Goal: Information Seeking & Learning: Learn about a topic

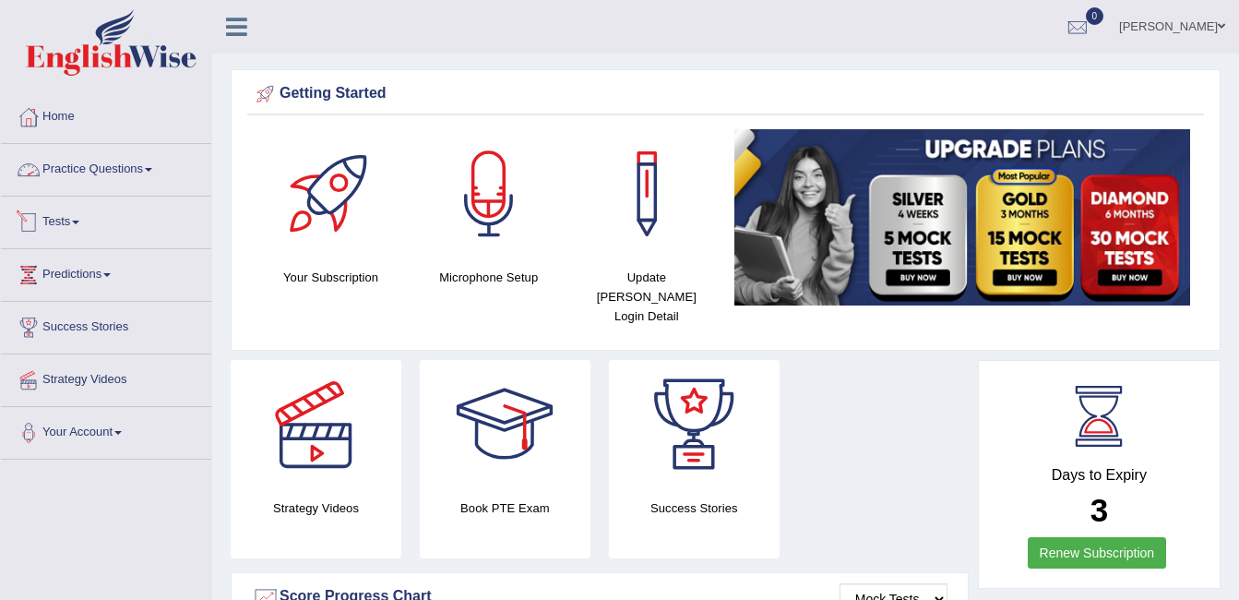
click at [157, 161] on link "Practice Questions" at bounding box center [106, 167] width 210 height 46
click at [1198, 24] on link "kailash gurung" at bounding box center [1172, 24] width 134 height 48
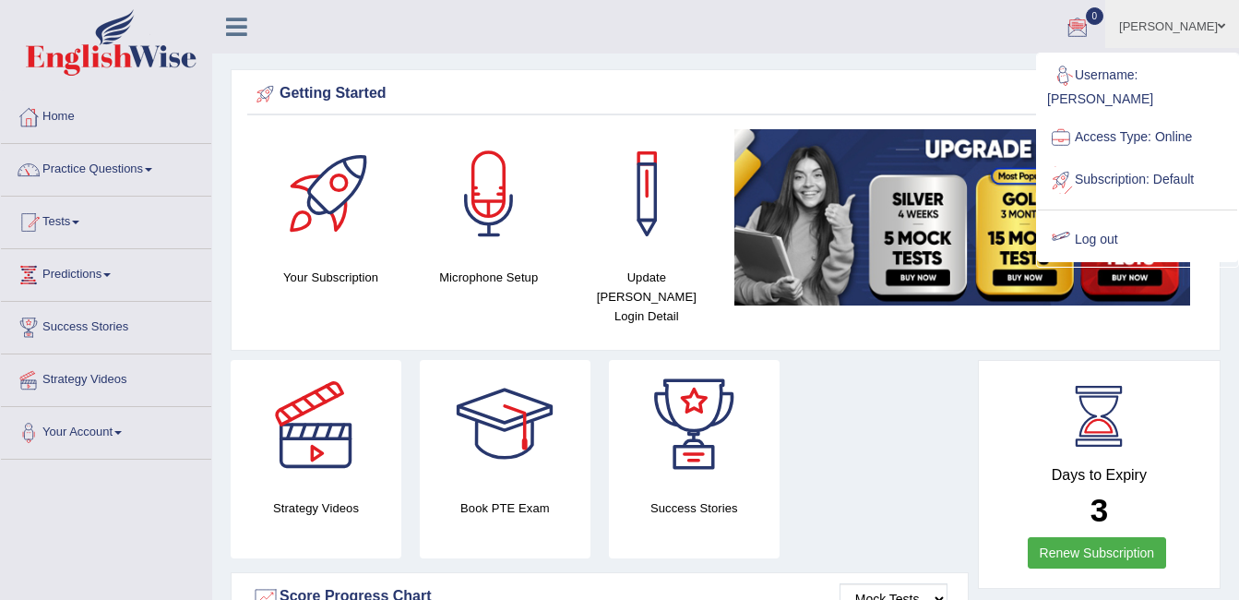
click at [1116, 219] on link "Log out" at bounding box center [1137, 240] width 199 height 42
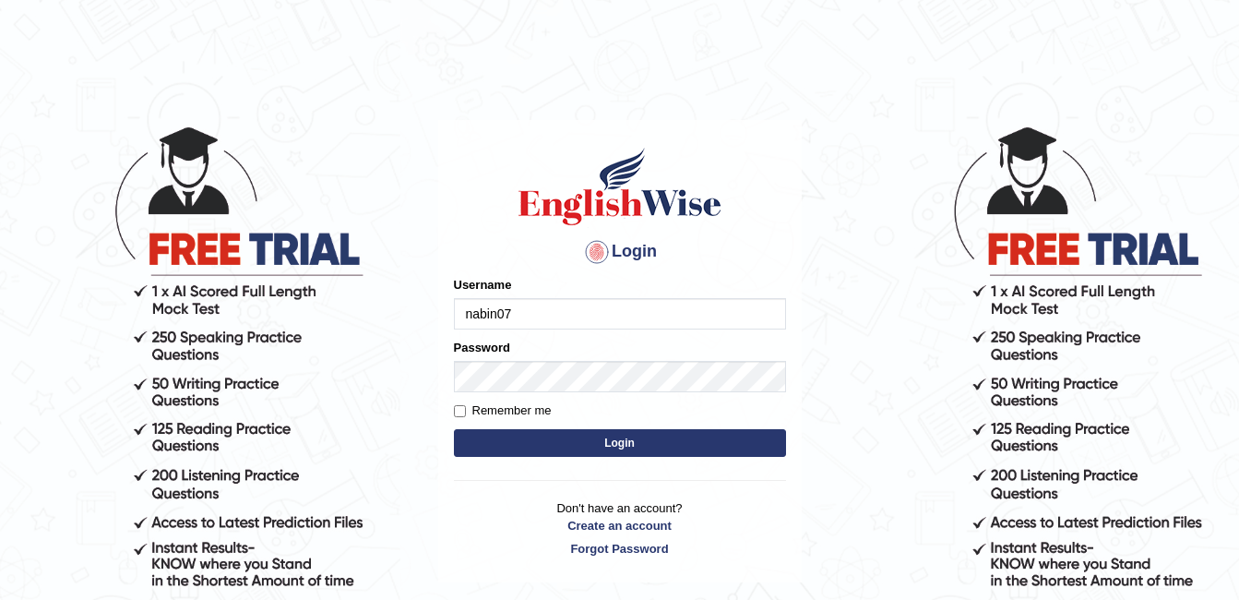
type input "nabin07"
click at [454, 429] on button "Login" at bounding box center [620, 443] width 332 height 28
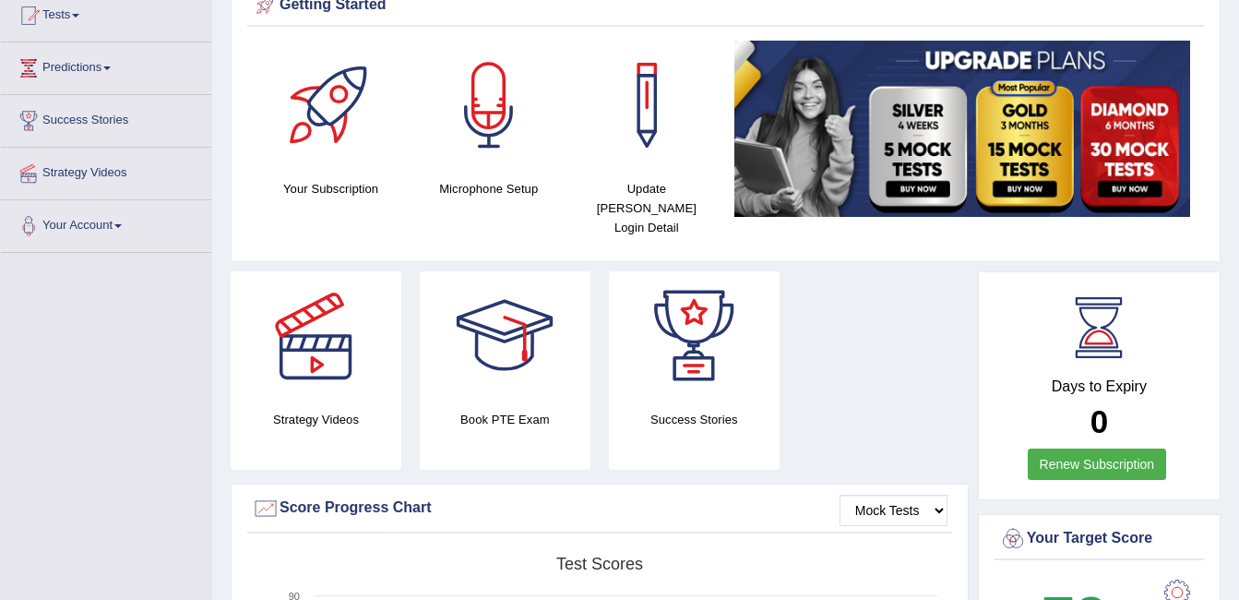
scroll to position [92, 0]
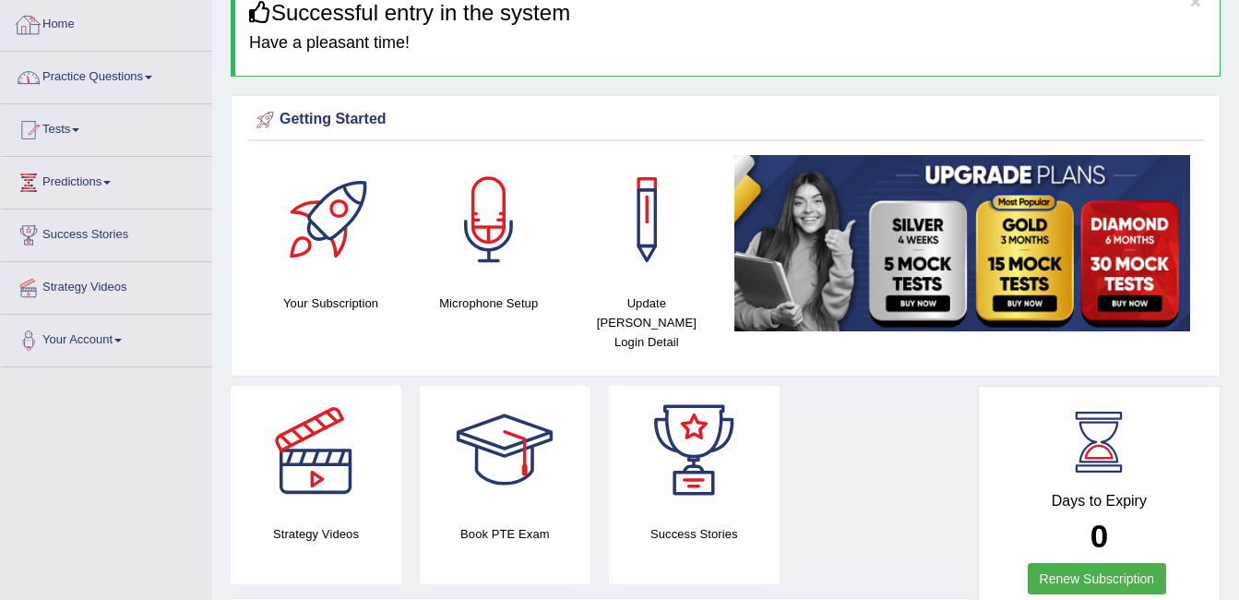
click at [68, 78] on link "Practice Questions" at bounding box center [106, 75] width 210 height 46
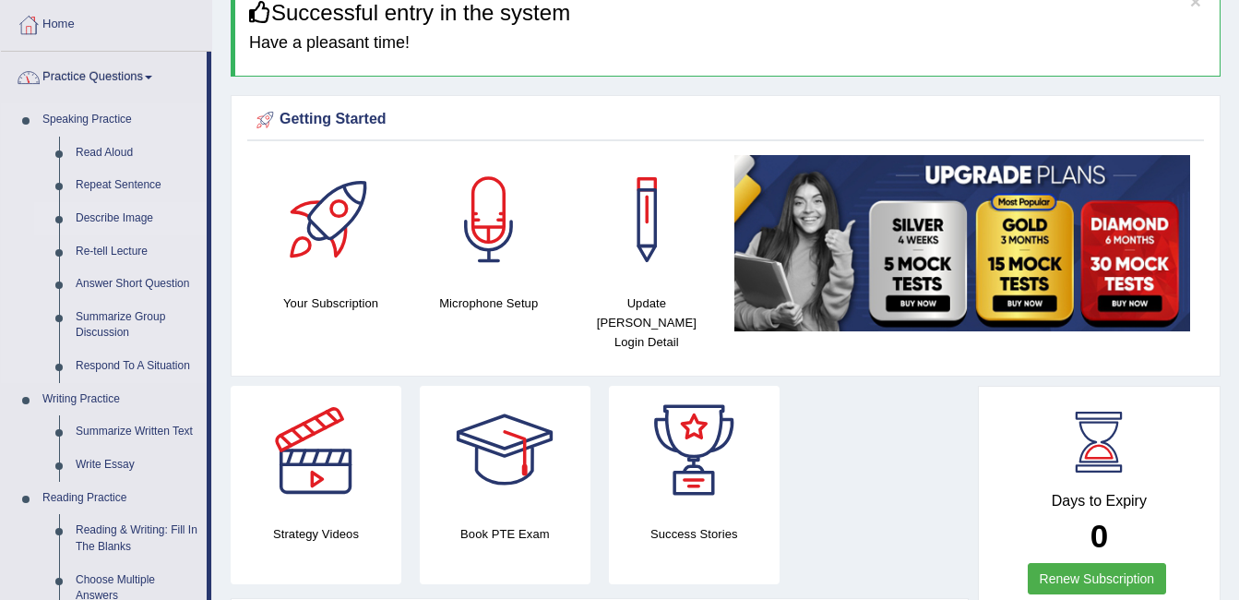
click at [104, 209] on link "Describe Image" at bounding box center [136, 218] width 139 height 33
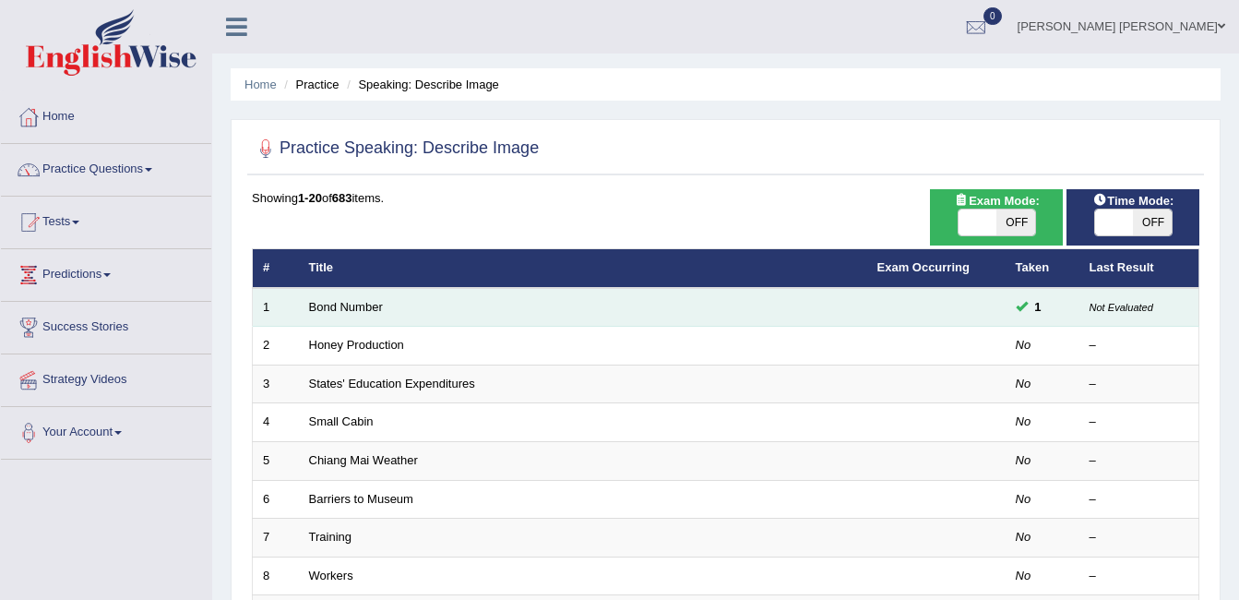
click at [341, 298] on td "Bond Number" at bounding box center [583, 307] width 568 height 39
click at [341, 309] on link "Bond Number" at bounding box center [346, 307] width 74 height 14
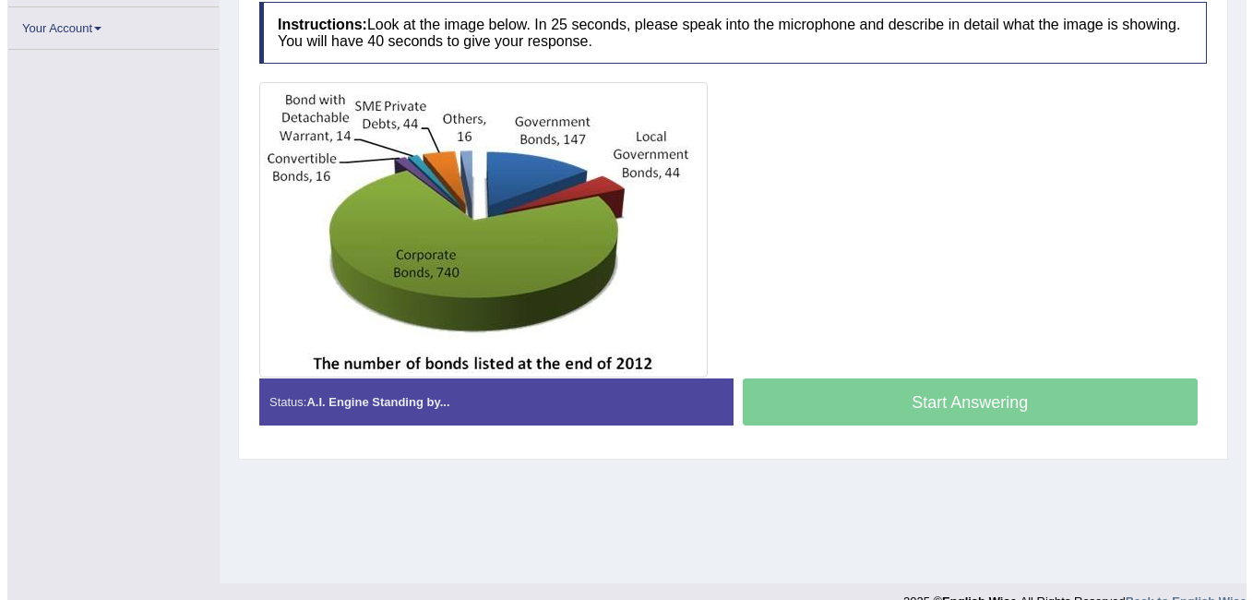
scroll to position [369, 0]
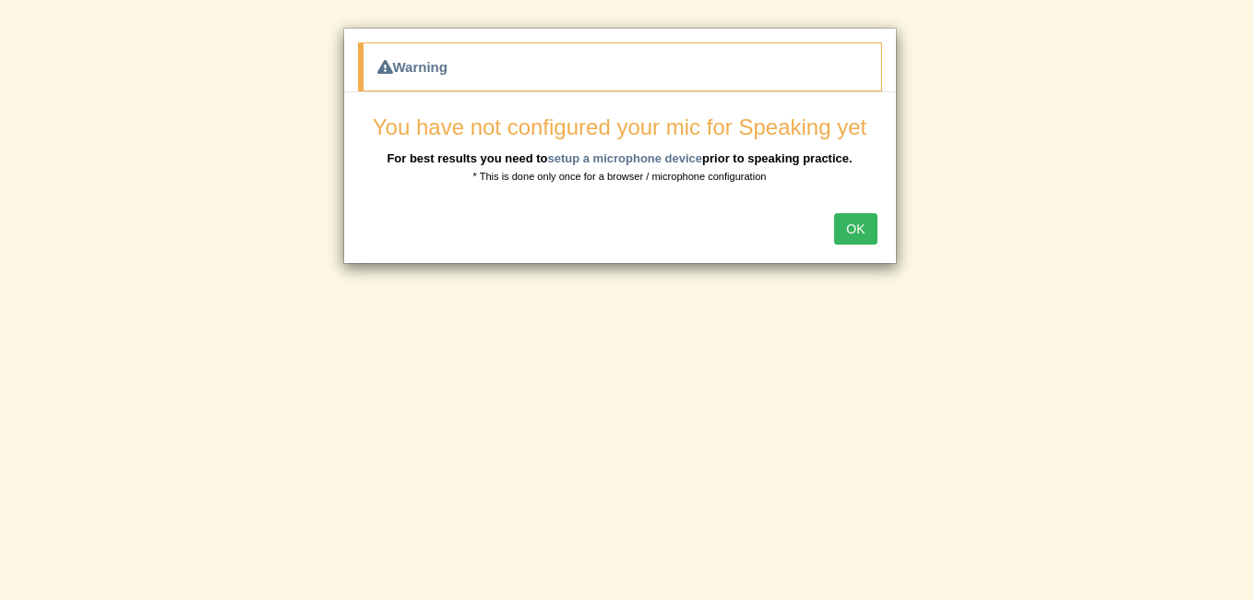
click at [864, 220] on button "OK" at bounding box center [855, 228] width 42 height 31
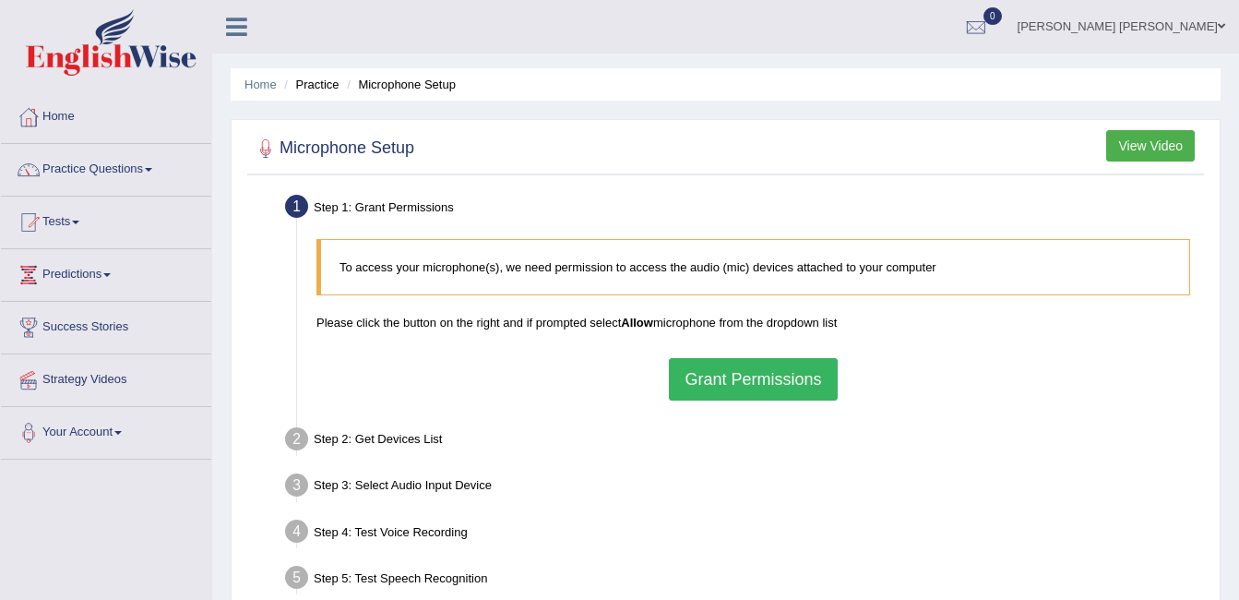
click at [688, 370] on button "Grant Permissions" at bounding box center [753, 379] width 168 height 42
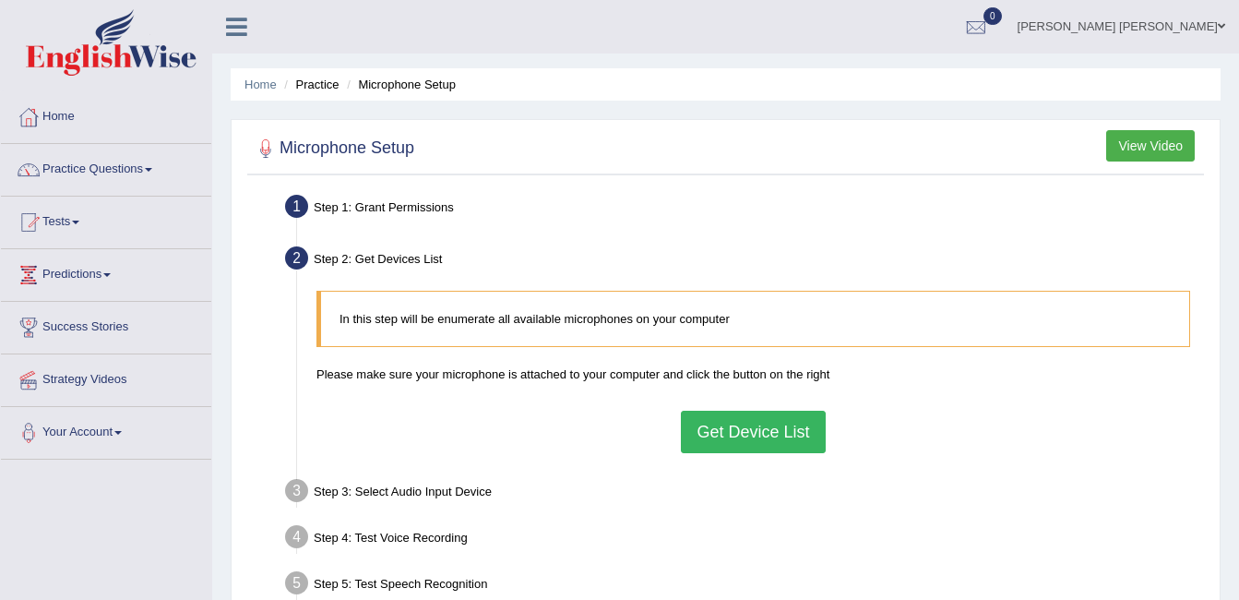
click at [743, 424] on button "Get Device List" at bounding box center [753, 432] width 144 height 42
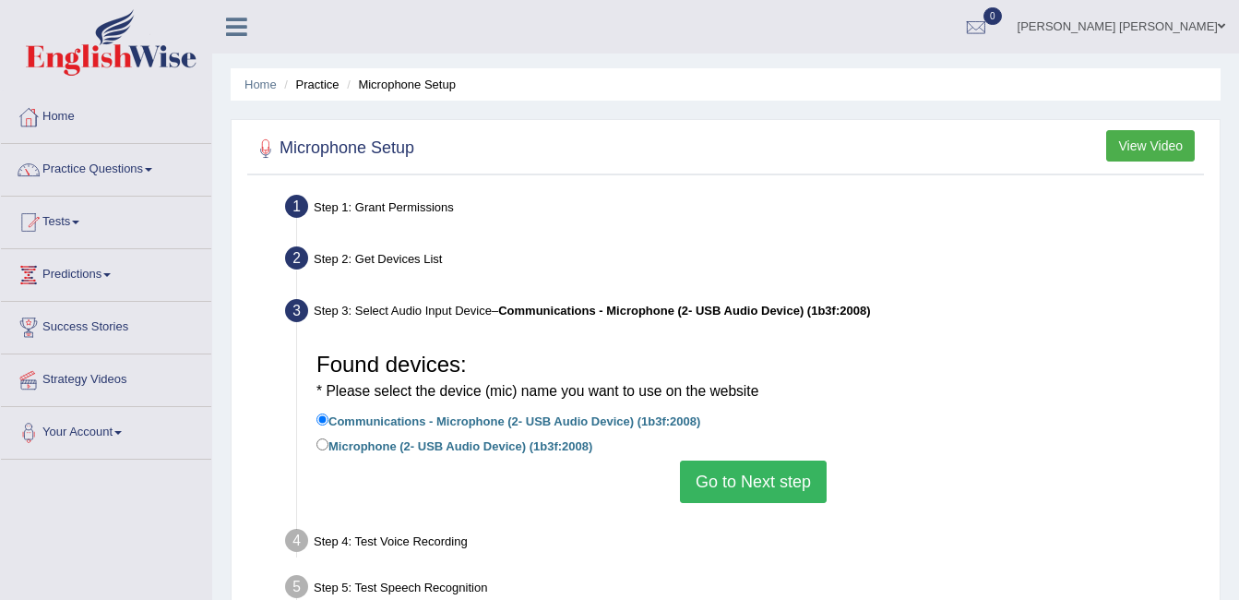
scroll to position [92, 0]
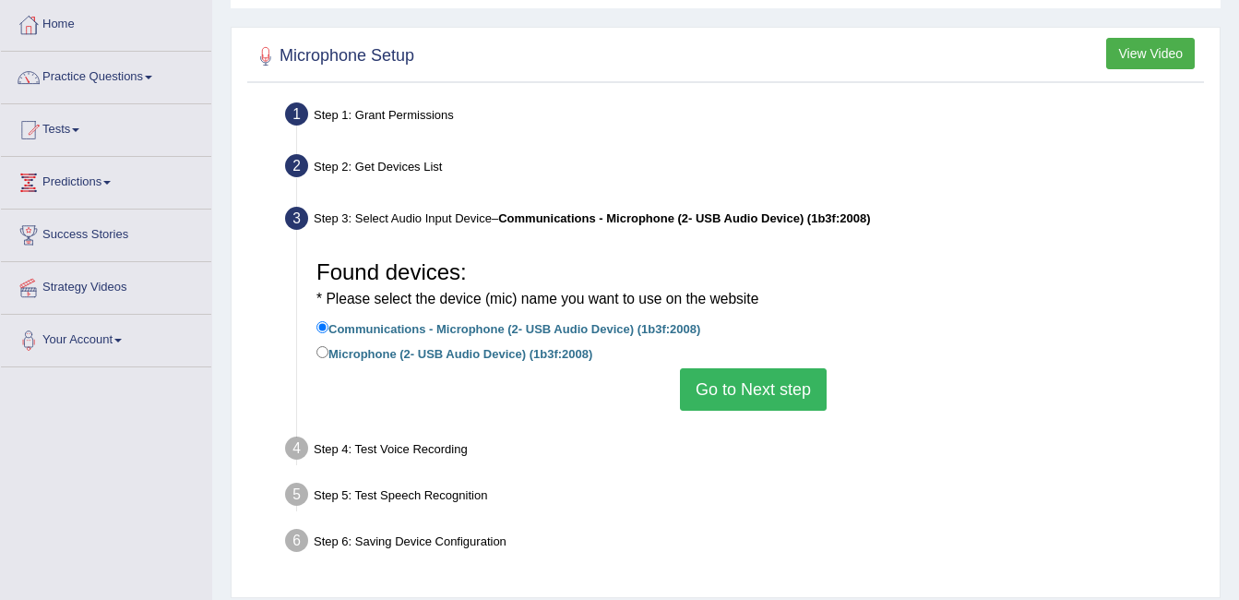
click at [733, 387] on button "Go to Next step" at bounding box center [753, 389] width 147 height 42
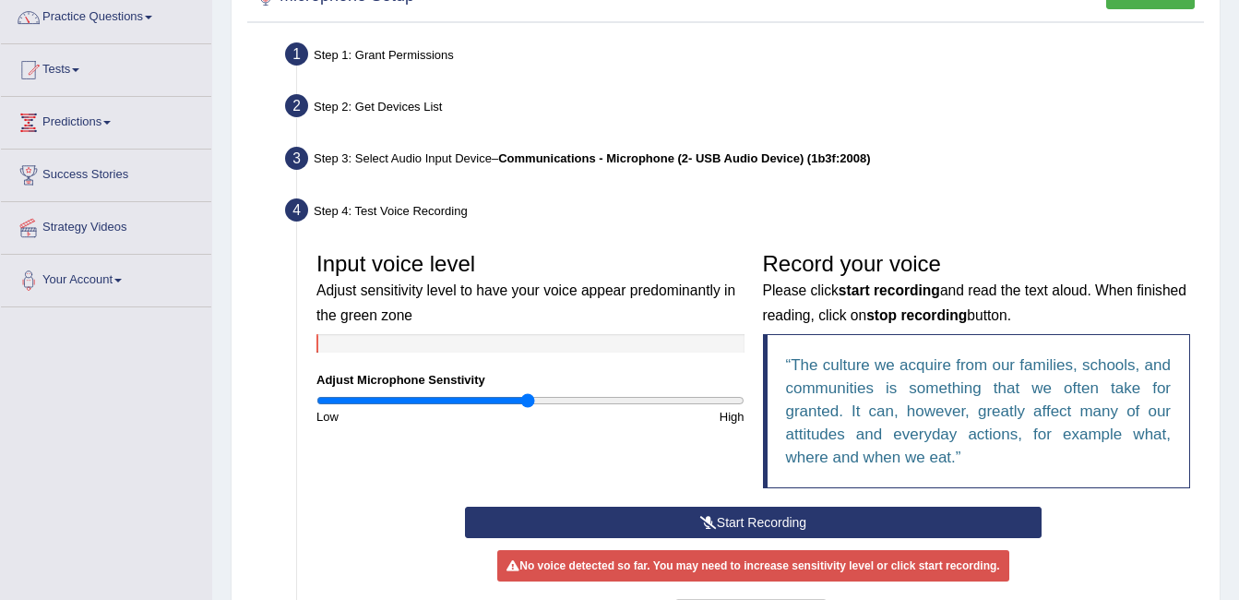
scroll to position [185, 0]
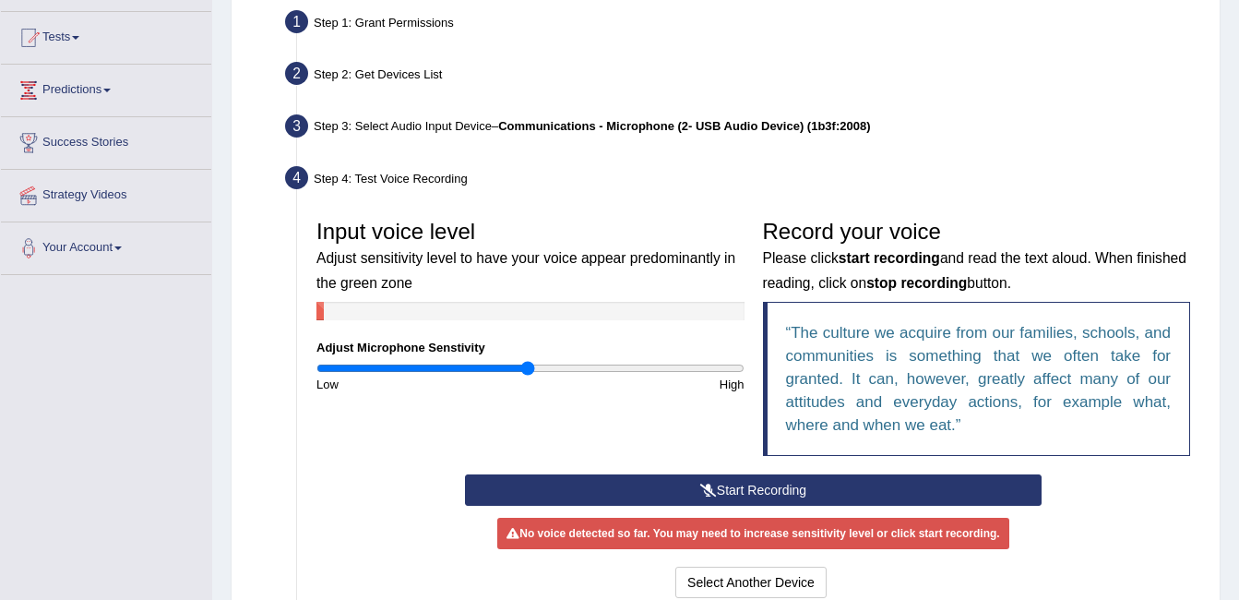
click at [584, 472] on div "Input voice level Adjust sensitivity level to have your voice appear predominan…" at bounding box center [753, 342] width 892 height 264
click at [585, 482] on button "Start Recording" at bounding box center [753, 489] width 577 height 31
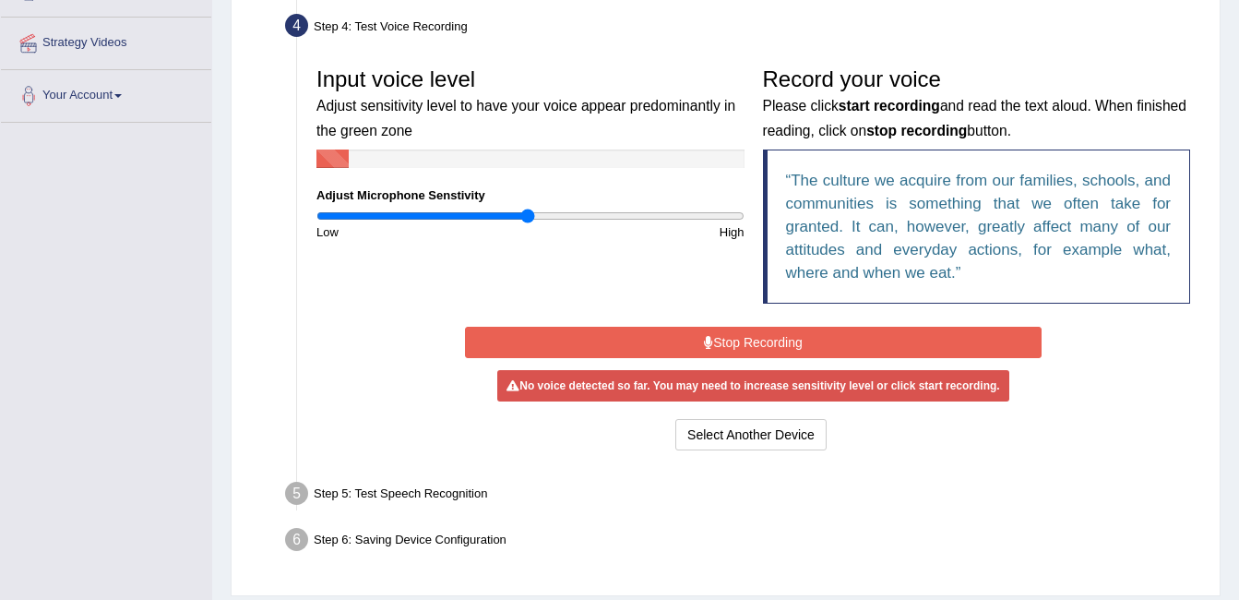
scroll to position [369, 0]
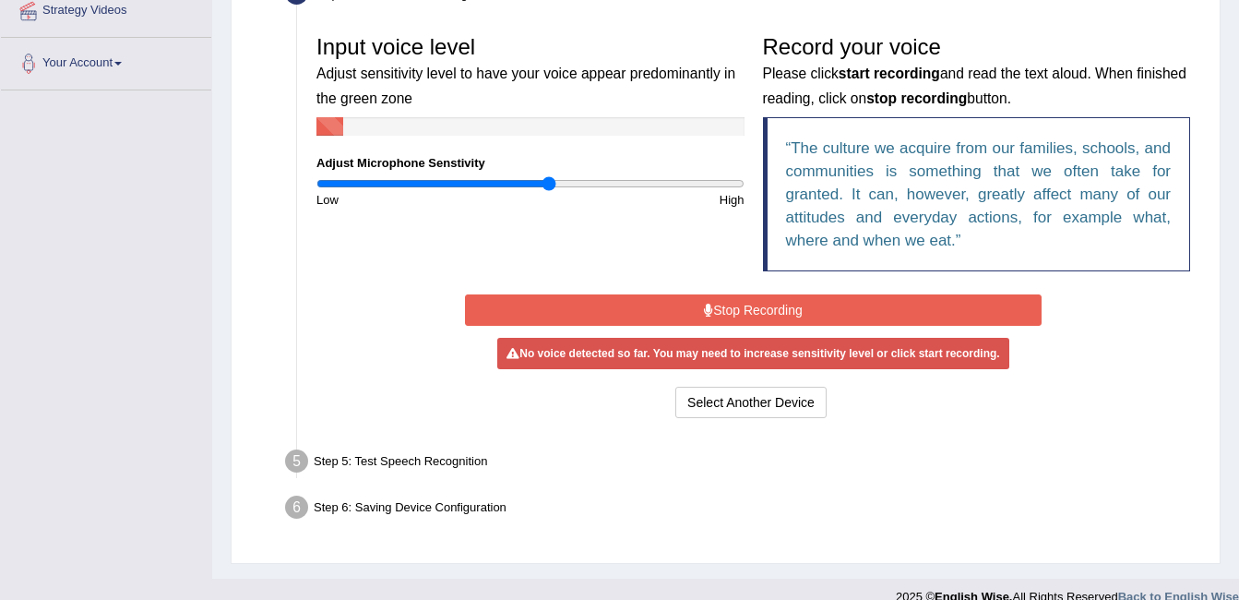
click at [550, 186] on input "range" at bounding box center [530, 183] width 428 height 15
click at [613, 190] on input "range" at bounding box center [530, 183] width 428 height 15
click at [631, 190] on input "range" at bounding box center [530, 183] width 428 height 15
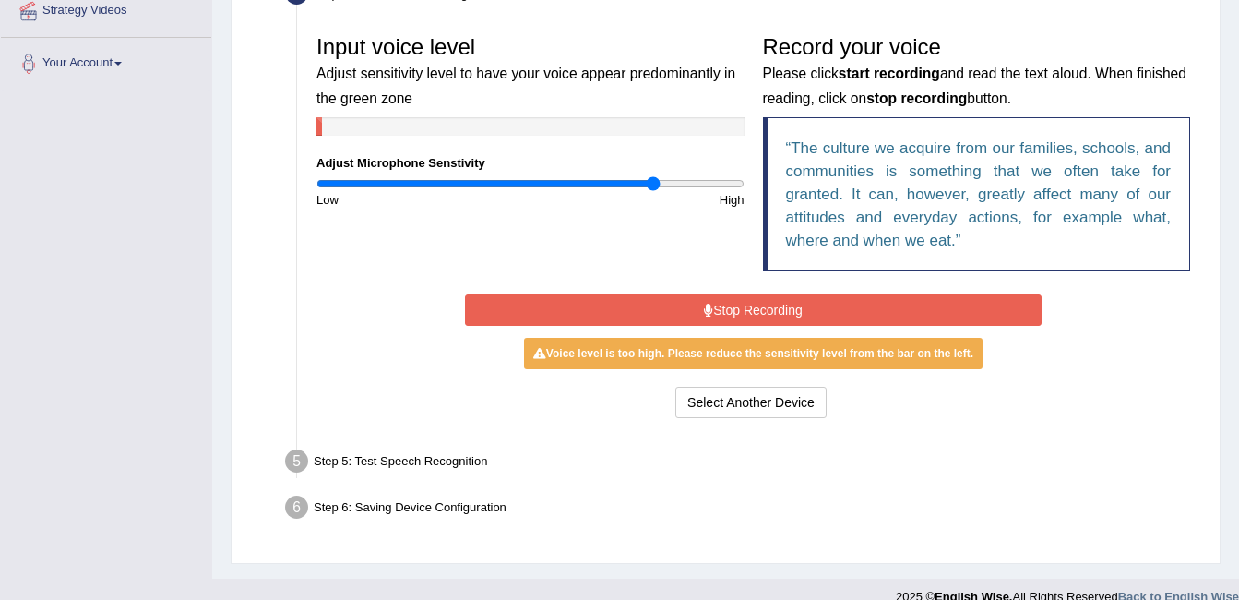
click at [652, 188] on input "range" at bounding box center [530, 183] width 428 height 15
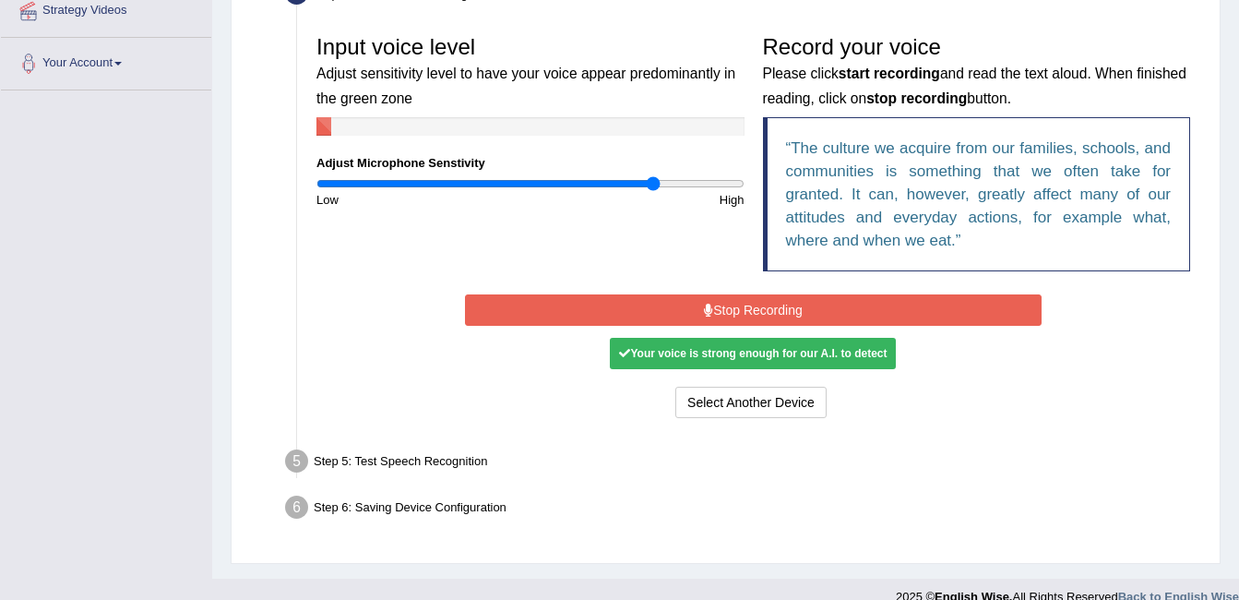
click at [680, 311] on button "Stop Recording" at bounding box center [753, 309] width 577 height 31
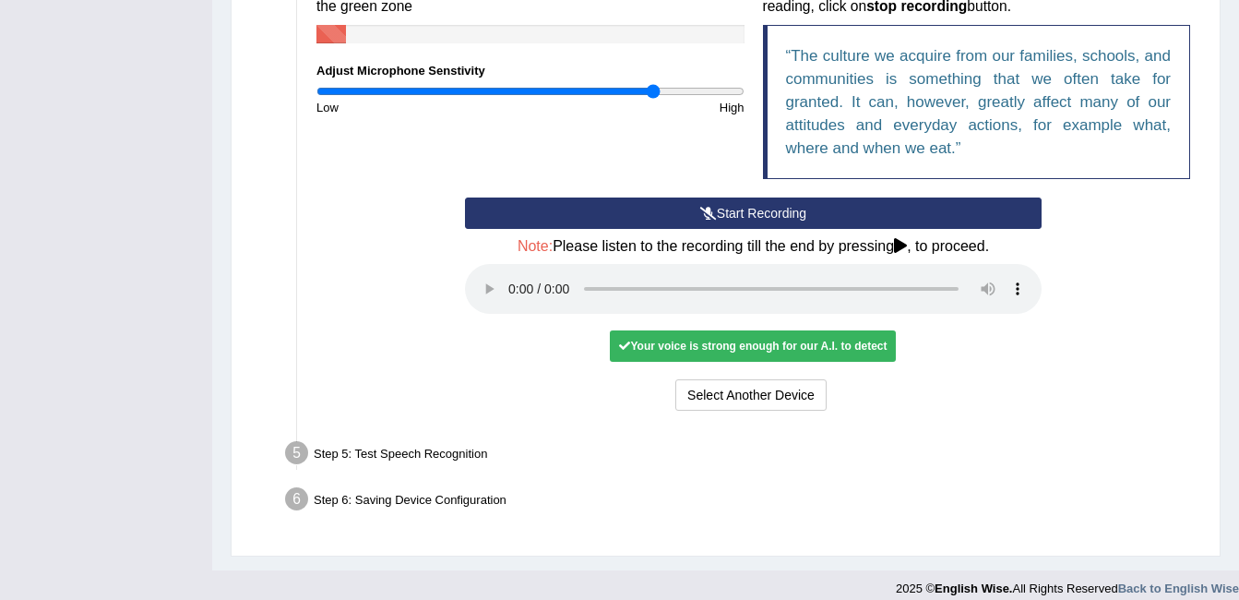
scroll to position [478, 0]
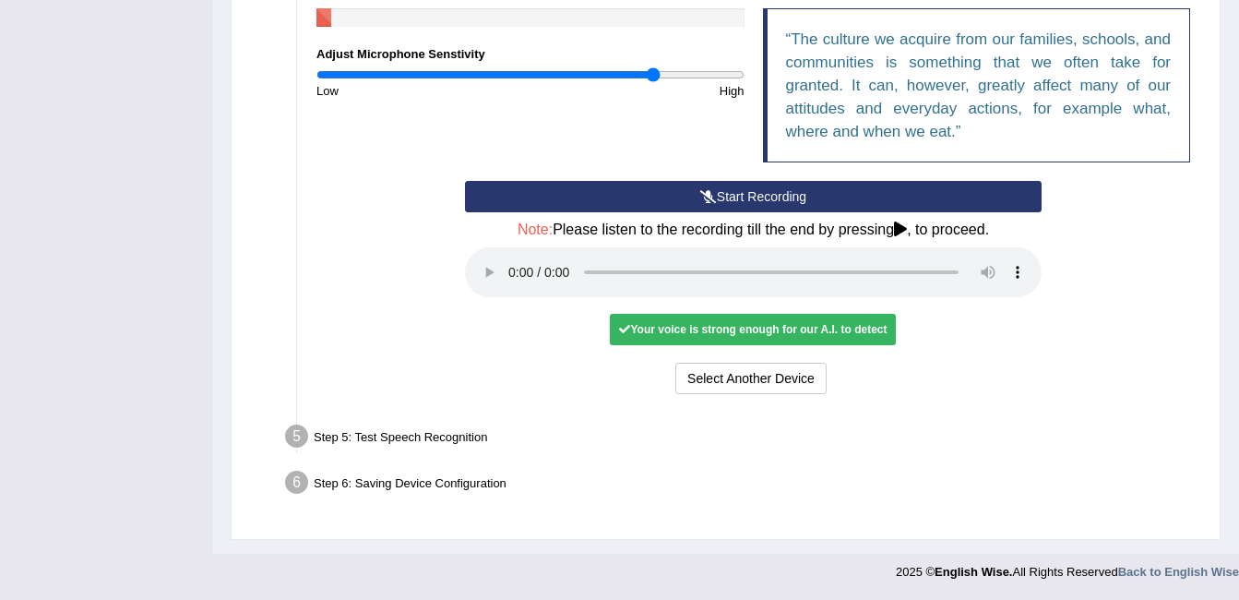
click at [707, 187] on button "Start Recording" at bounding box center [753, 196] width 577 height 31
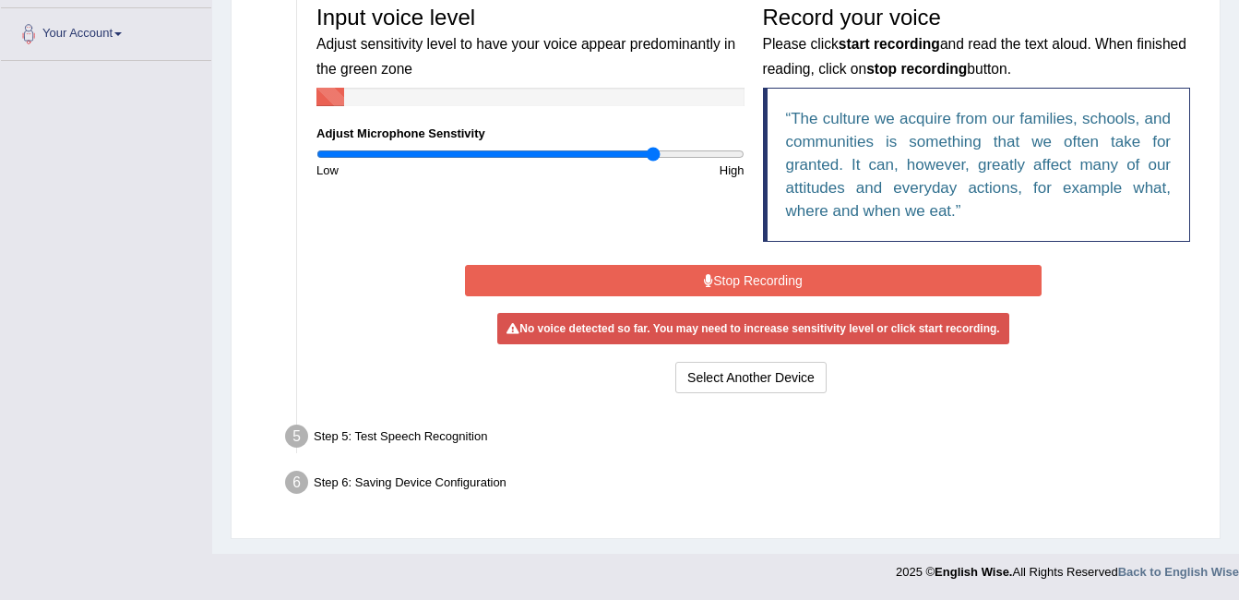
scroll to position [394, 0]
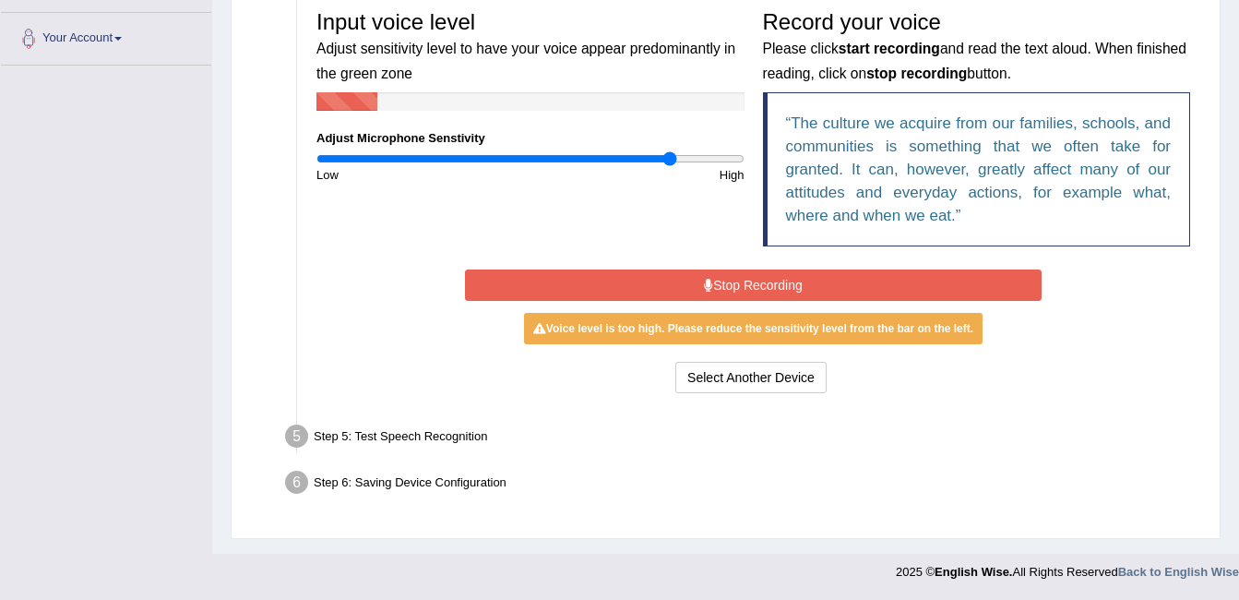
click at [670, 159] on input "range" at bounding box center [530, 158] width 428 height 15
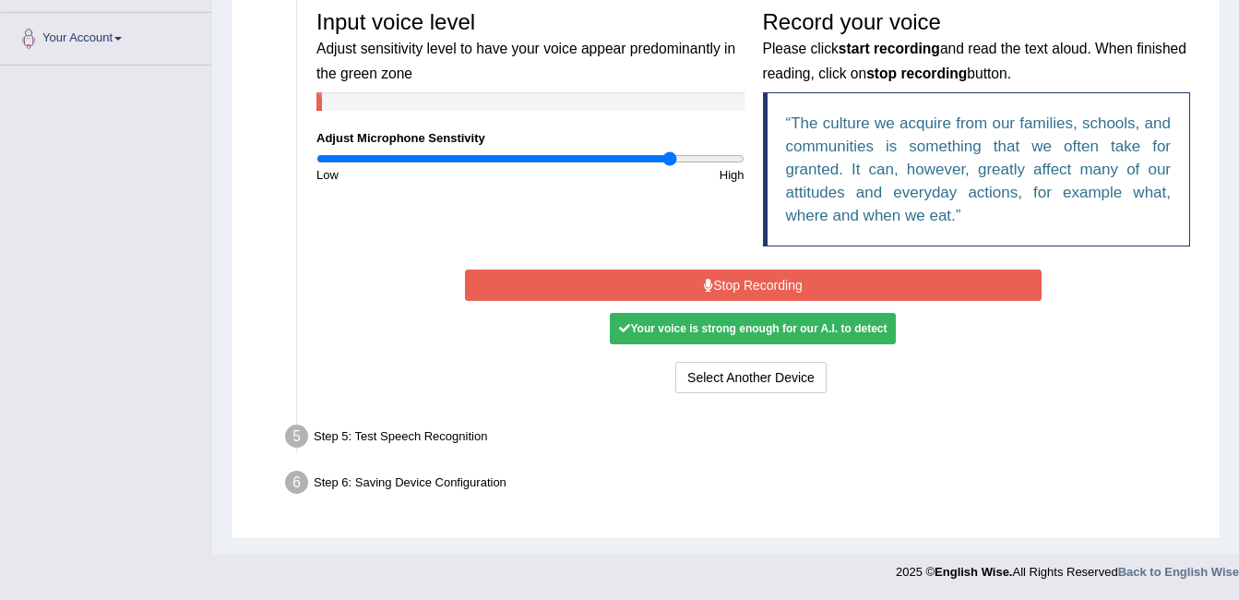
click at [689, 268] on div "Start Recording Stop Recording Note: Please listen to the recording till the en…" at bounding box center [753, 331] width 595 height 133
click at [689, 275] on button "Stop Recording" at bounding box center [753, 284] width 577 height 31
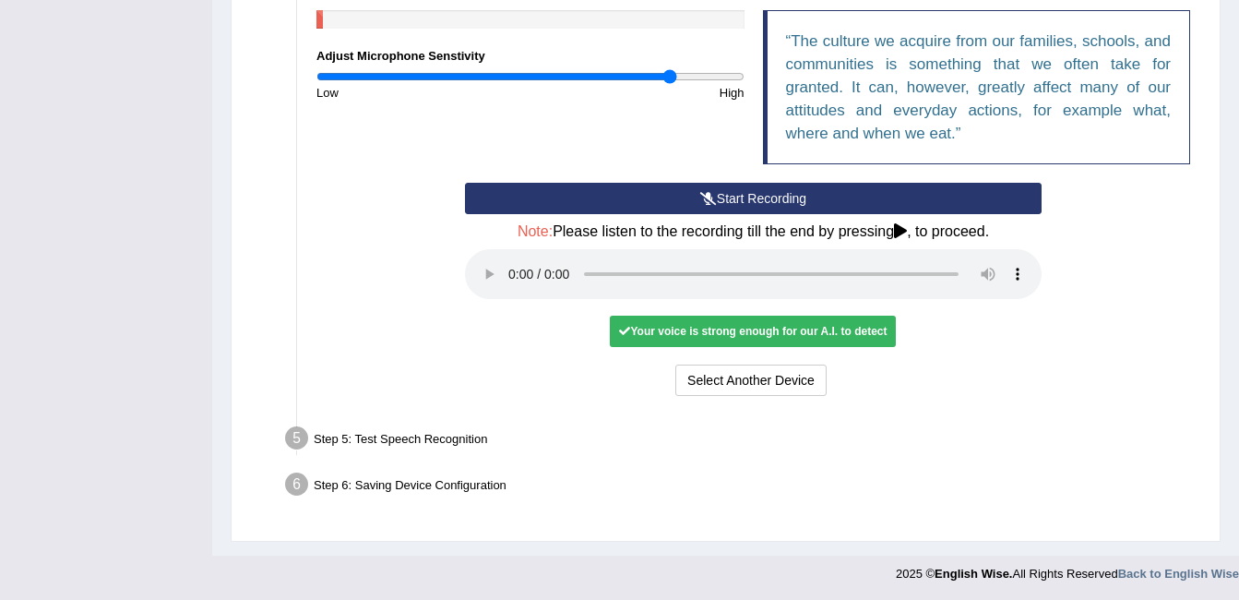
scroll to position [478, 0]
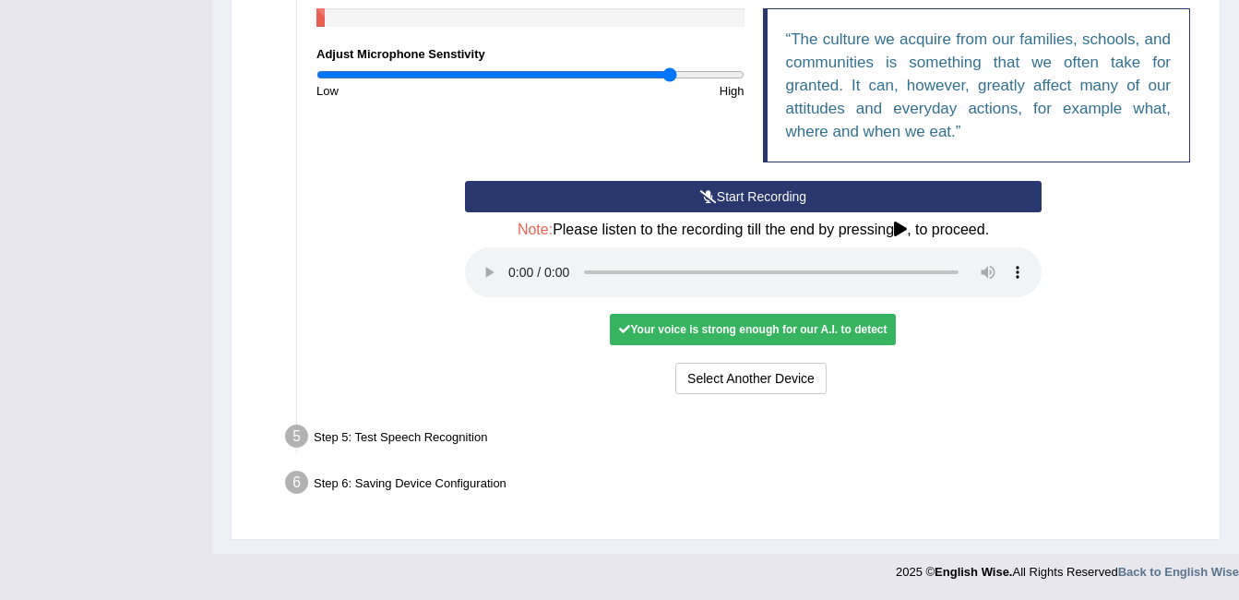
click at [390, 437] on div "Step 5: Test Speech Recognition" at bounding box center [744, 439] width 935 height 41
click at [274, 436] on ul "Step 1: Grant Permissions To access your microphone(s), we need permission to a…" at bounding box center [726, 108] width 948 height 794
click at [284, 435] on div "Step 5: Test Speech Recognition" at bounding box center [744, 439] width 935 height 41
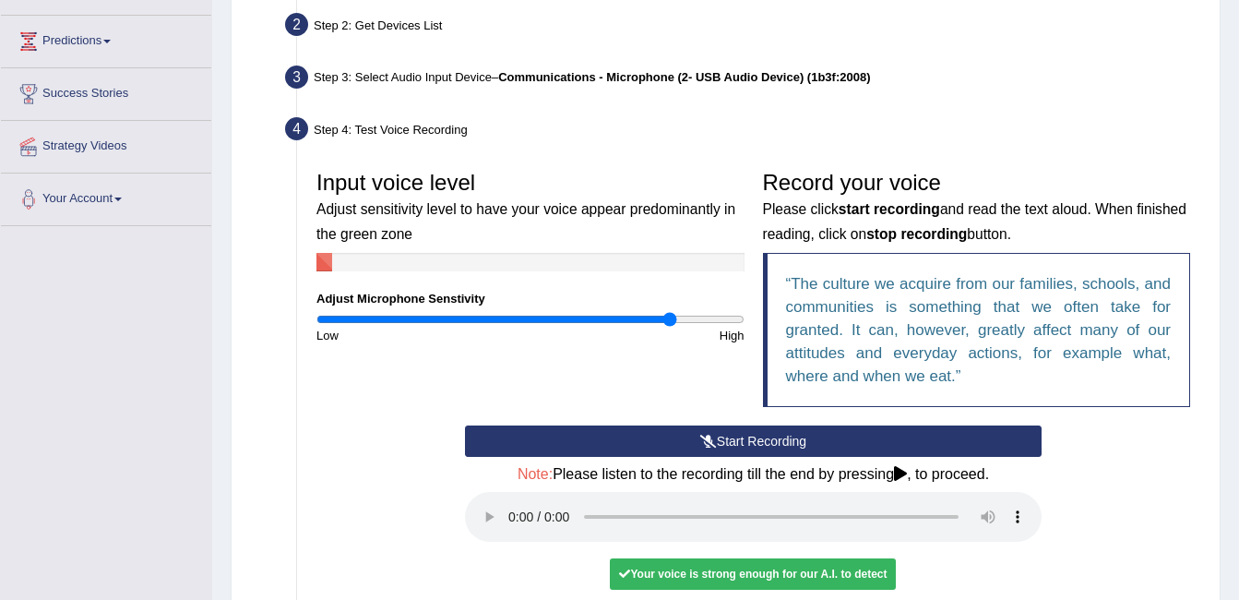
scroll to position [201, 0]
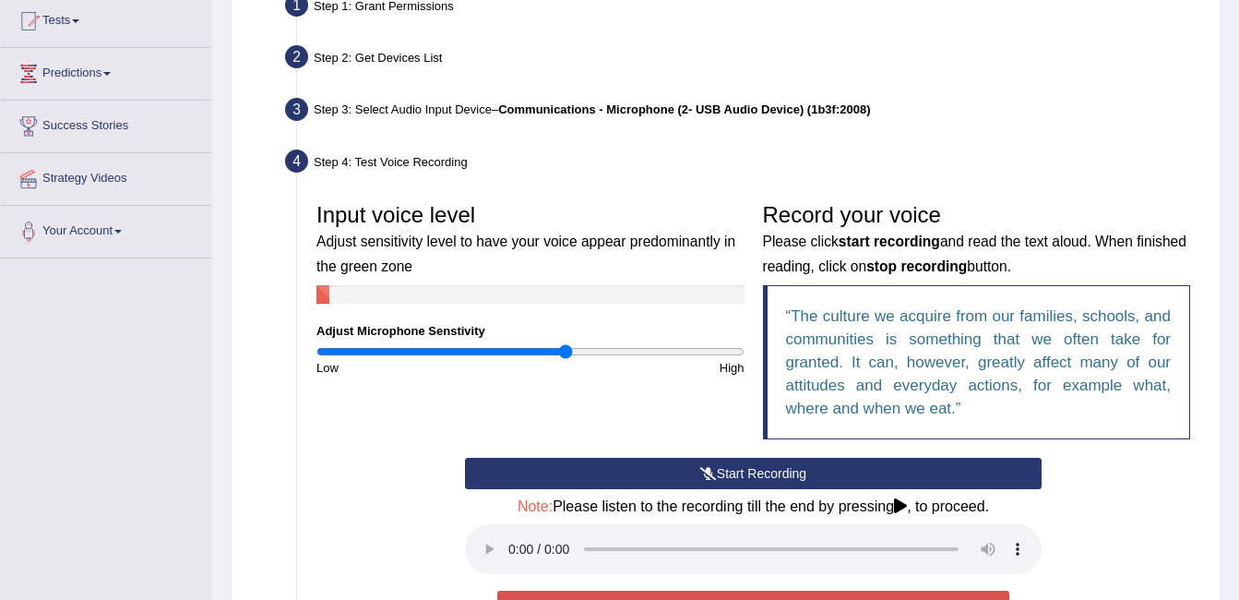
drag, startPoint x: 627, startPoint y: 347, endPoint x: 564, endPoint y: 362, distance: 65.4
click at [564, 359] on input "range" at bounding box center [530, 351] width 428 height 15
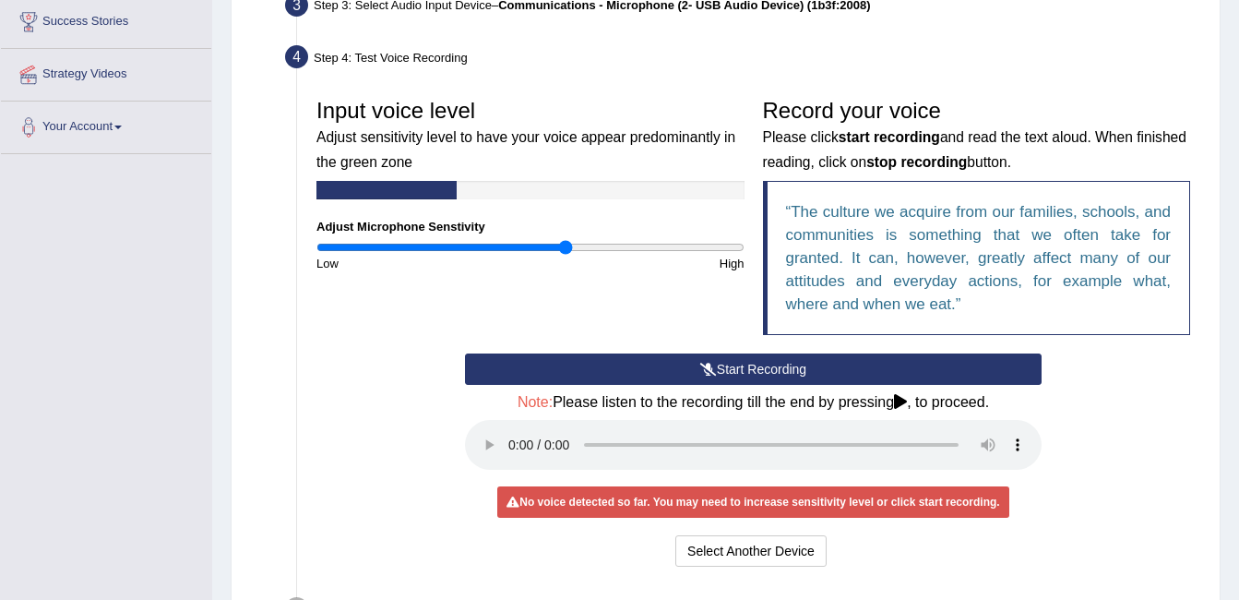
scroll to position [478, 0]
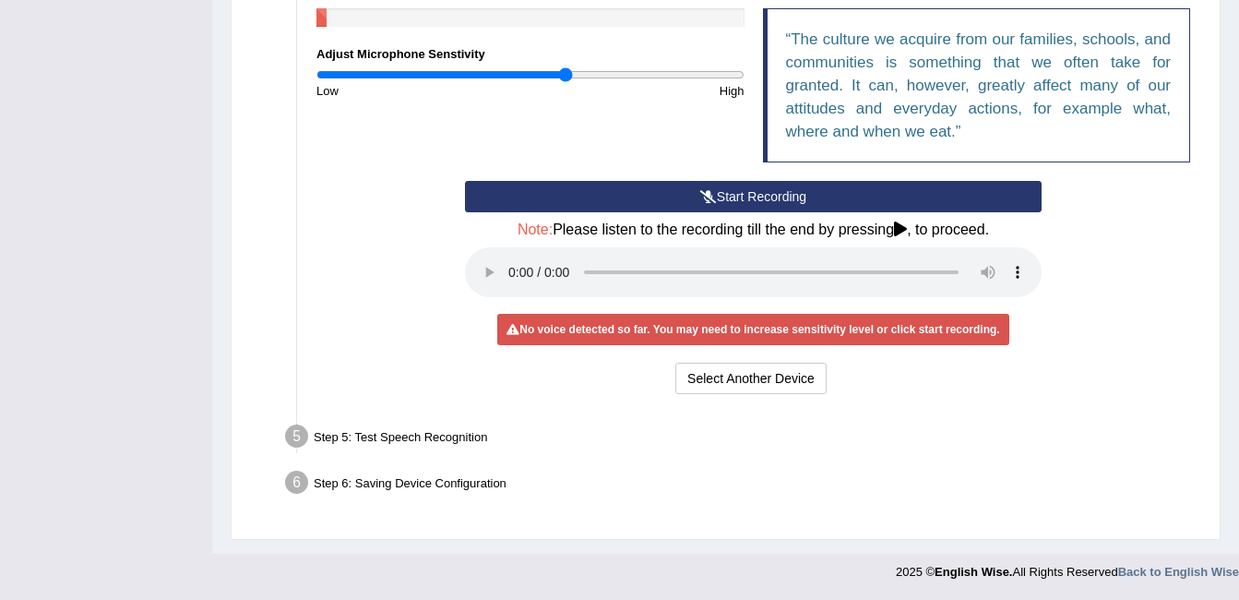
click at [613, 204] on button "Start Recording" at bounding box center [753, 196] width 577 height 31
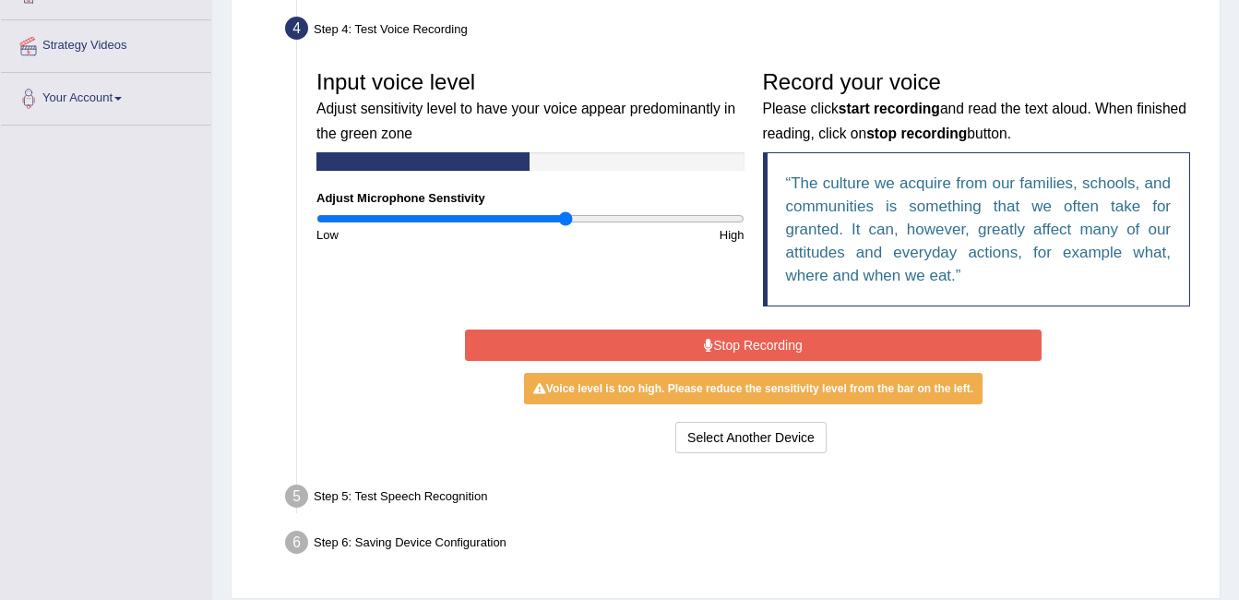
scroll to position [302, 0]
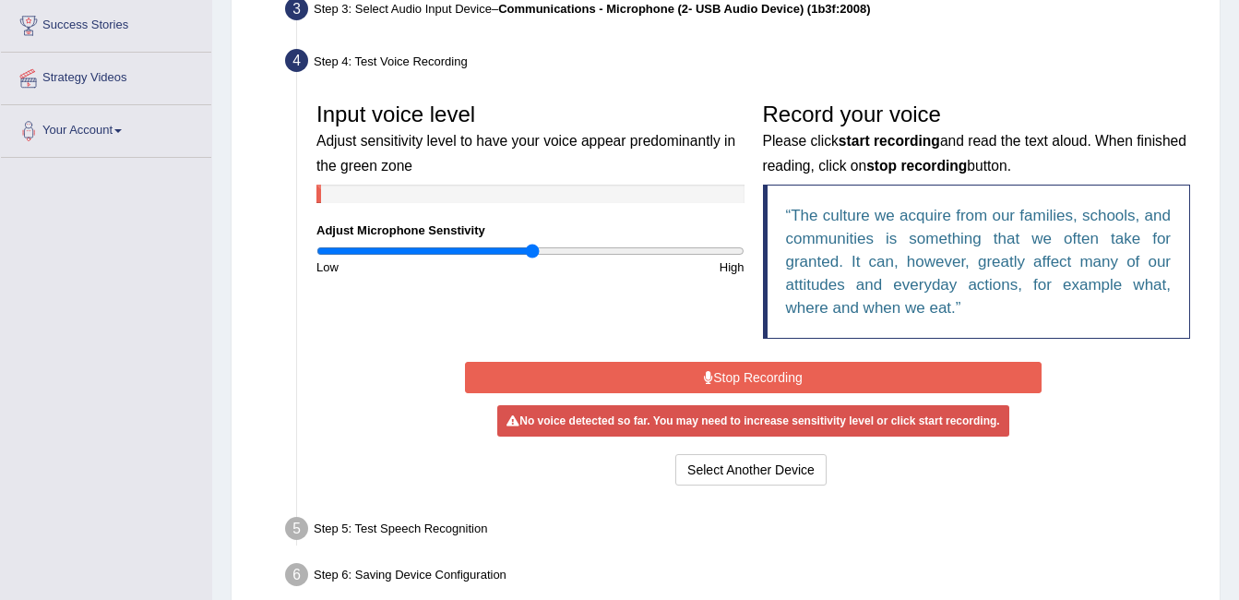
drag, startPoint x: 557, startPoint y: 255, endPoint x: 534, endPoint y: 270, distance: 27.9
click at [534, 258] on input "range" at bounding box center [530, 251] width 428 height 15
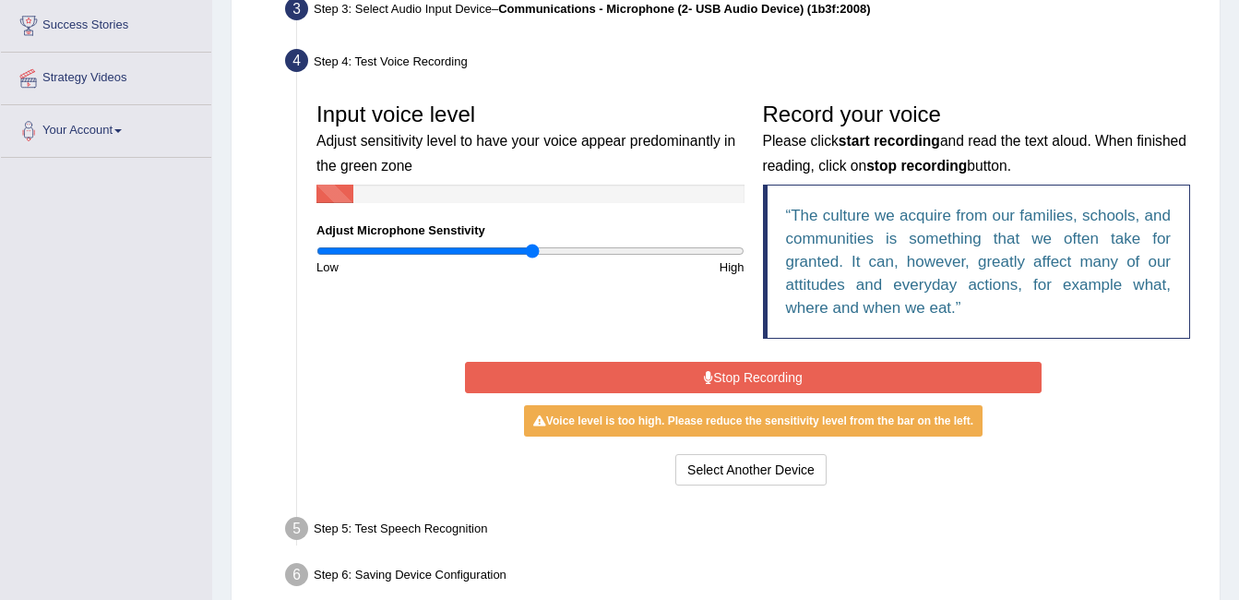
click at [605, 388] on button "Stop Recording" at bounding box center [753, 377] width 577 height 31
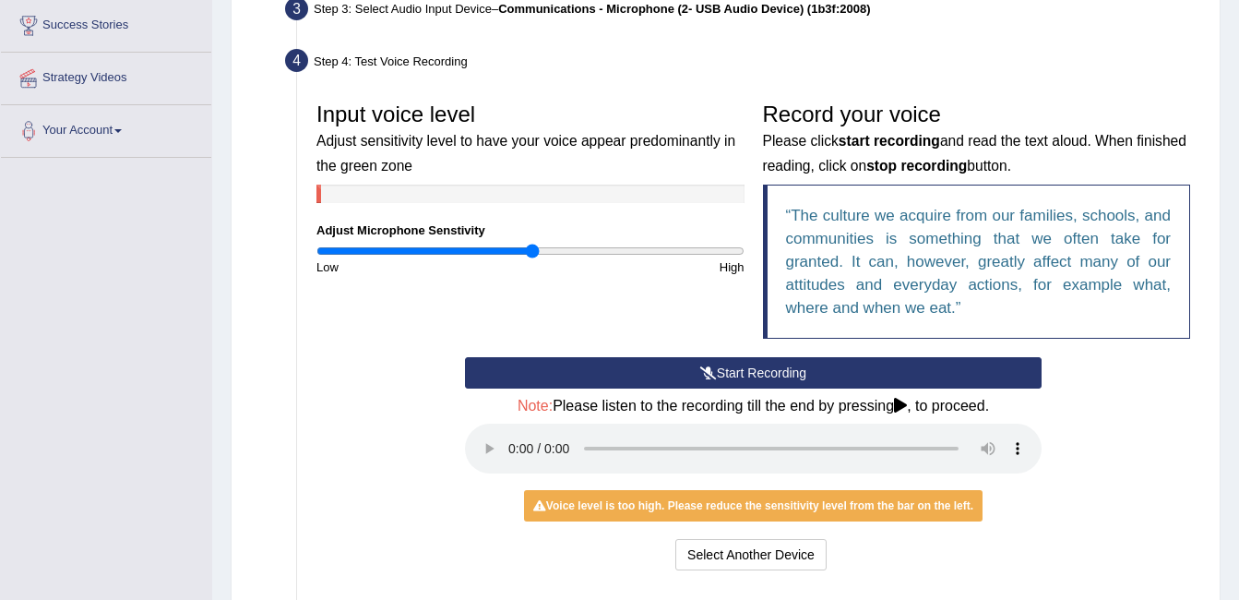
click at [604, 378] on button "Start Recording" at bounding box center [753, 372] width 577 height 31
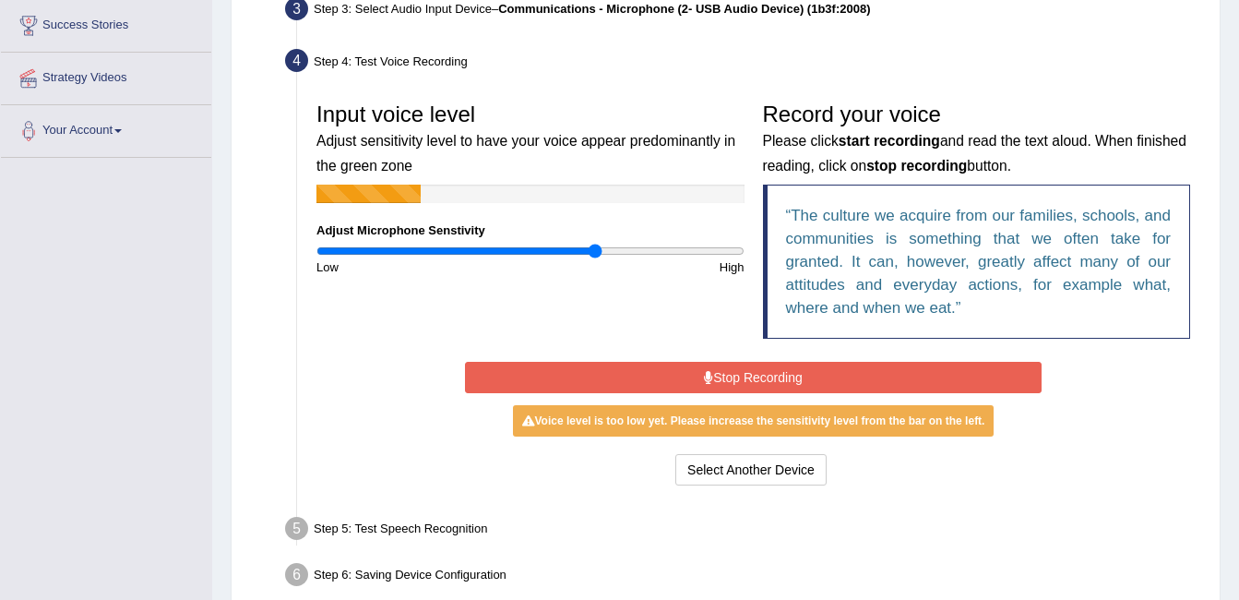
drag, startPoint x: 569, startPoint y: 247, endPoint x: 594, endPoint y: 247, distance: 24.9
click at [594, 247] on input "range" at bounding box center [530, 251] width 428 height 15
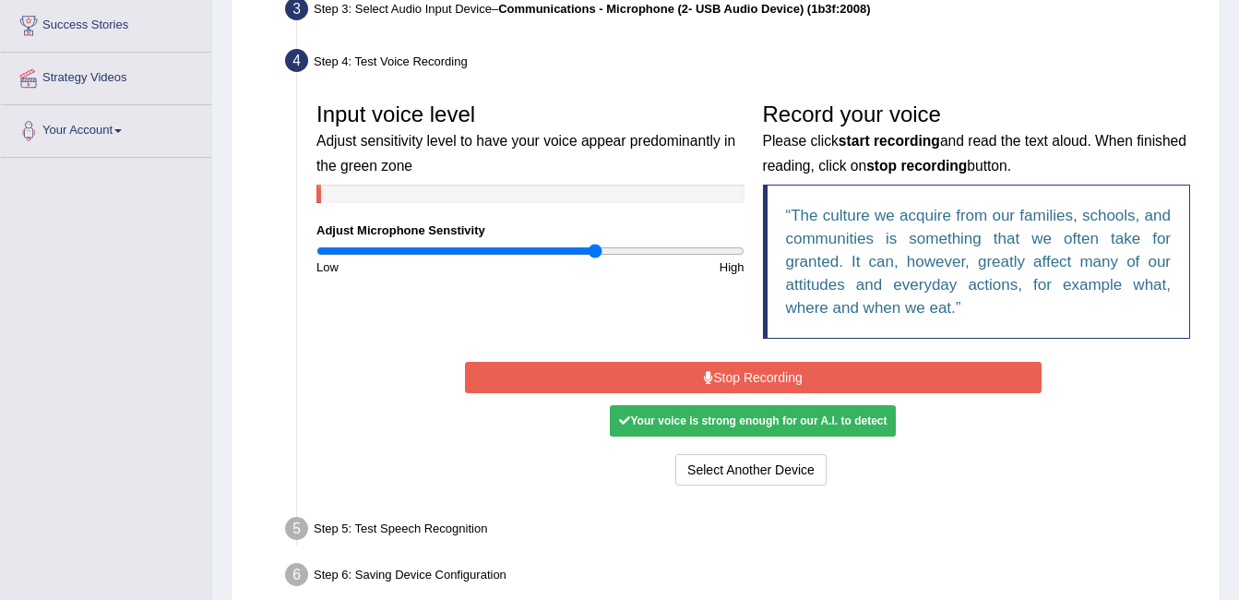
click at [590, 365] on button "Stop Recording" at bounding box center [753, 377] width 577 height 31
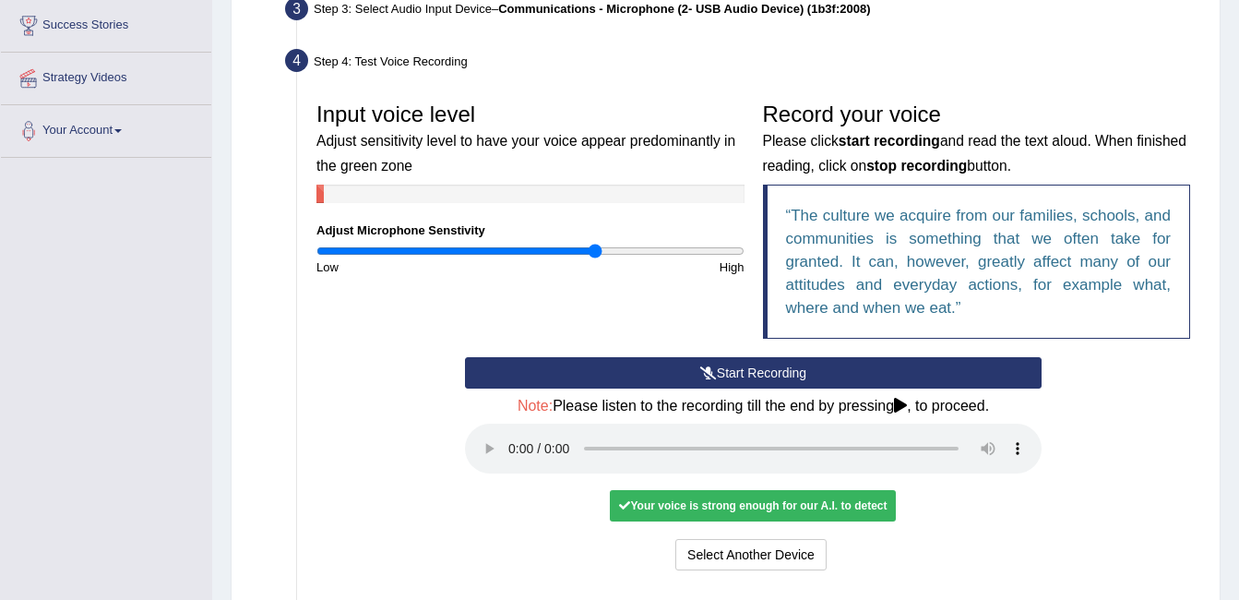
click at [682, 512] on div "Your voice is strong enough for our A.I. to detect" at bounding box center [753, 505] width 286 height 31
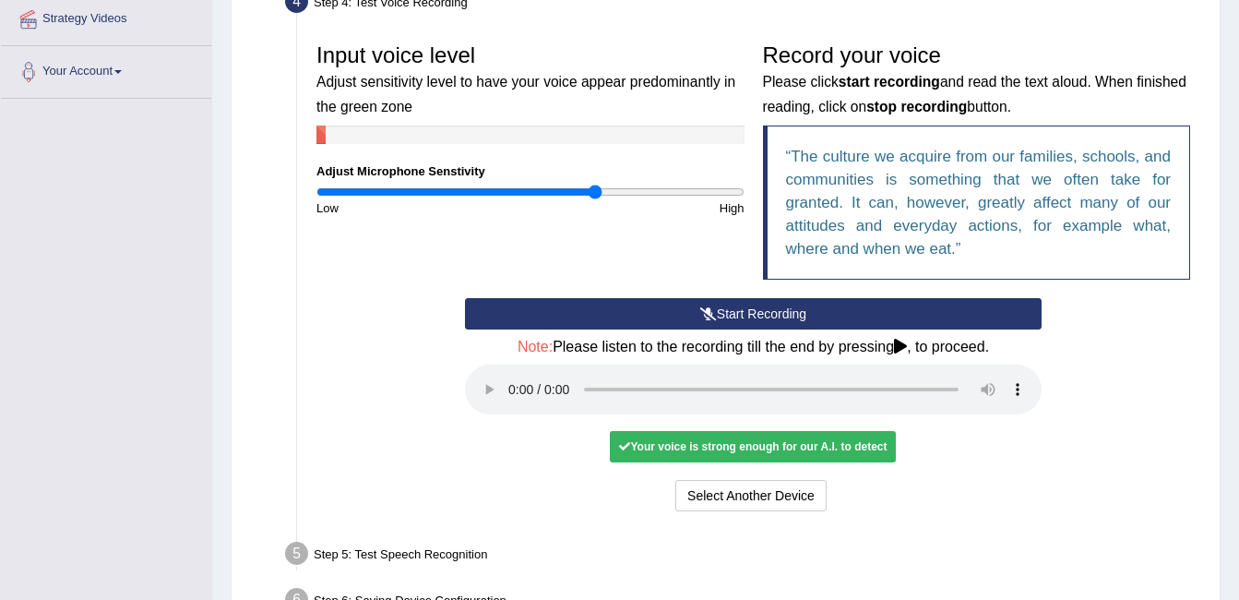
scroll to position [478, 0]
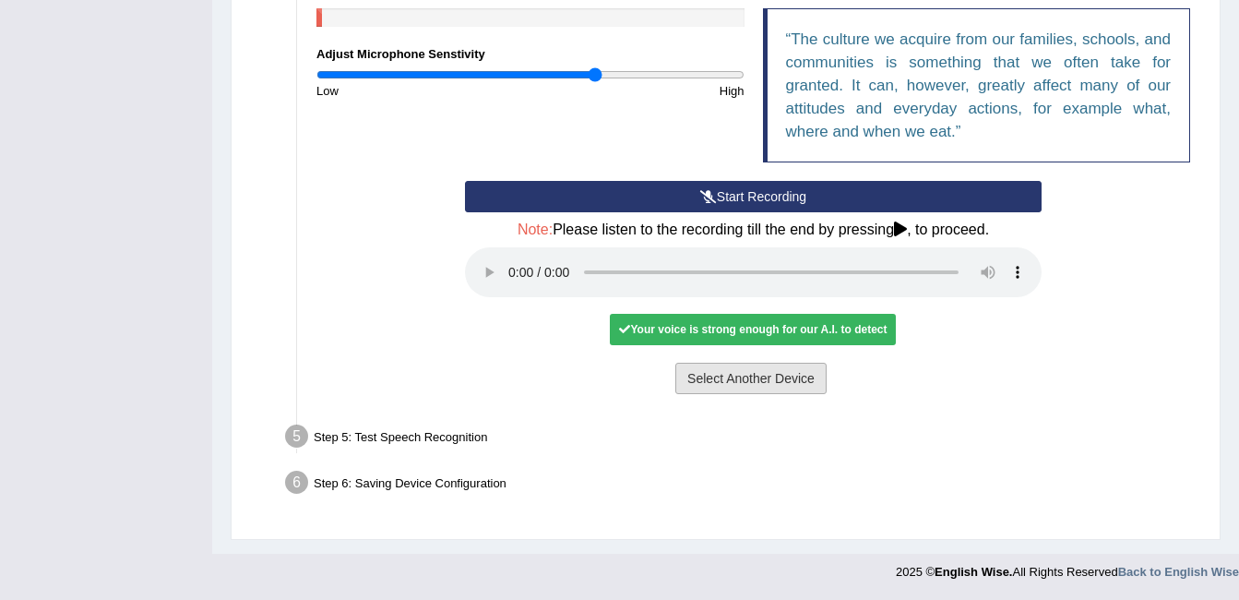
click at [747, 364] on button "Select Another Device" at bounding box center [750, 378] width 151 height 31
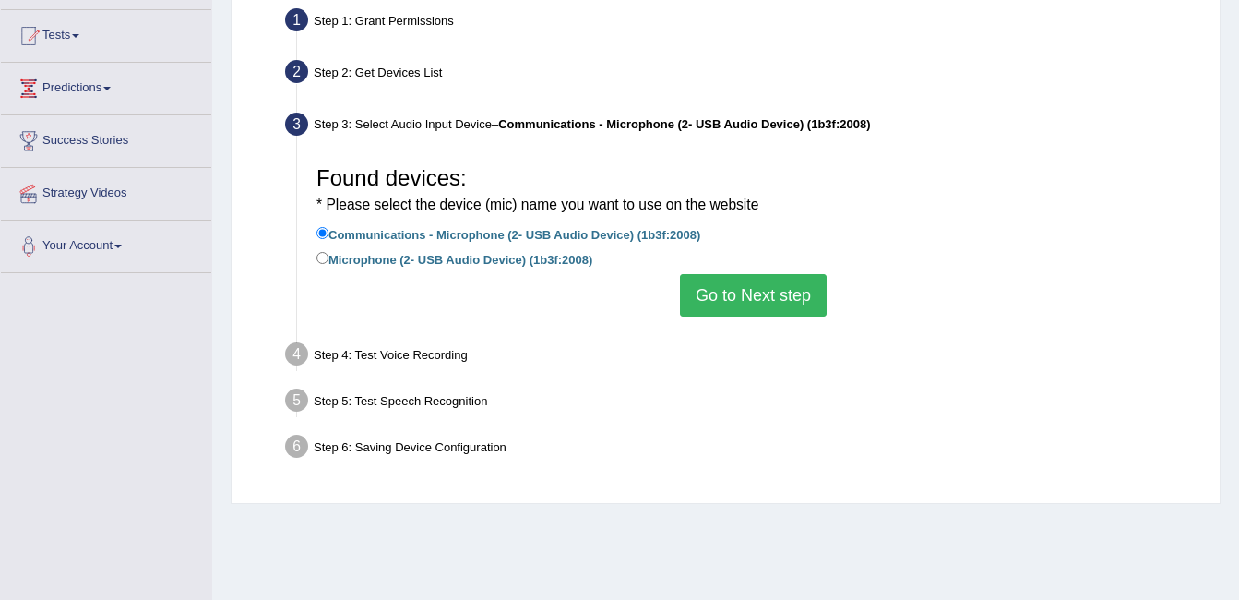
scroll to position [185, 0]
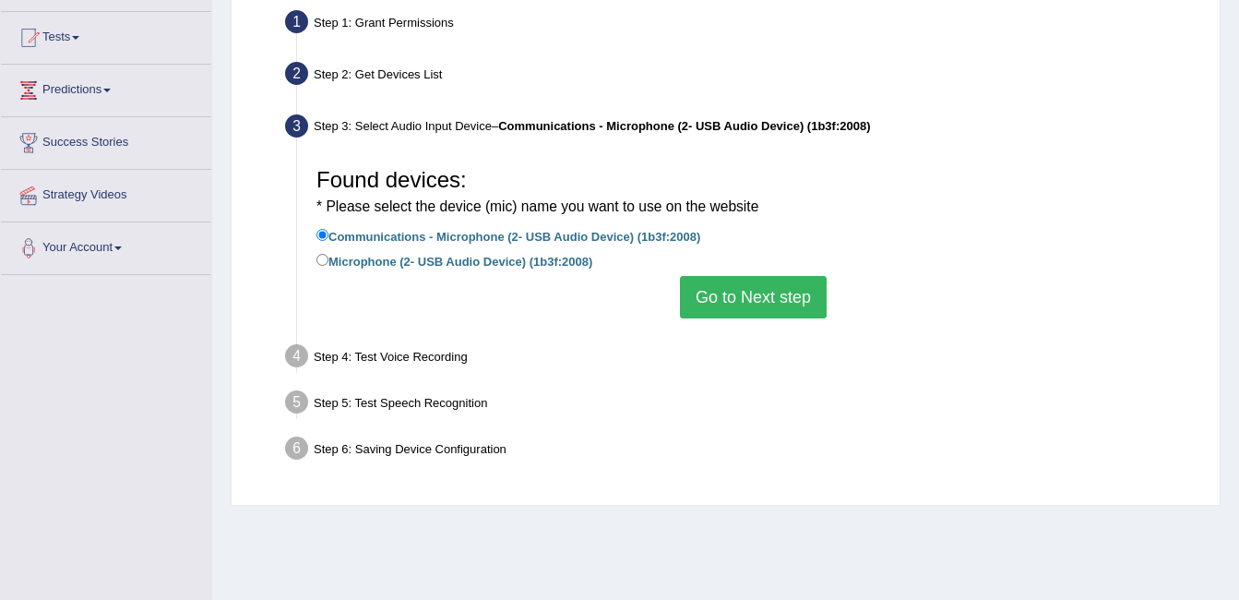
click at [738, 307] on button "Go to Next step" at bounding box center [753, 297] width 147 height 42
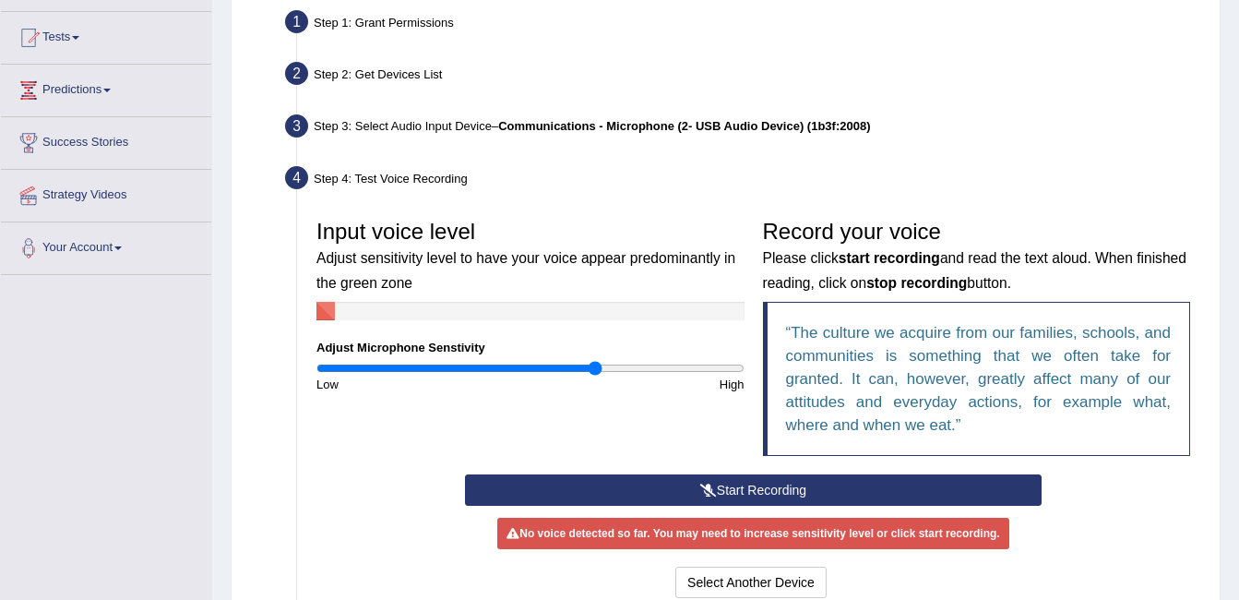
click at [731, 496] on button "Start Recording" at bounding box center [753, 489] width 577 height 31
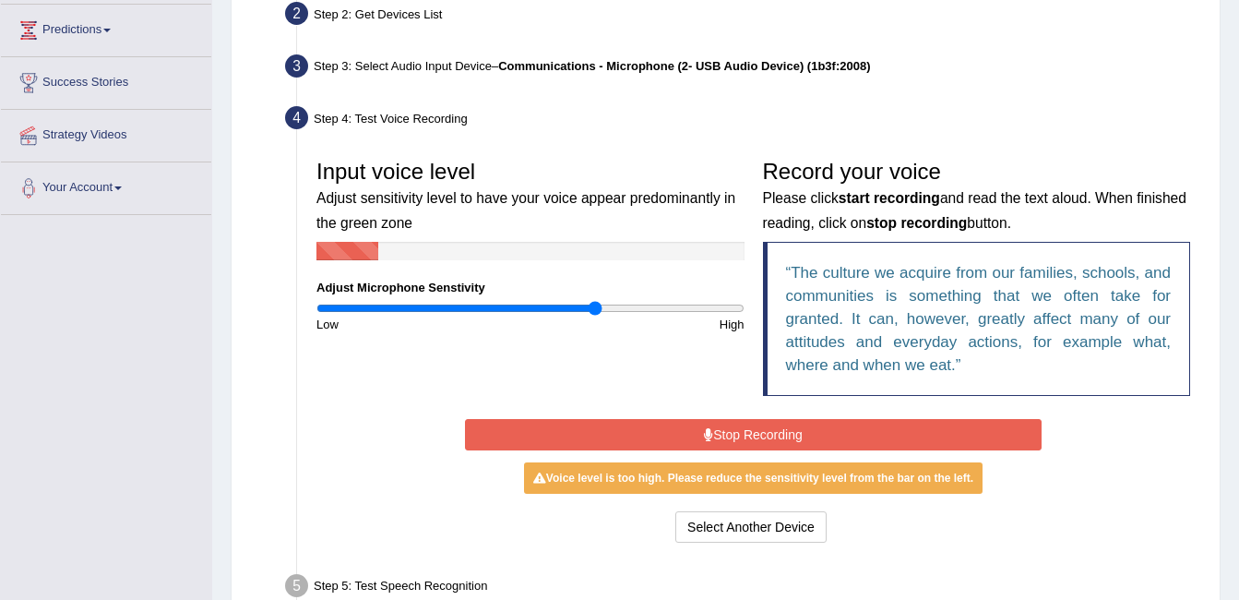
scroll to position [277, 0]
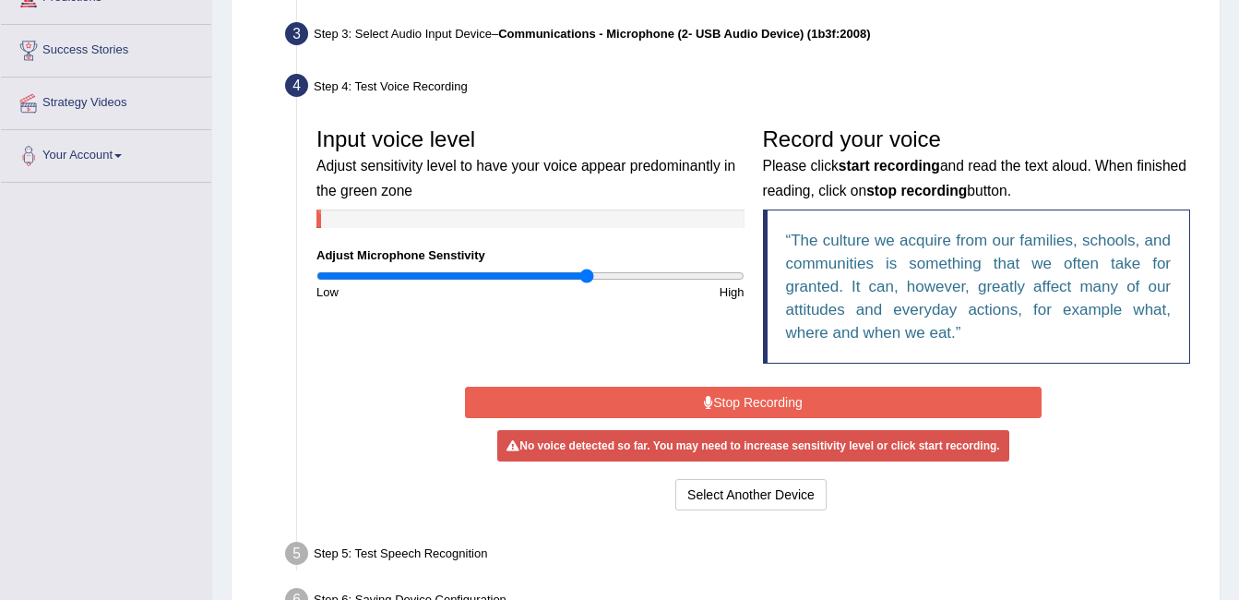
type input "1.28"
click at [587, 274] on input "range" at bounding box center [530, 276] width 428 height 15
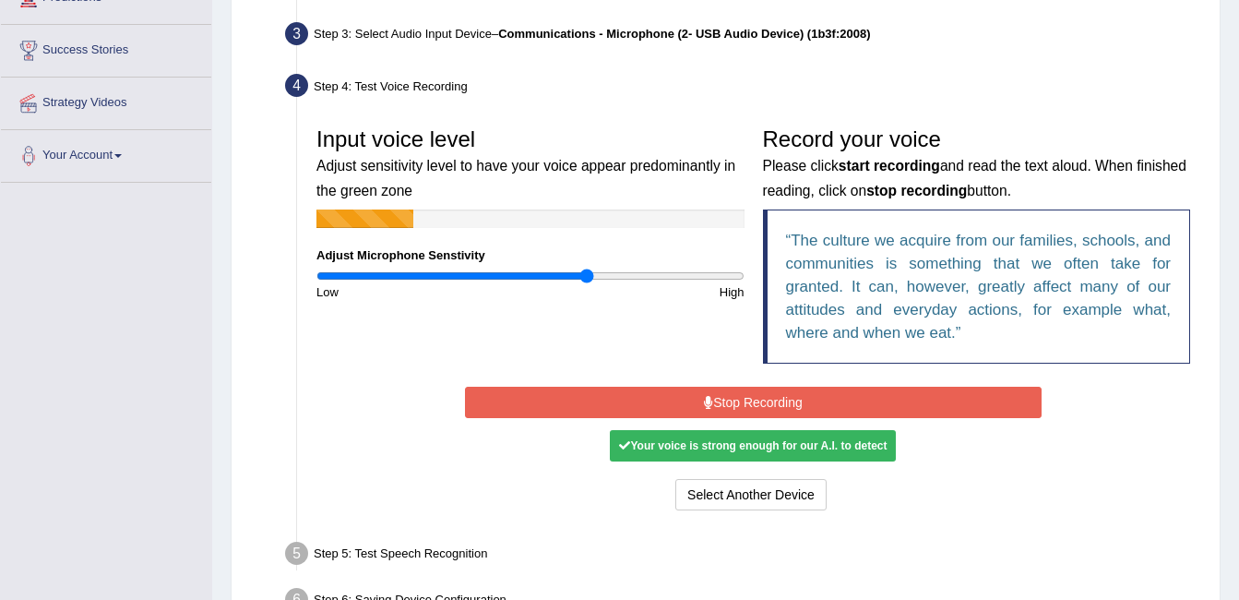
click at [624, 389] on button "Stop Recording" at bounding box center [753, 402] width 577 height 31
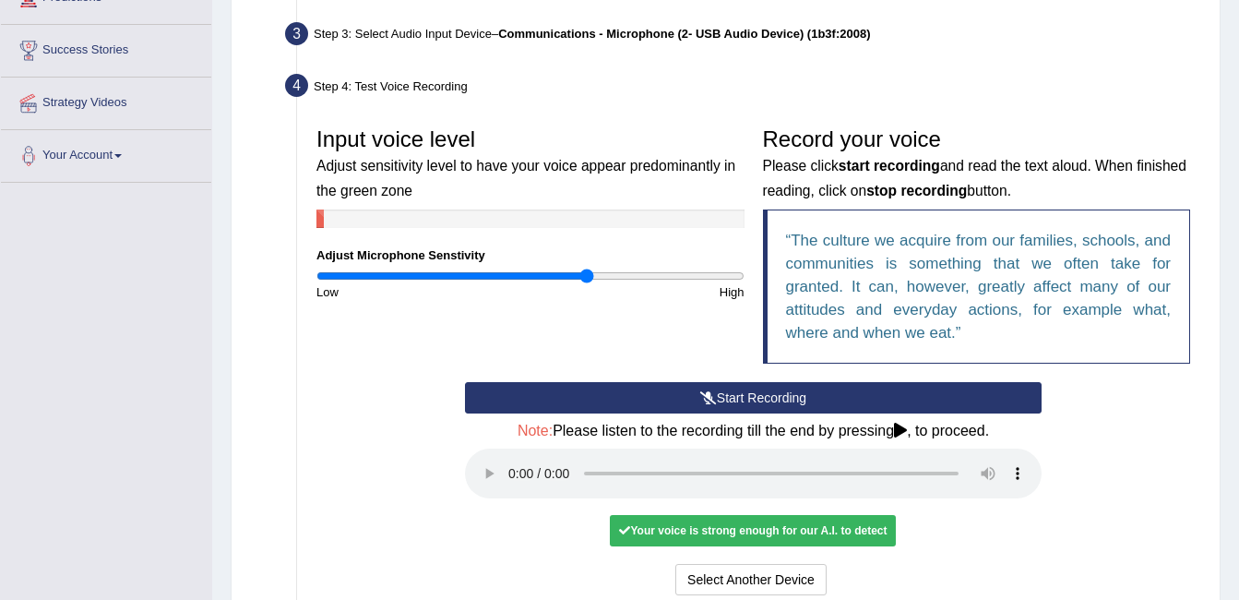
scroll to position [461, 0]
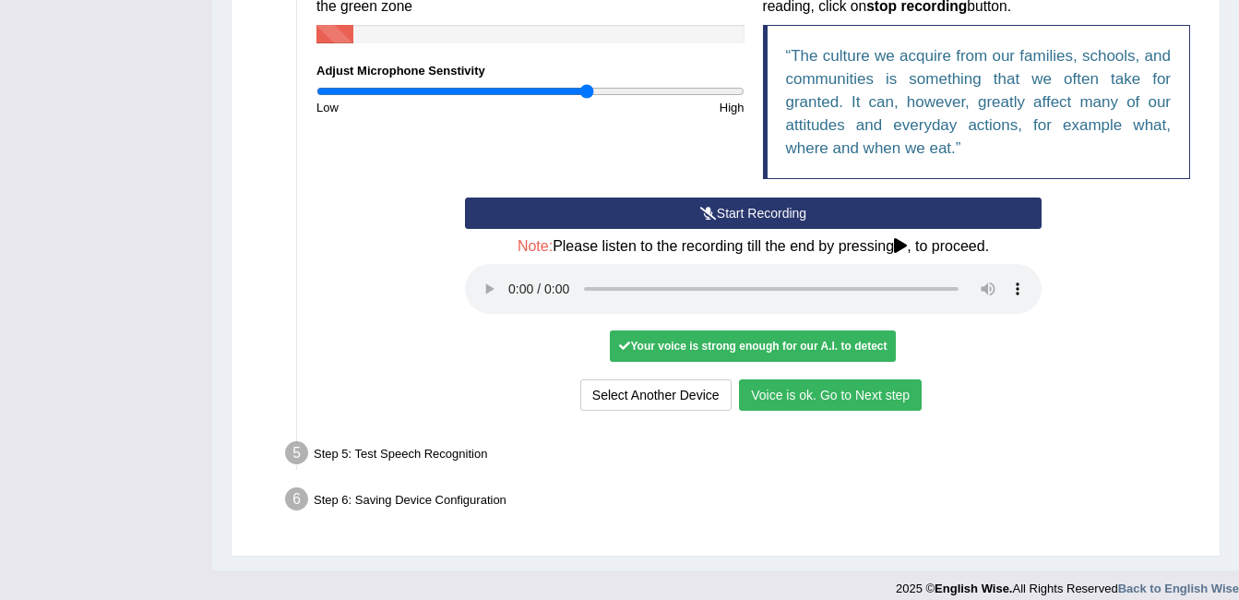
click at [847, 397] on button "Voice is ok. Go to Next step" at bounding box center [830, 394] width 183 height 31
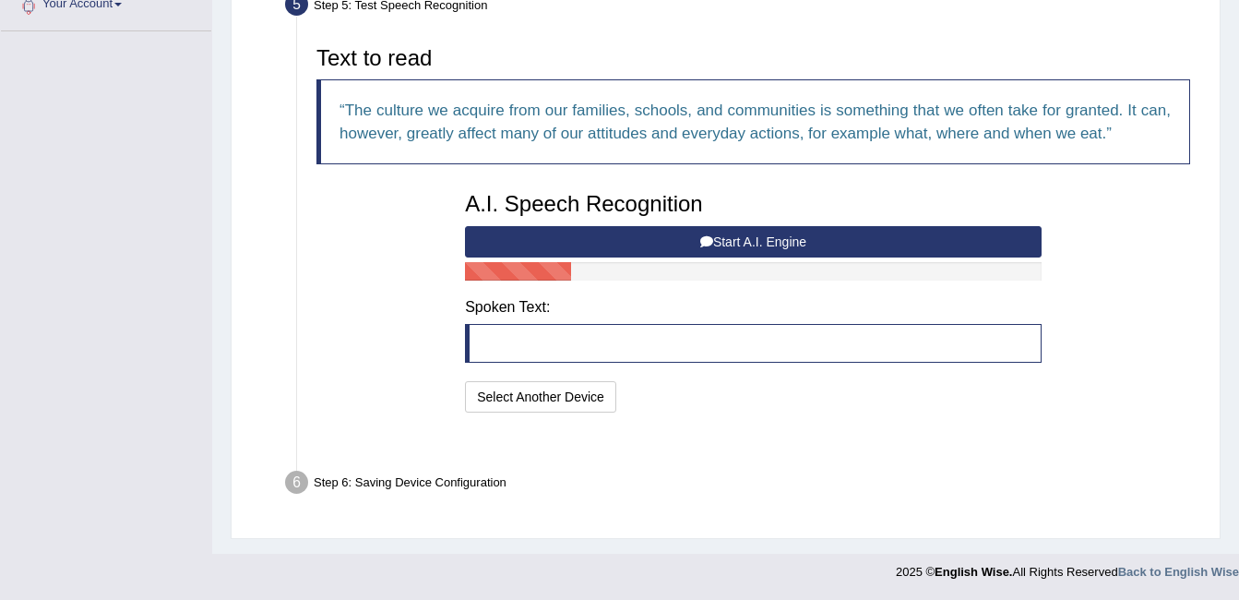
scroll to position [383, 0]
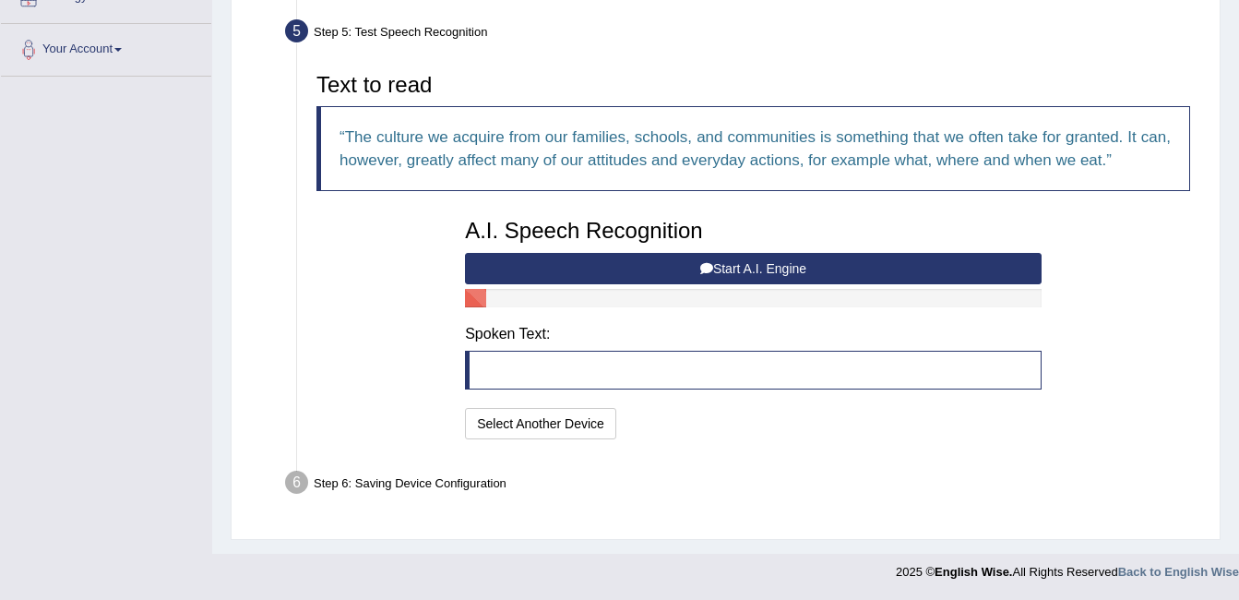
click at [671, 269] on button "Start A.I. Engine" at bounding box center [753, 268] width 577 height 31
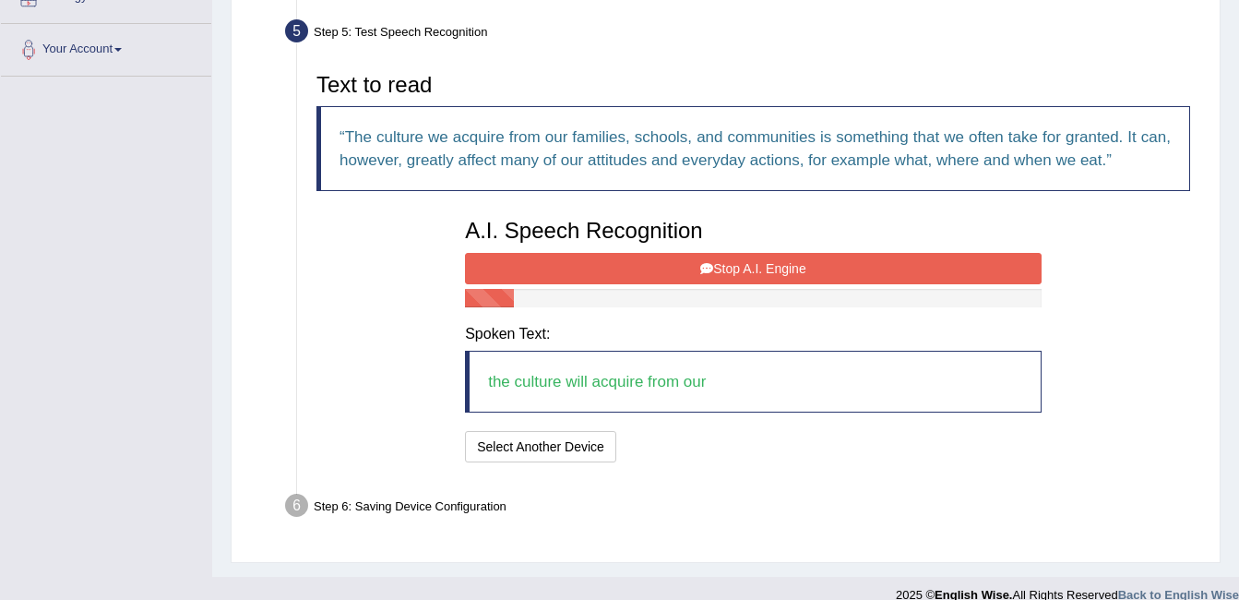
click at [677, 268] on button "Stop A.I. Engine" at bounding box center [753, 268] width 577 height 31
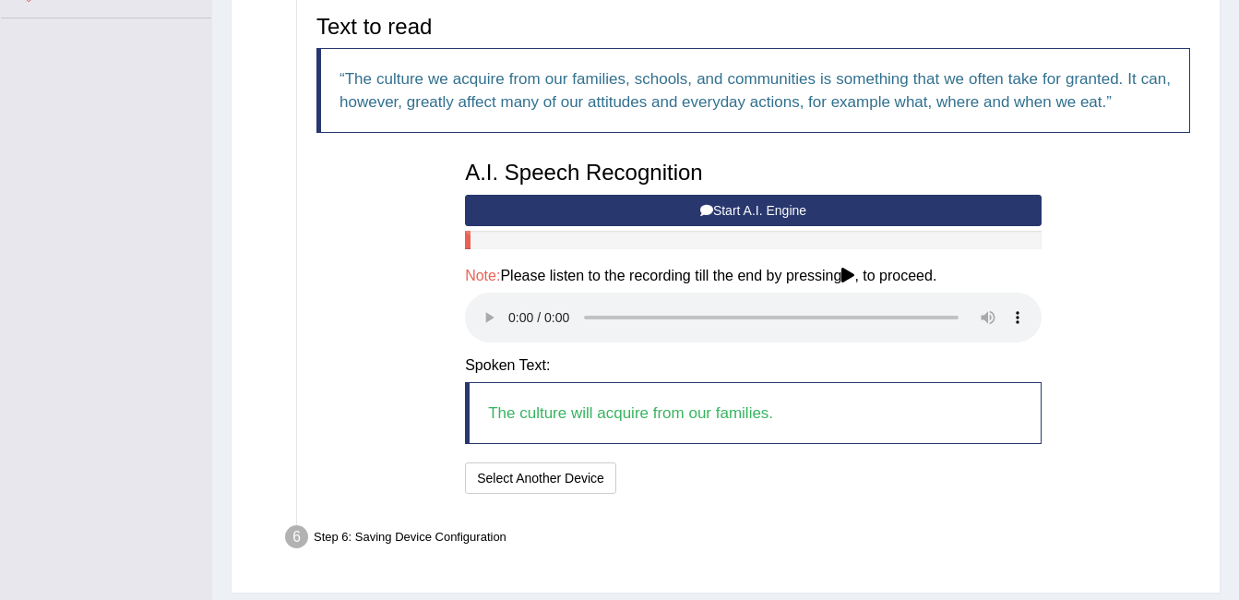
scroll to position [496, 0]
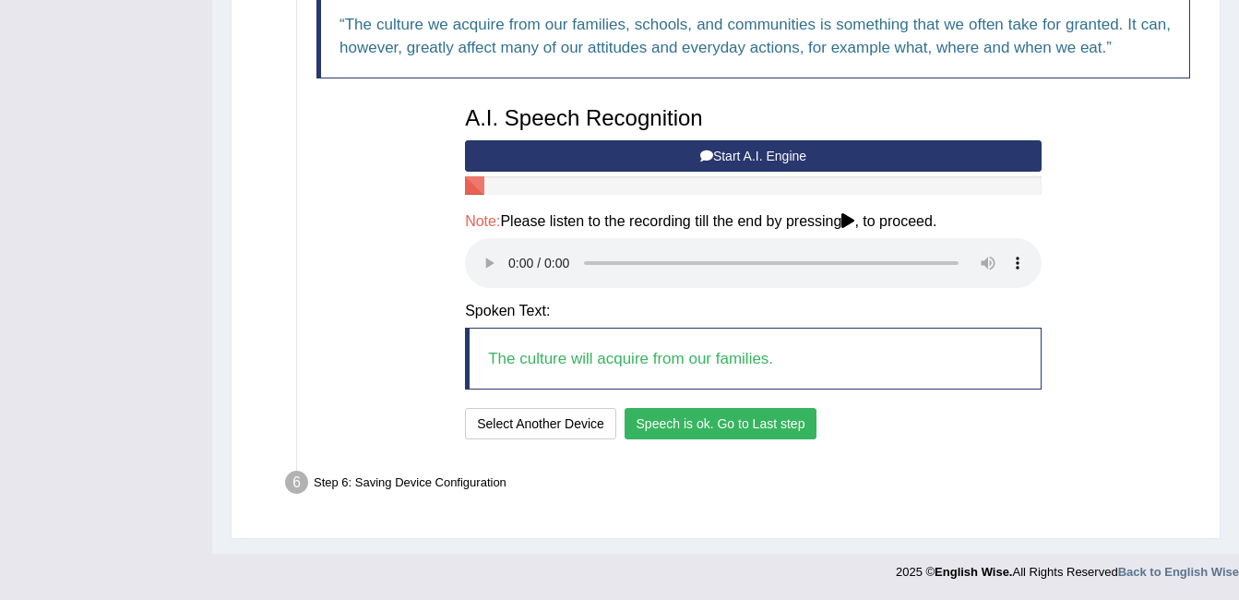
click at [649, 410] on button "Speech is ok. Go to Last step" at bounding box center [721, 423] width 193 height 31
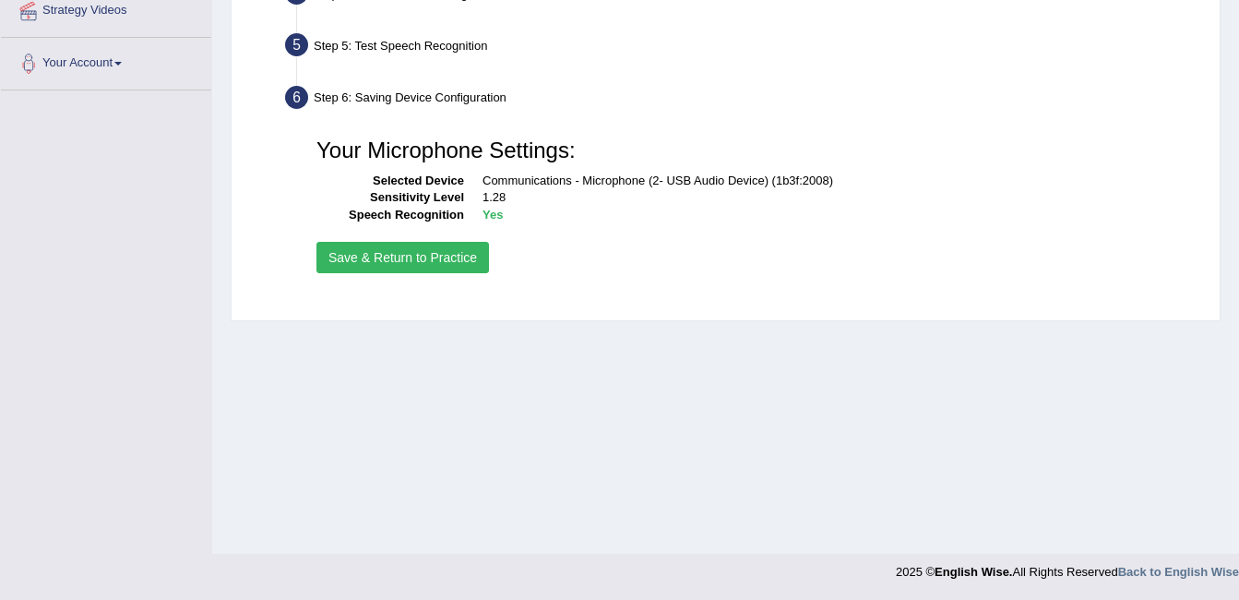
click at [412, 255] on button "Save & Return to Practice" at bounding box center [402, 257] width 173 height 31
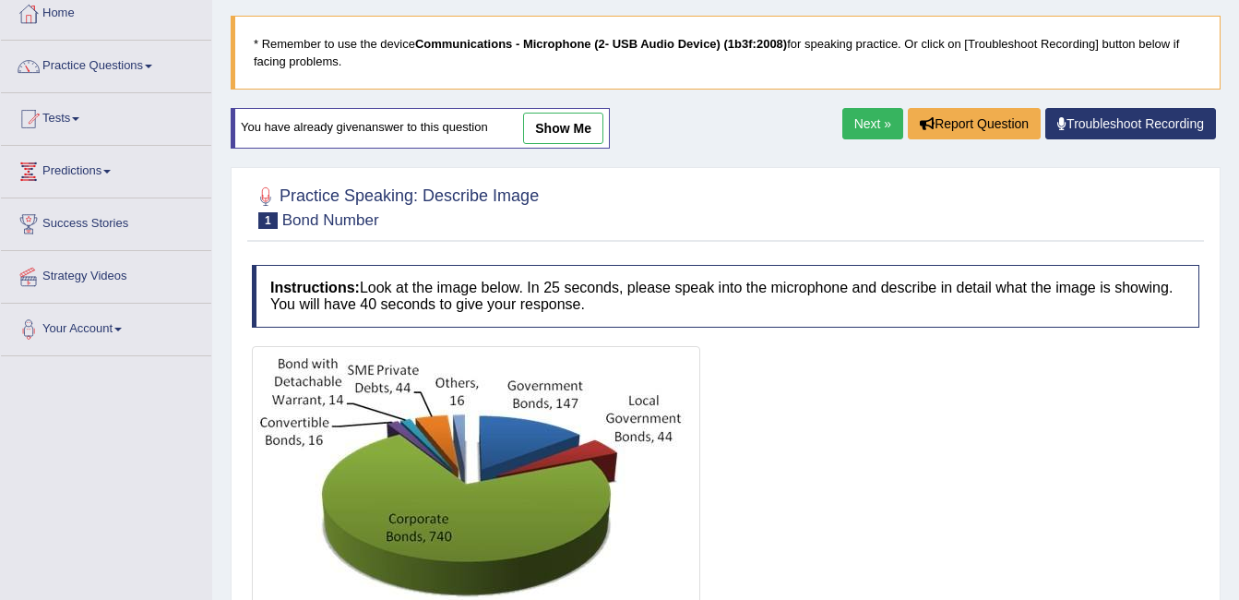
scroll to position [92, 0]
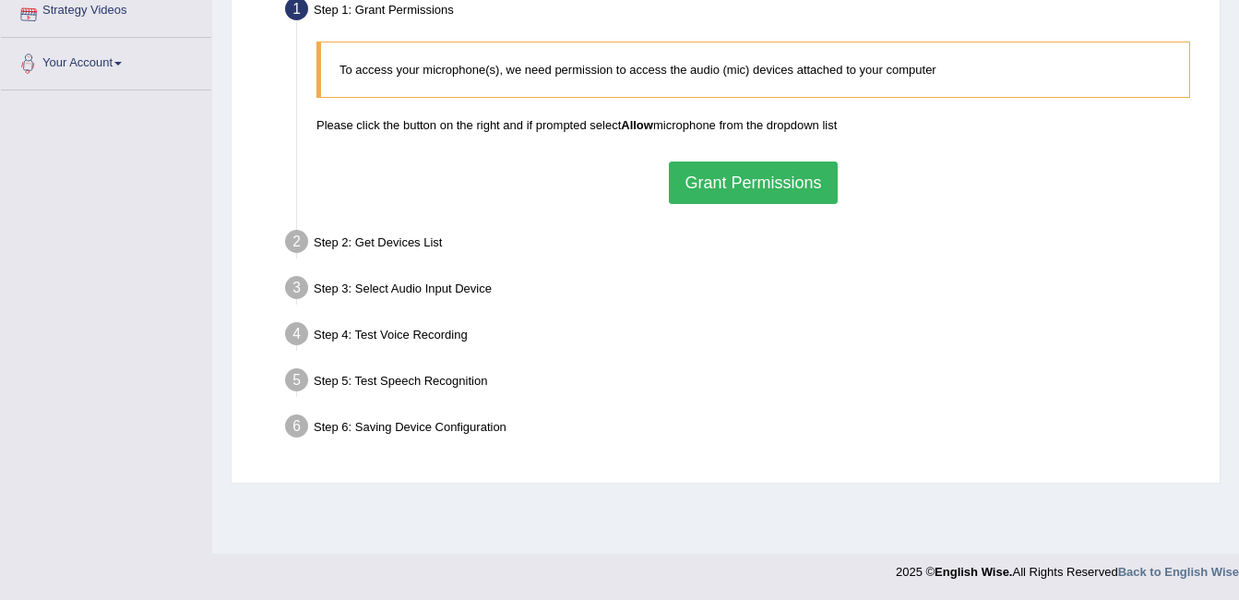
click at [66, 33] on li "Strategy Videos" at bounding box center [106, 11] width 210 height 53
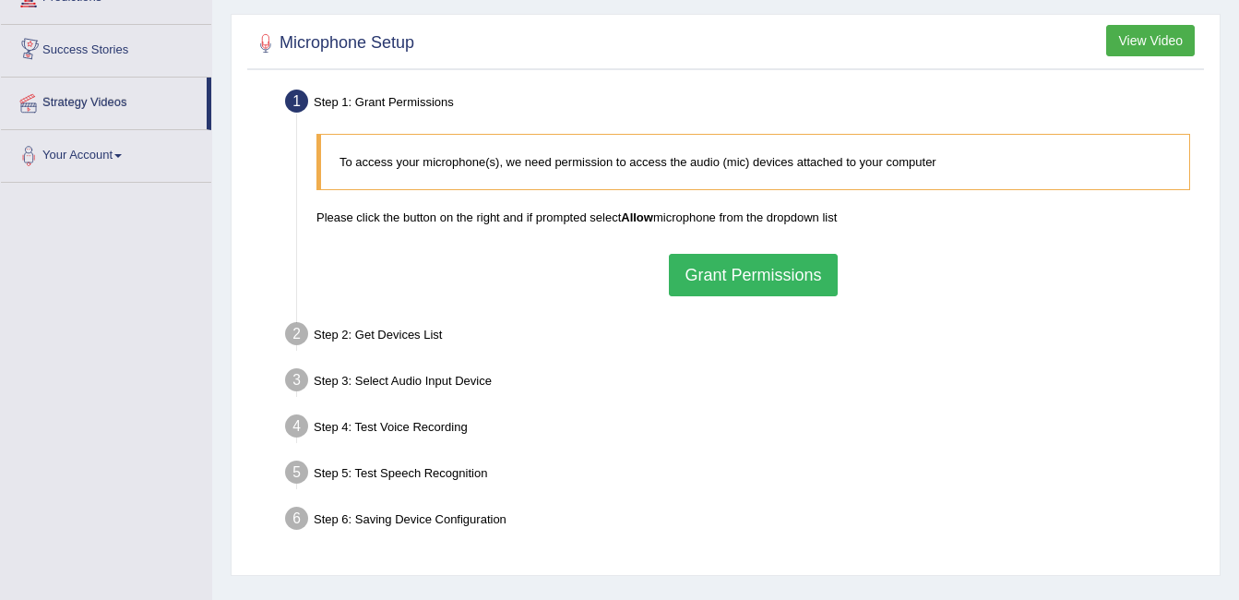
drag, startPoint x: 66, startPoint y: 33, endPoint x: 218, endPoint y: 20, distance: 151.9
click at [218, 20] on div "Home Practice Microphone Setup You have already completed the setup earlier wit…" at bounding box center [725, 184] width 1027 height 923
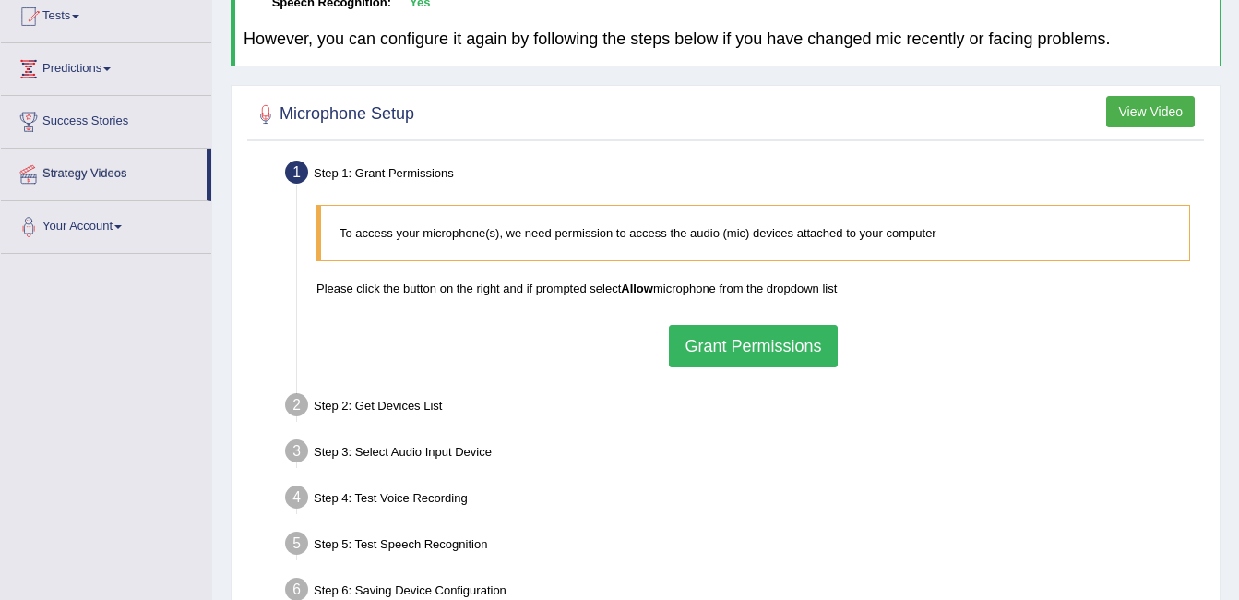
scroll to position [0, 0]
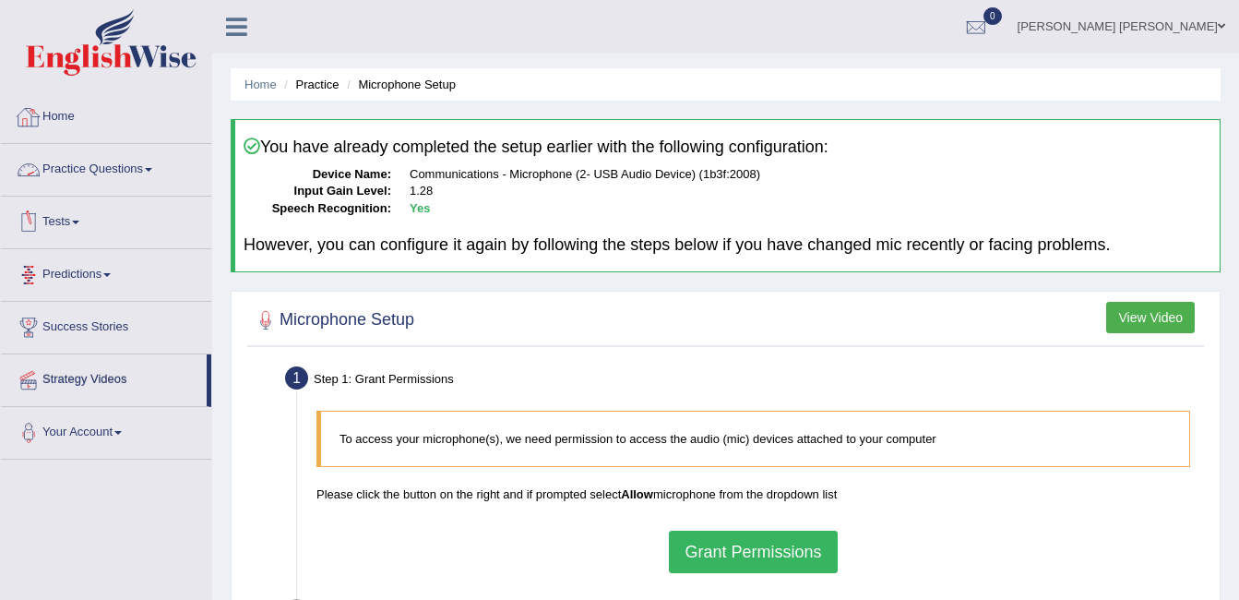
click at [136, 162] on link "Practice Questions" at bounding box center [106, 167] width 210 height 46
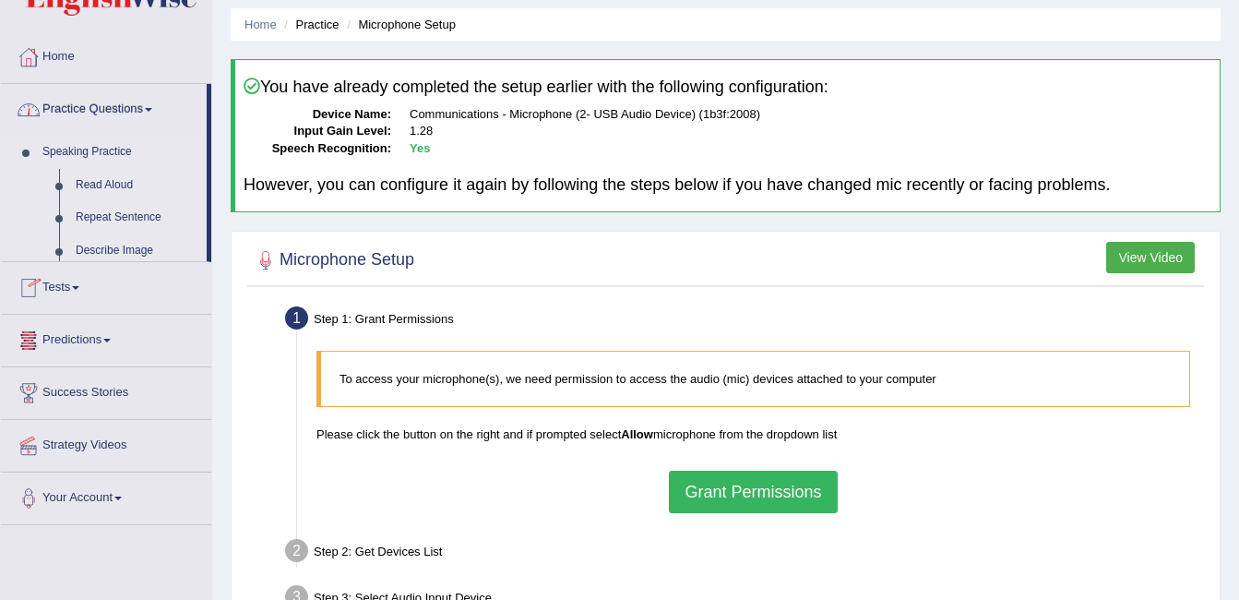
scroll to position [92, 0]
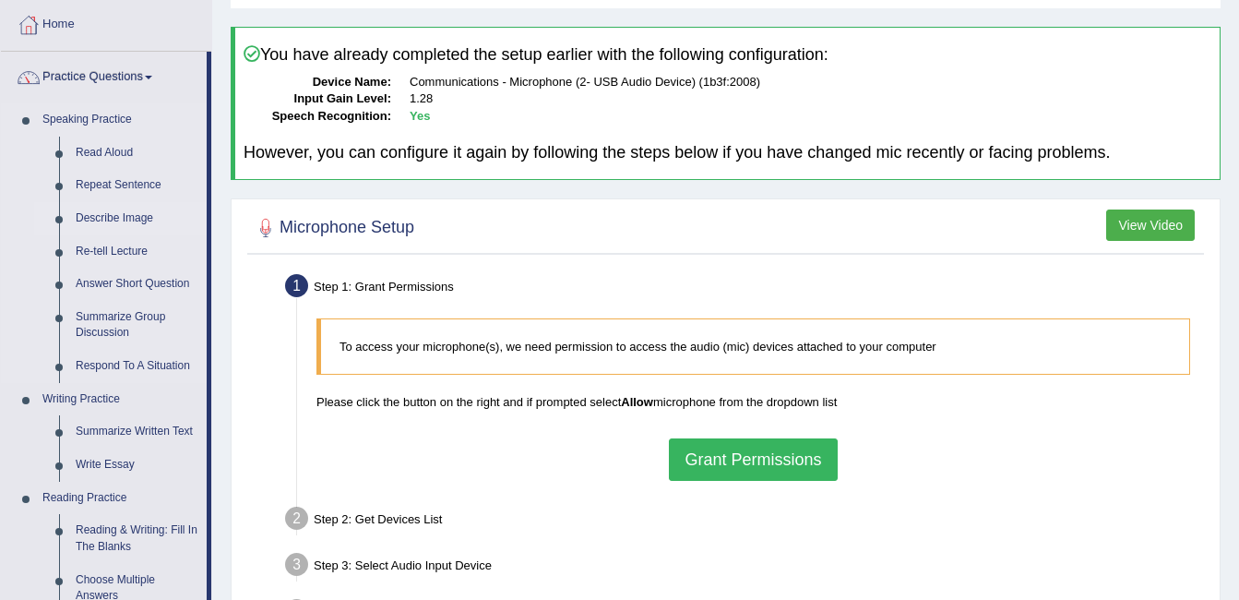
click at [107, 220] on link "Describe Image" at bounding box center [136, 218] width 139 height 33
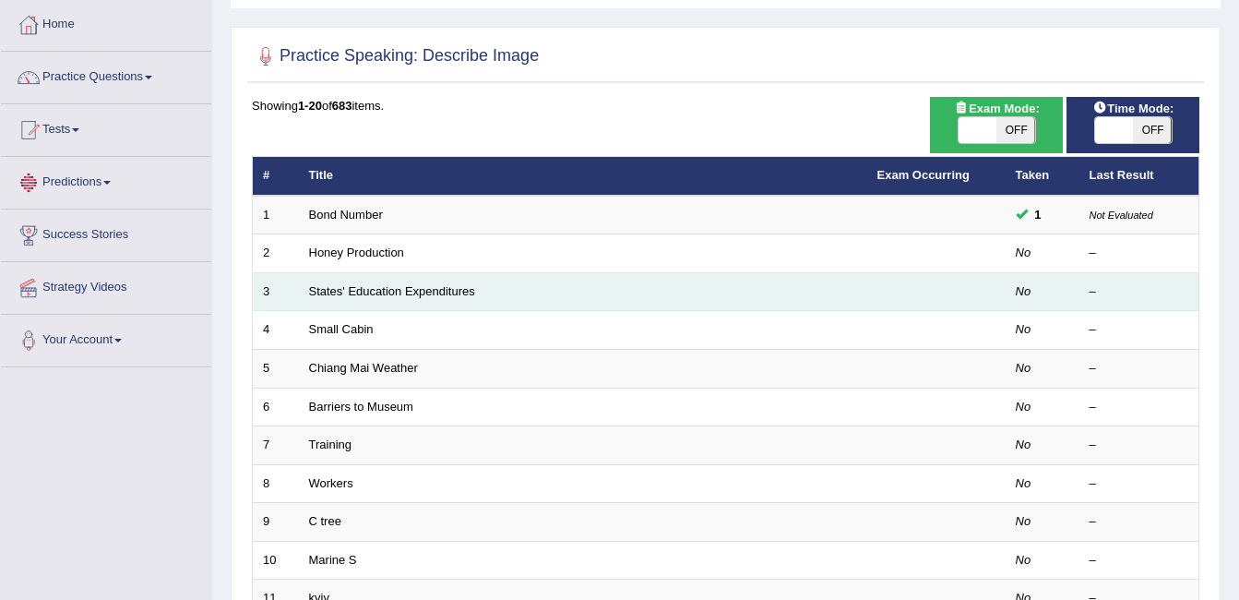
scroll to position [92, 0]
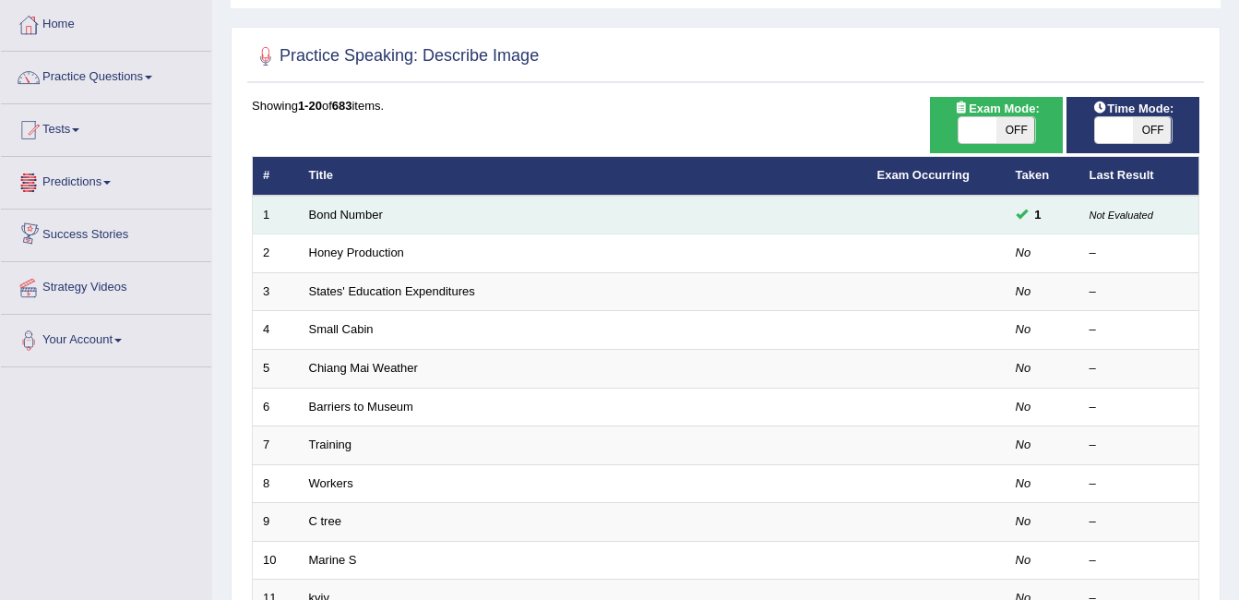
click at [364, 224] on td "Bond Number" at bounding box center [583, 215] width 568 height 39
click at [364, 215] on link "Bond Number" at bounding box center [346, 215] width 74 height 14
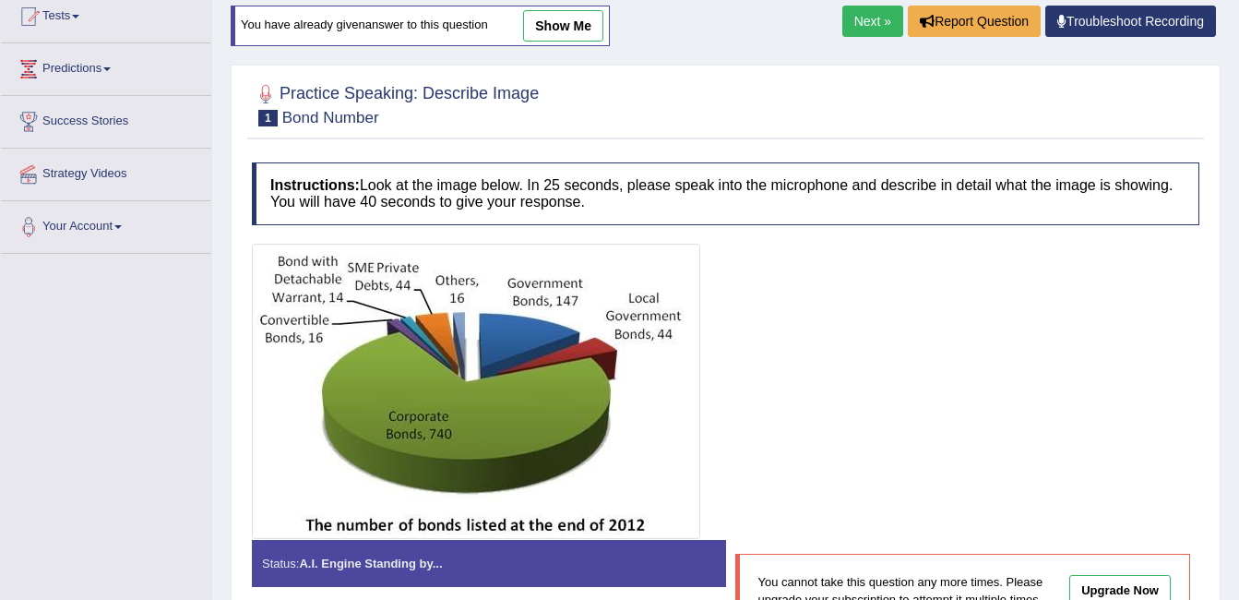
scroll to position [185, 0]
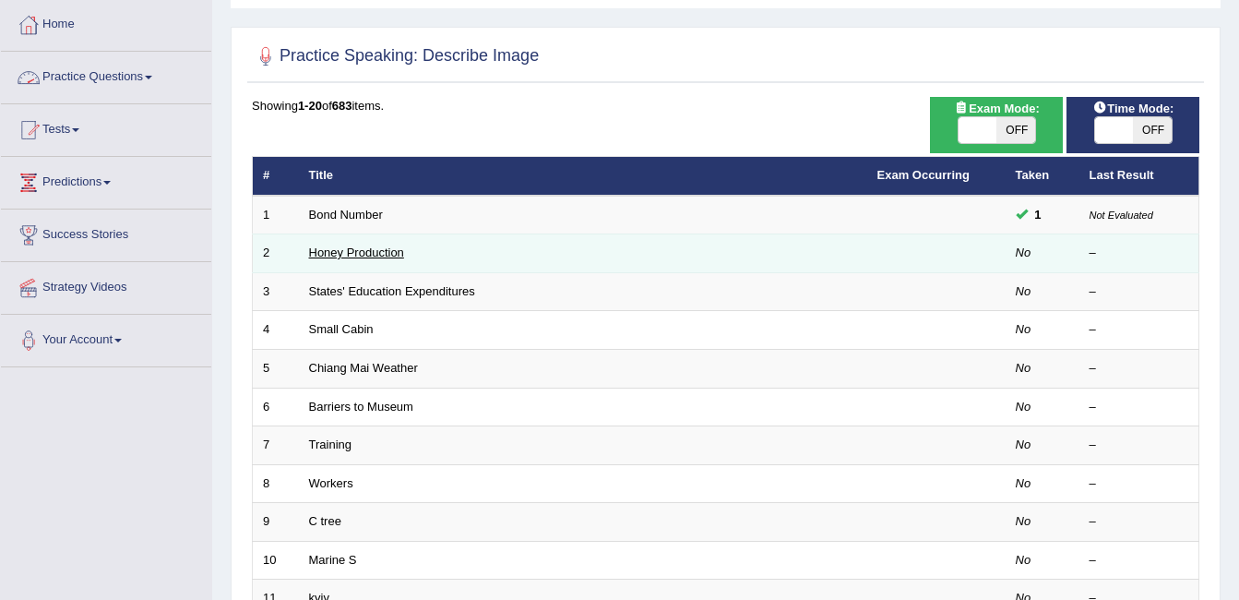
click at [388, 245] on link "Honey Production" at bounding box center [356, 252] width 95 height 14
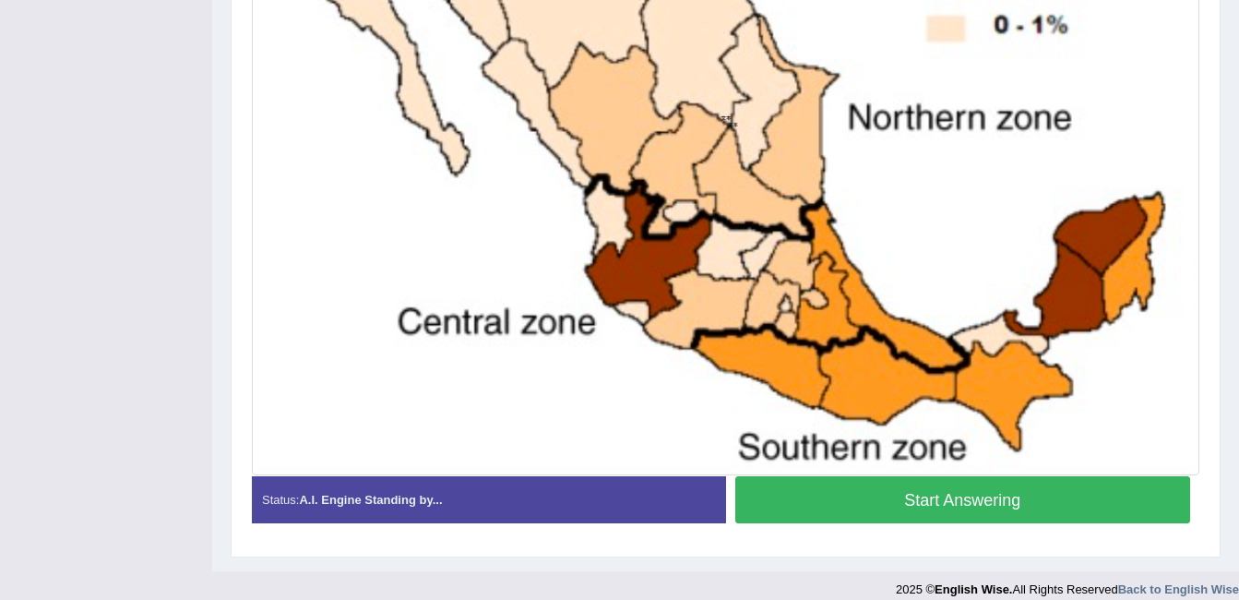
scroll to position [684, 0]
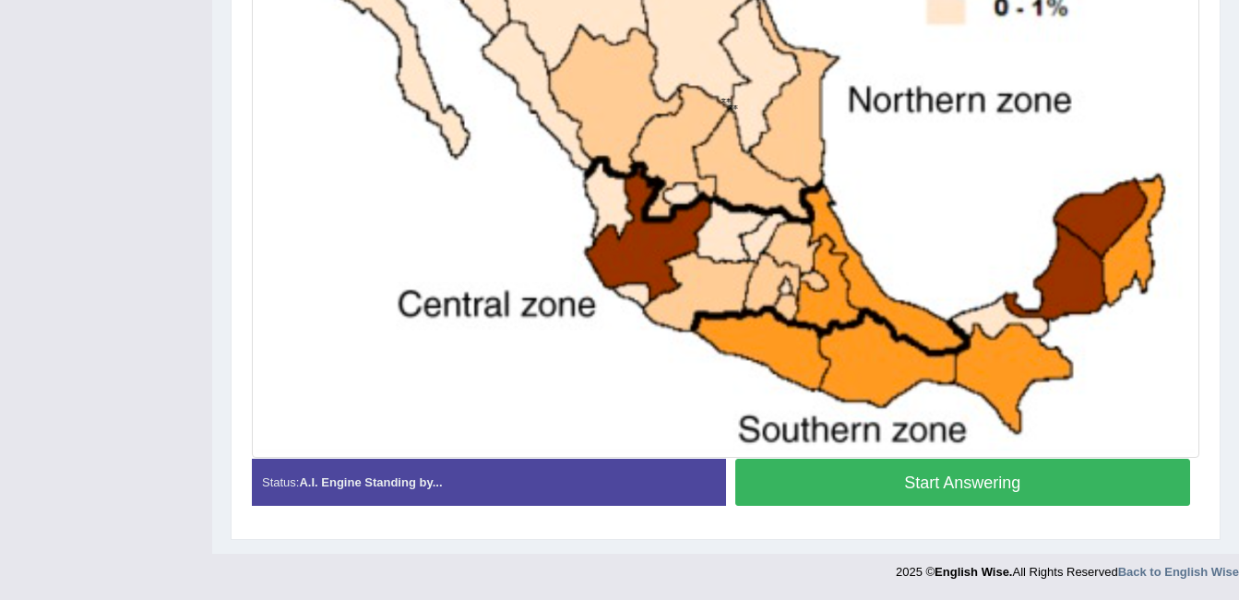
click at [768, 496] on button "Start Answering" at bounding box center [963, 482] width 456 height 47
drag, startPoint x: 766, startPoint y: 490, endPoint x: 767, endPoint y: 418, distance: 72.0
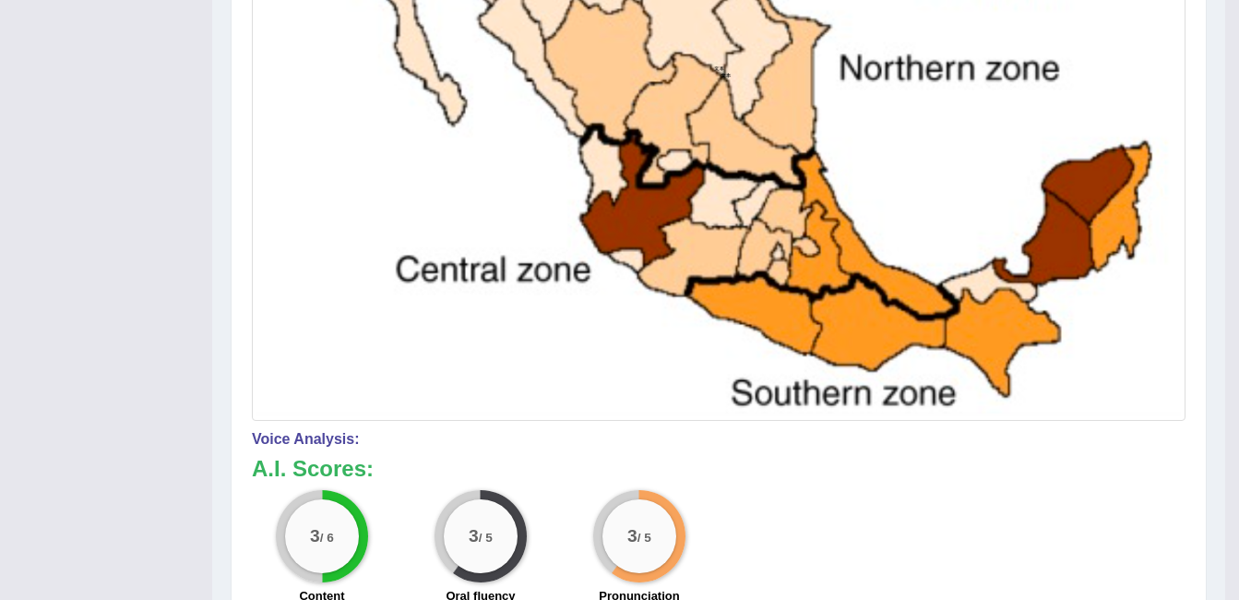
scroll to position [701, 0]
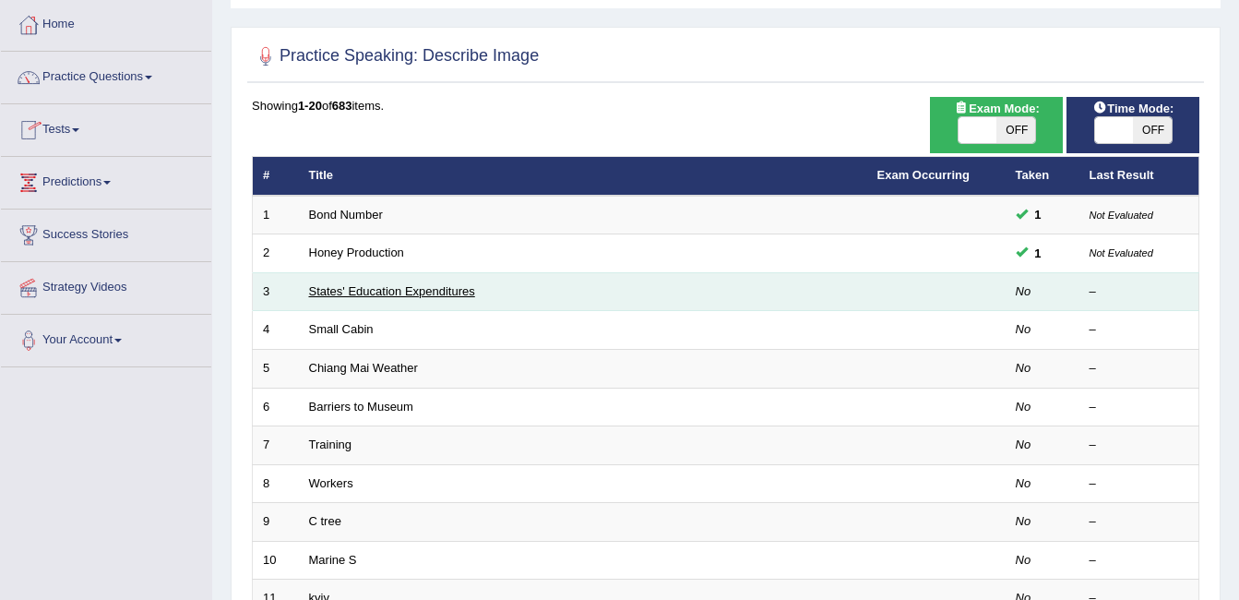
click at [388, 288] on link "States' Education Expenditures" at bounding box center [392, 291] width 166 height 14
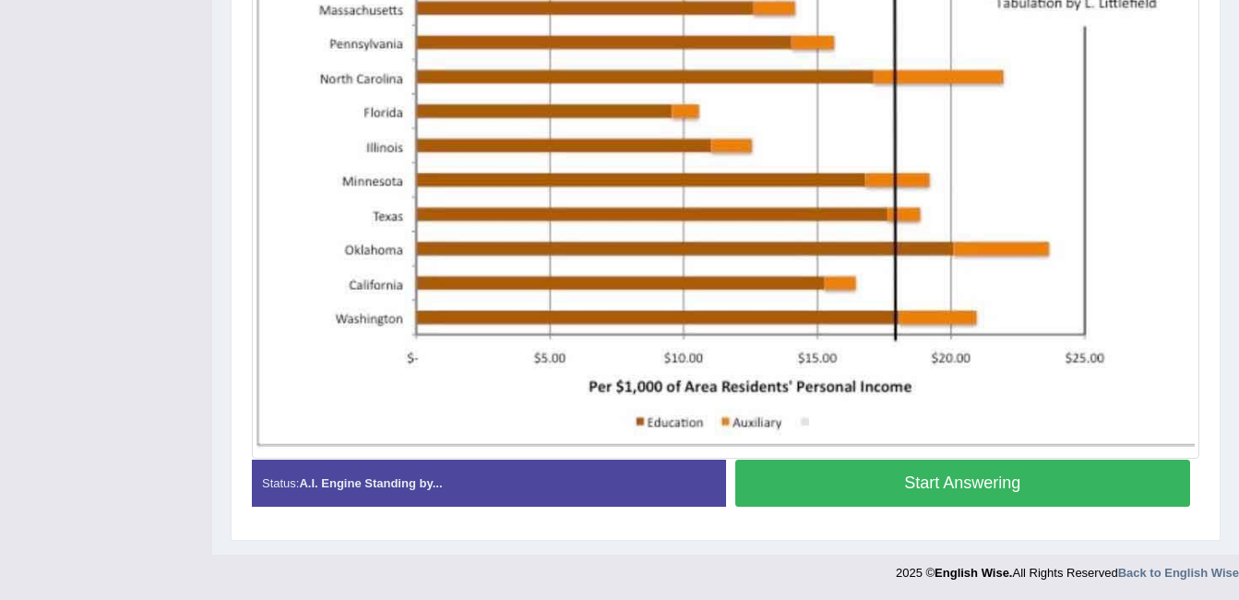
scroll to position [643, 0]
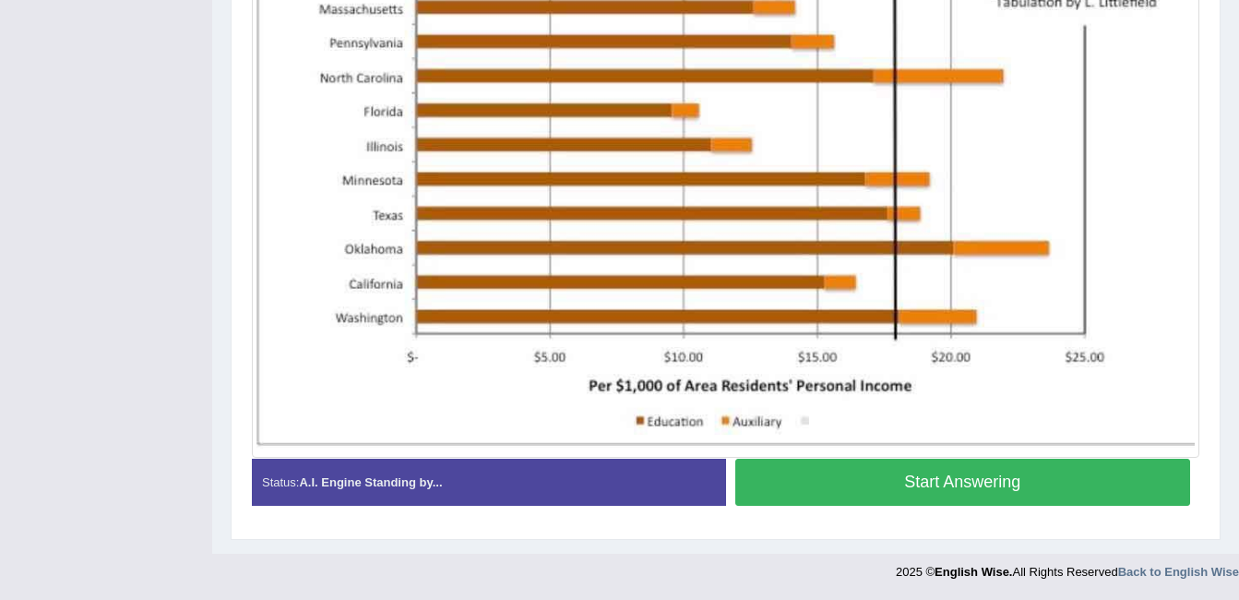
click at [896, 496] on button "Start Answering" at bounding box center [963, 482] width 456 height 47
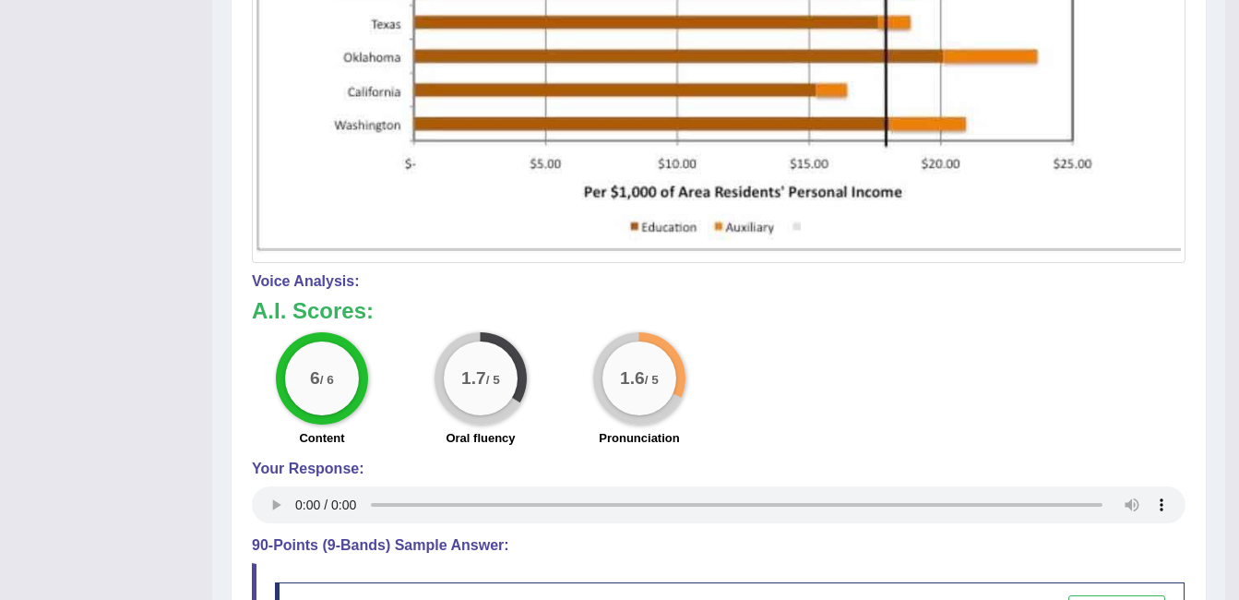
scroll to position [920, 0]
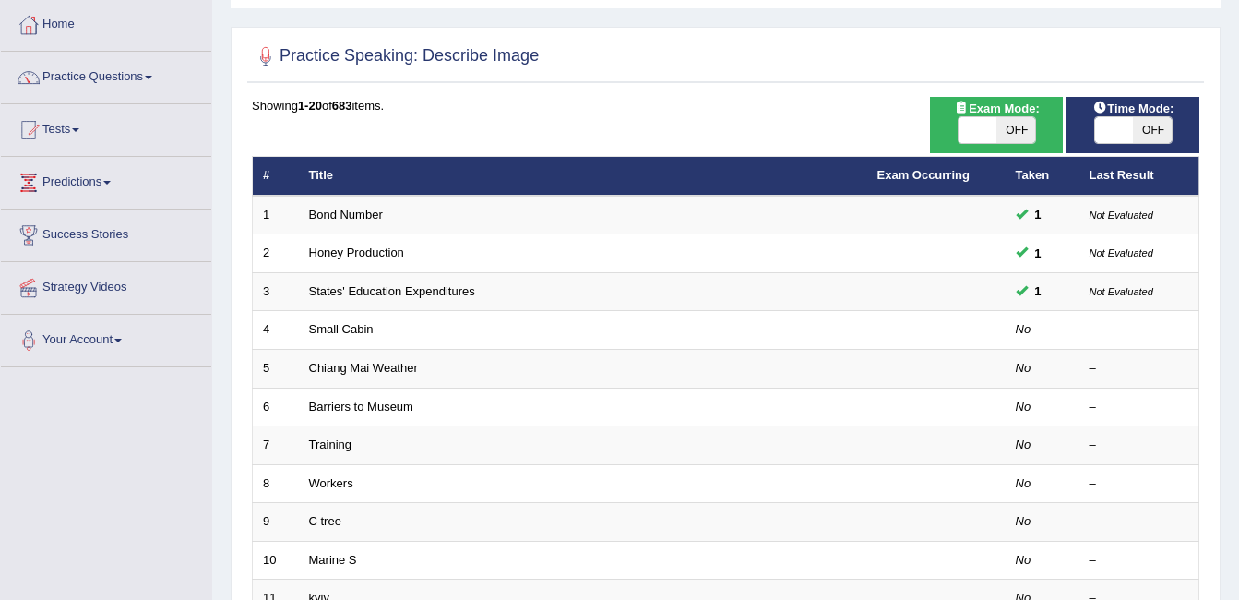
drag, startPoint x: 0, startPoint y: 0, endPoint x: 552, endPoint y: 69, distance: 556.1
click at [552, 69] on div at bounding box center [726, 57] width 948 height 38
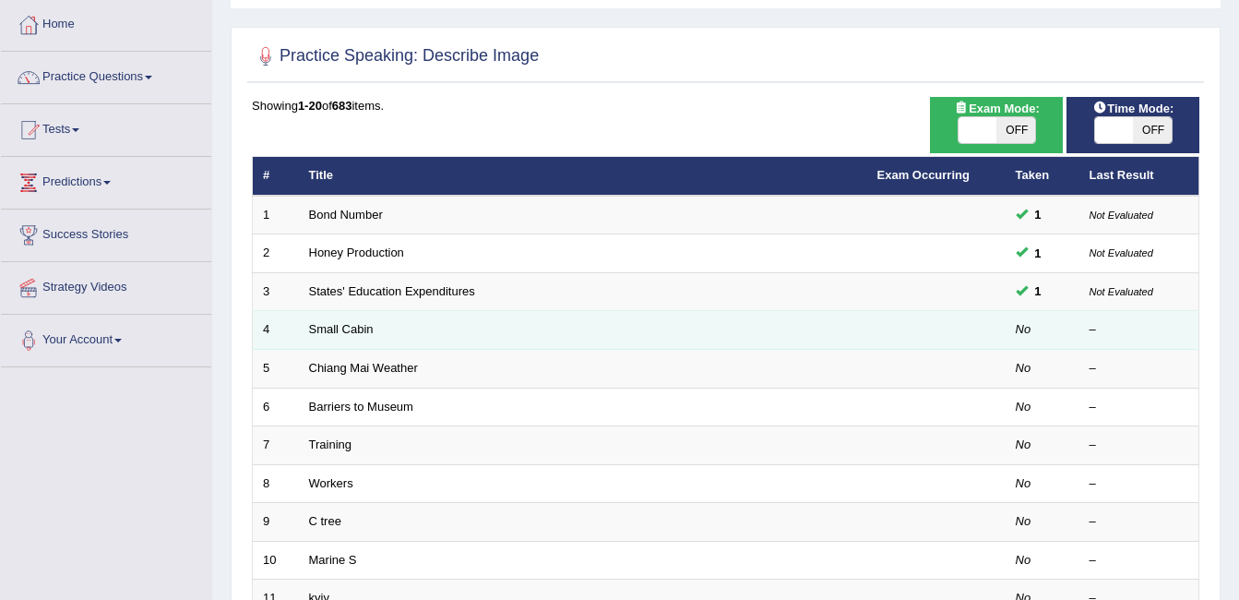
click at [355, 311] on td "Small Cabin" at bounding box center [583, 330] width 568 height 39
click at [352, 332] on link "Small Cabin" at bounding box center [341, 329] width 65 height 14
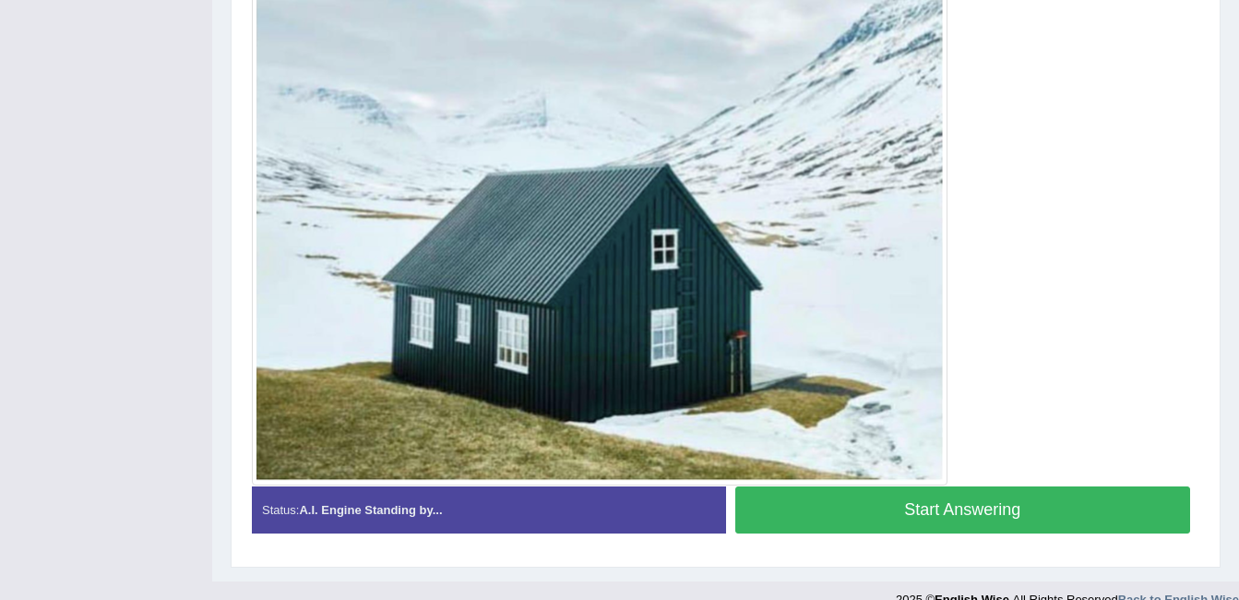
scroll to position [553, 0]
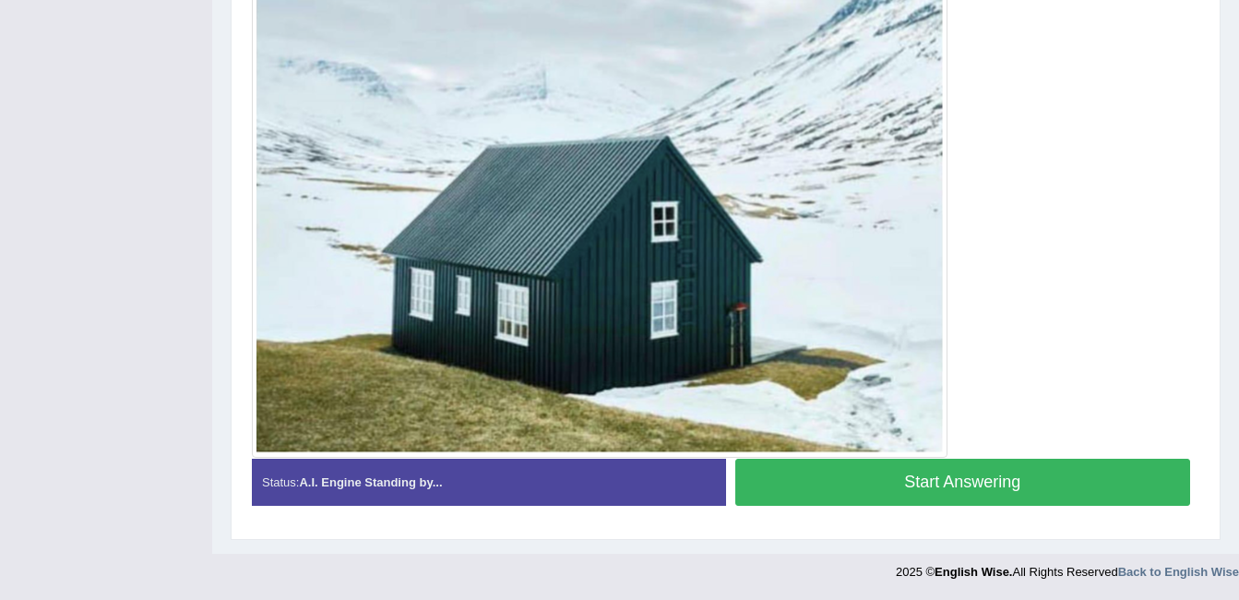
click at [927, 491] on button "Start Answering" at bounding box center [963, 482] width 456 height 47
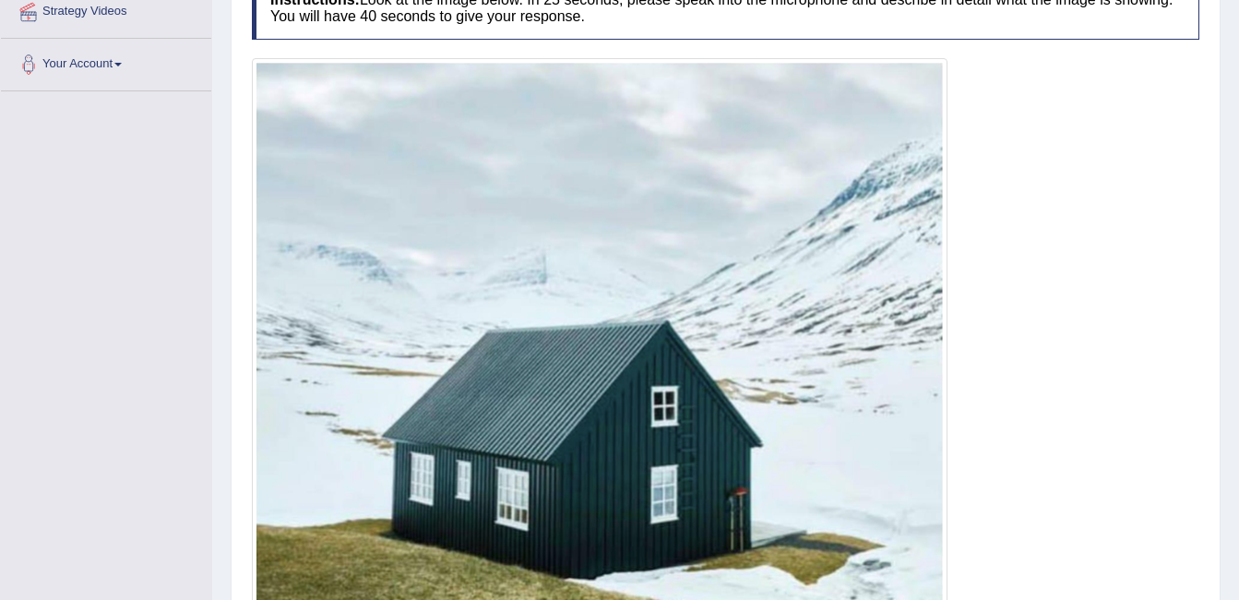
scroll to position [460, 0]
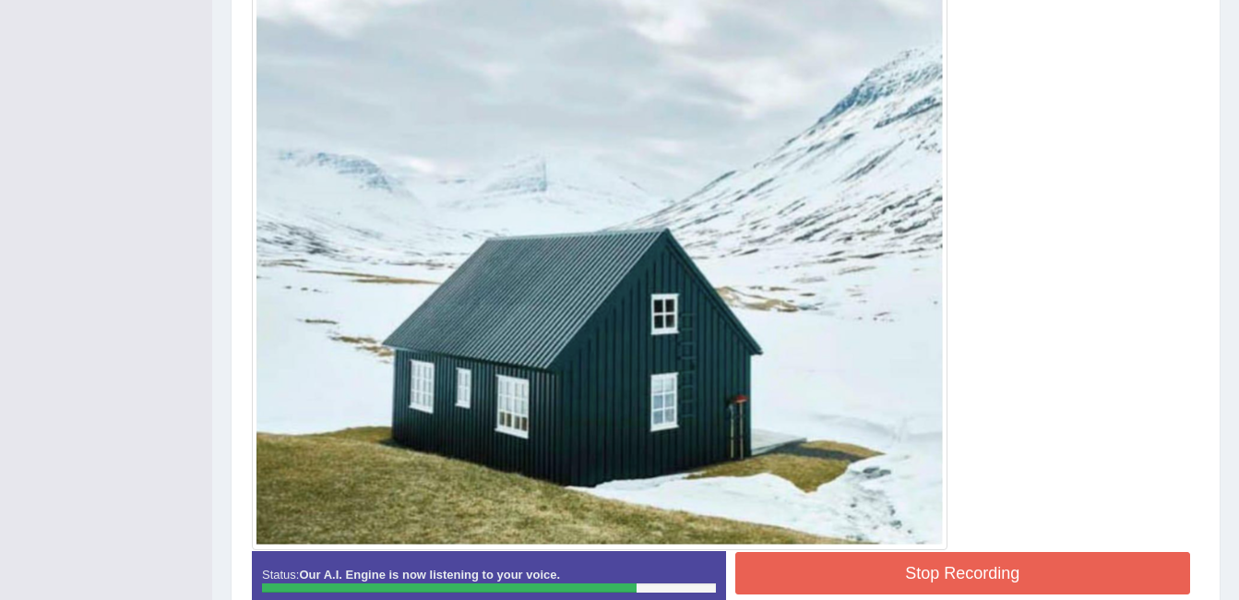
click at [908, 575] on button "Stop Recording" at bounding box center [963, 573] width 456 height 42
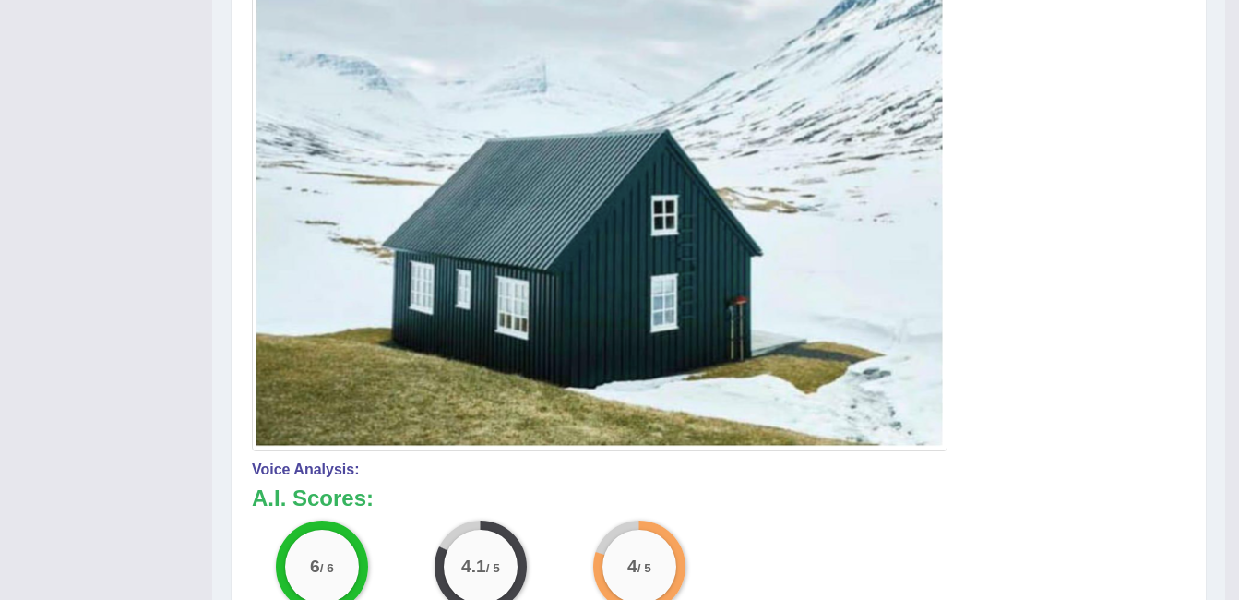
scroll to position [648, 0]
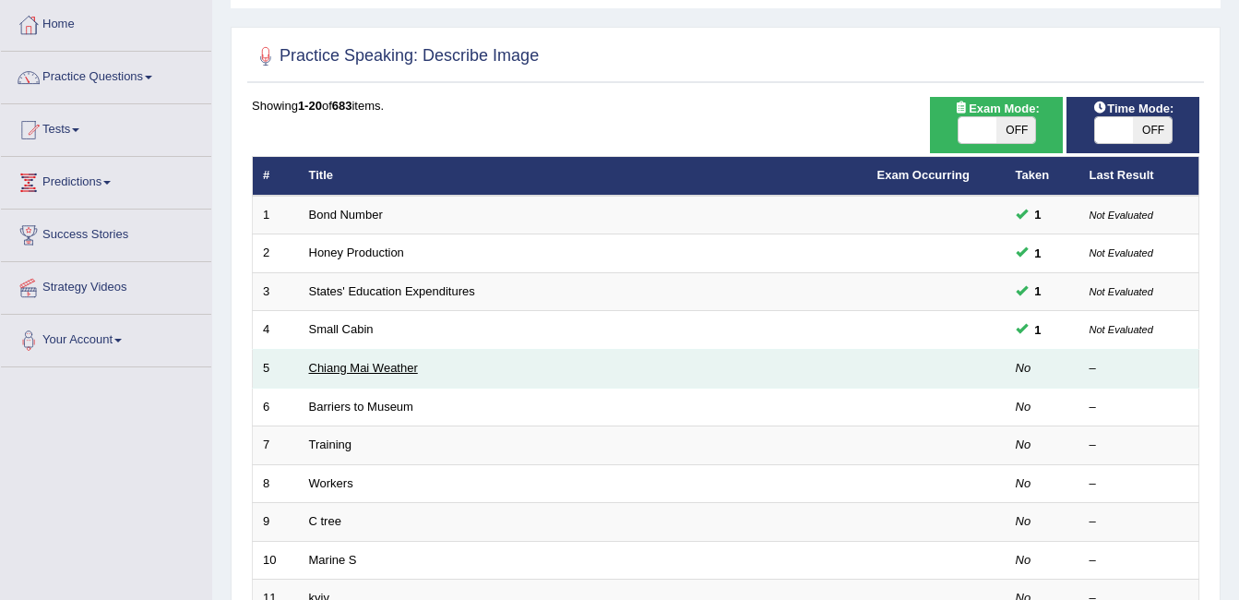
click at [368, 371] on link "Chiang Mai Weather" at bounding box center [363, 368] width 109 height 14
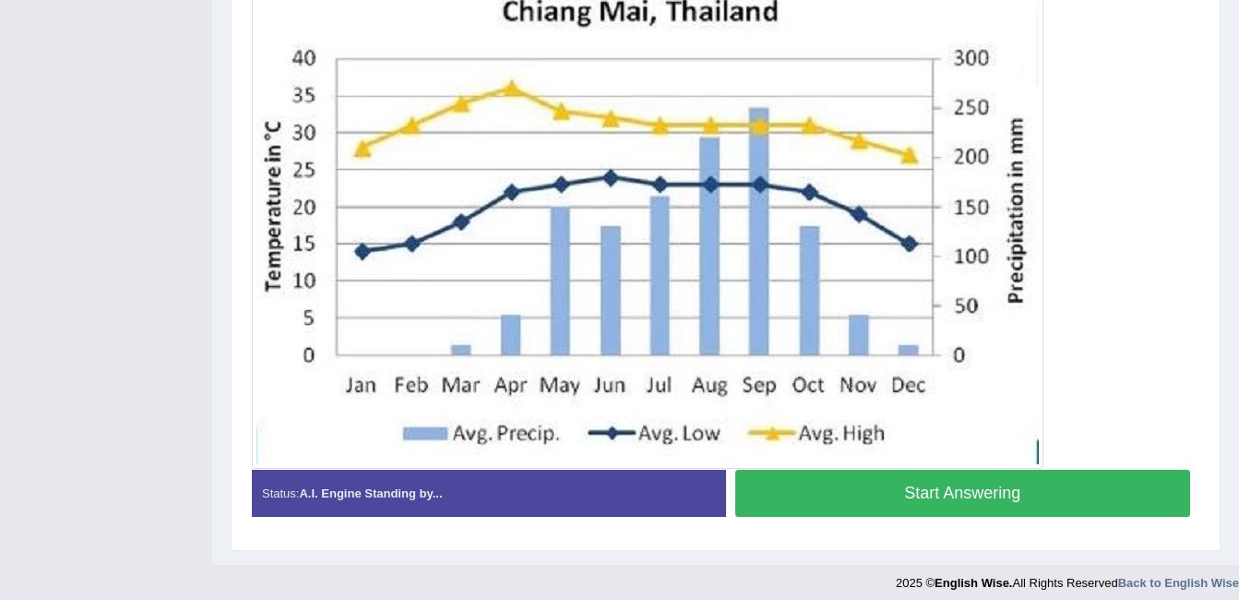
scroll to position [369, 0]
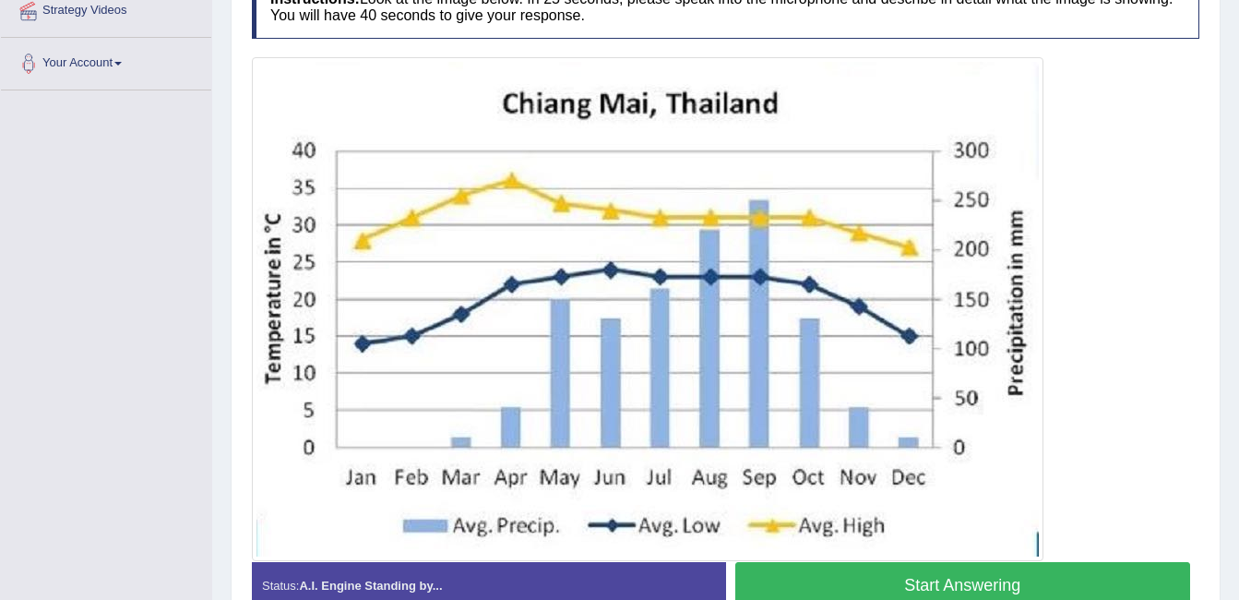
click at [818, 580] on button "Start Answering" at bounding box center [963, 585] width 456 height 47
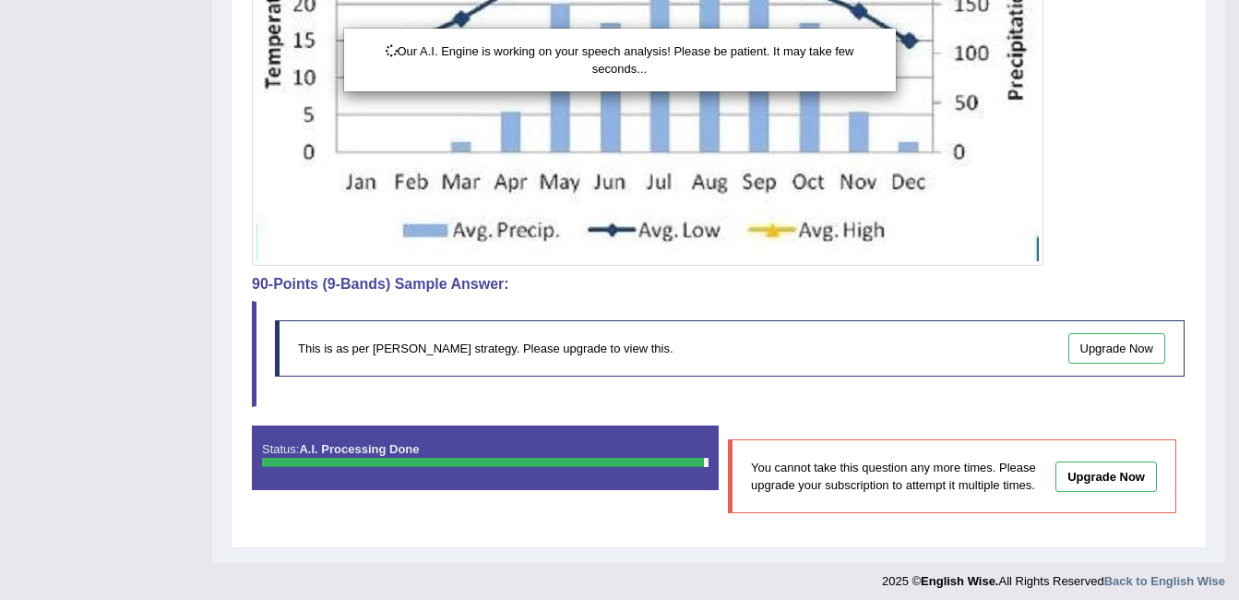
scroll to position [674, 0]
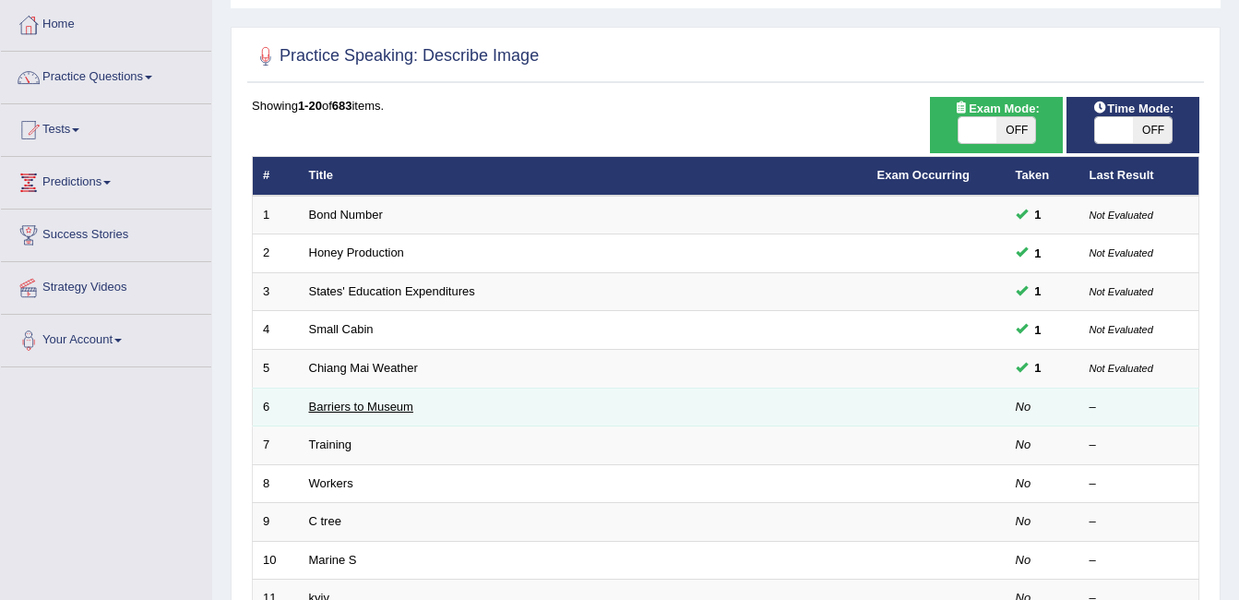
click at [360, 407] on link "Barriers to Museum" at bounding box center [361, 407] width 104 height 14
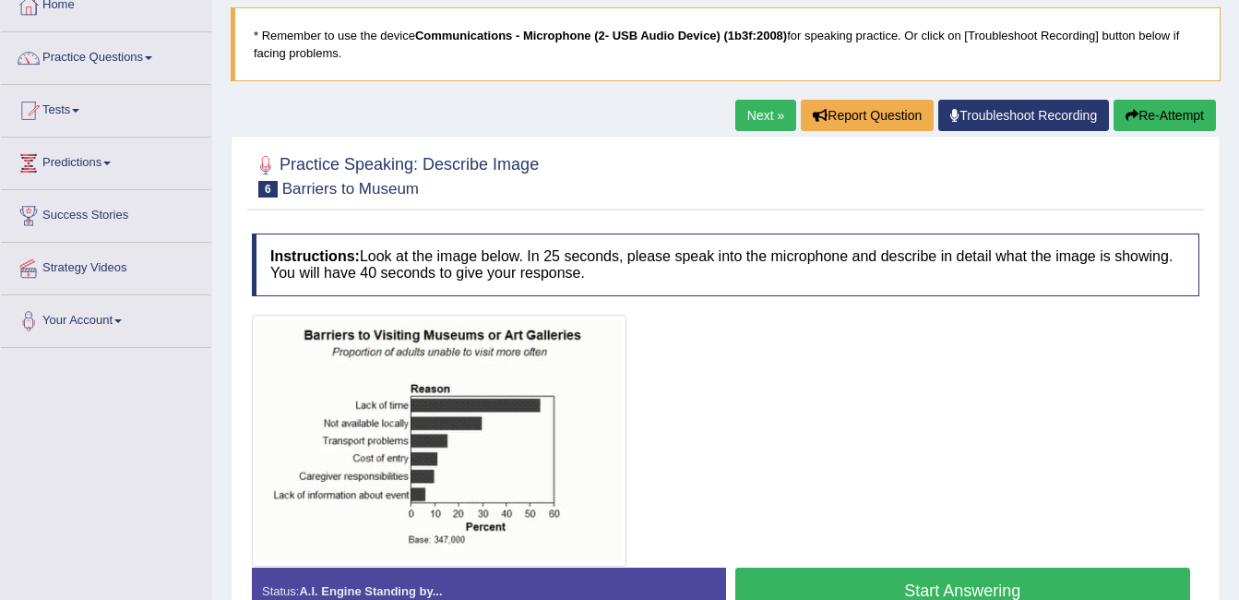
scroll to position [185, 0]
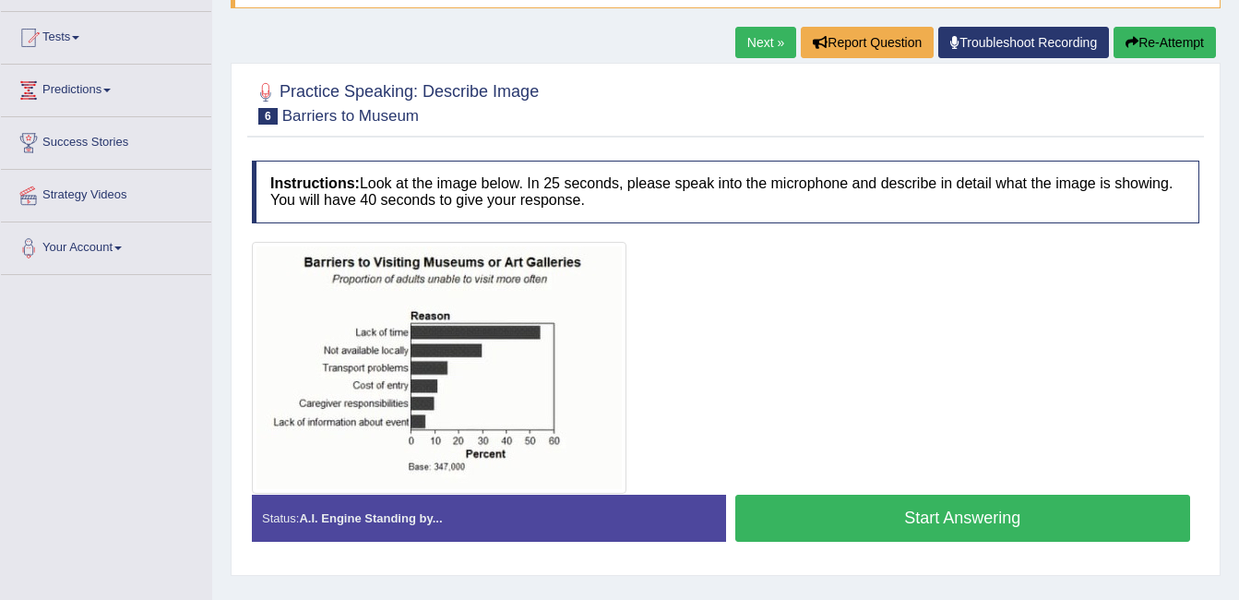
drag, startPoint x: 952, startPoint y: 519, endPoint x: 951, endPoint y: 536, distance: 16.6
click at [952, 535] on button "Start Answering" at bounding box center [963, 518] width 456 height 47
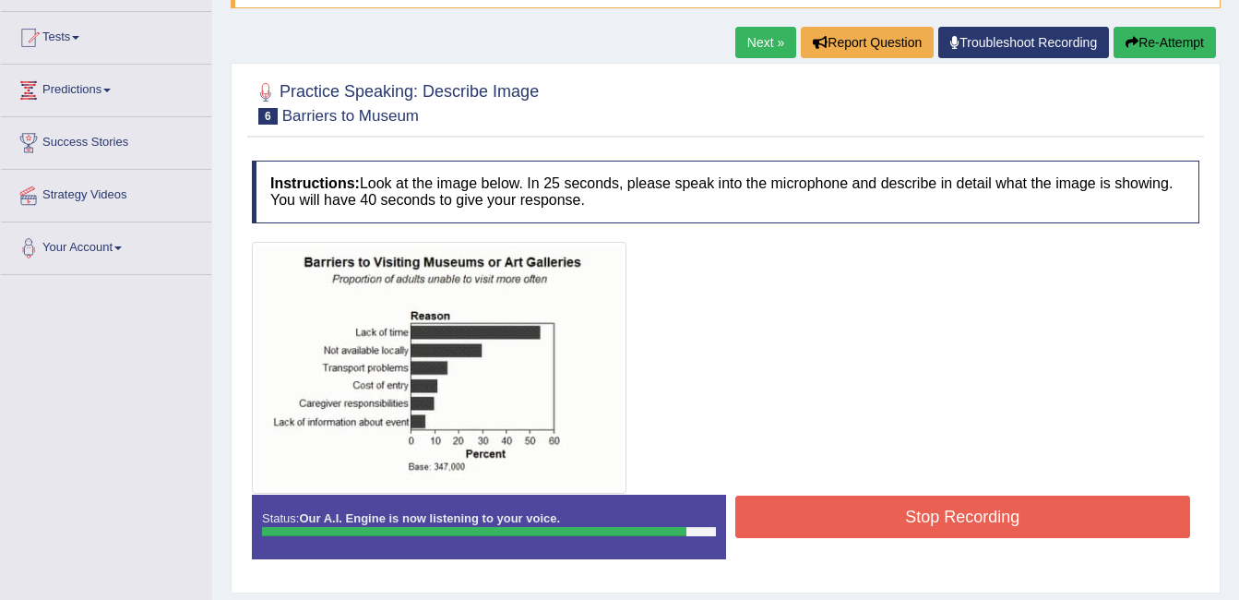
click at [871, 523] on button "Stop Recording" at bounding box center [963, 517] width 456 height 42
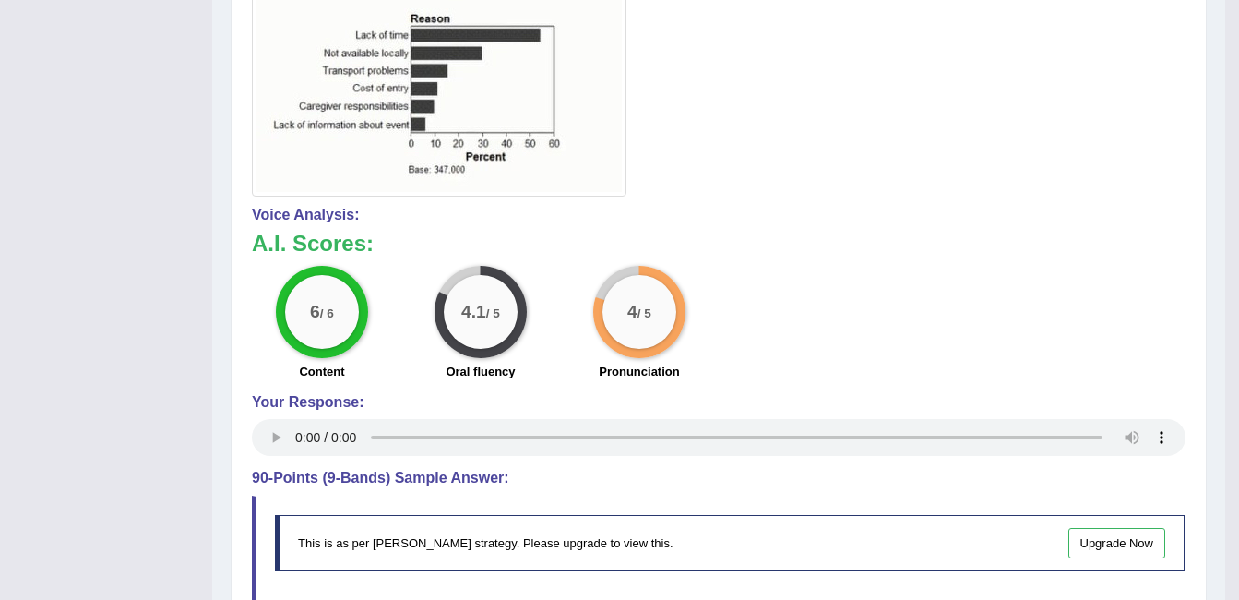
scroll to position [514, 0]
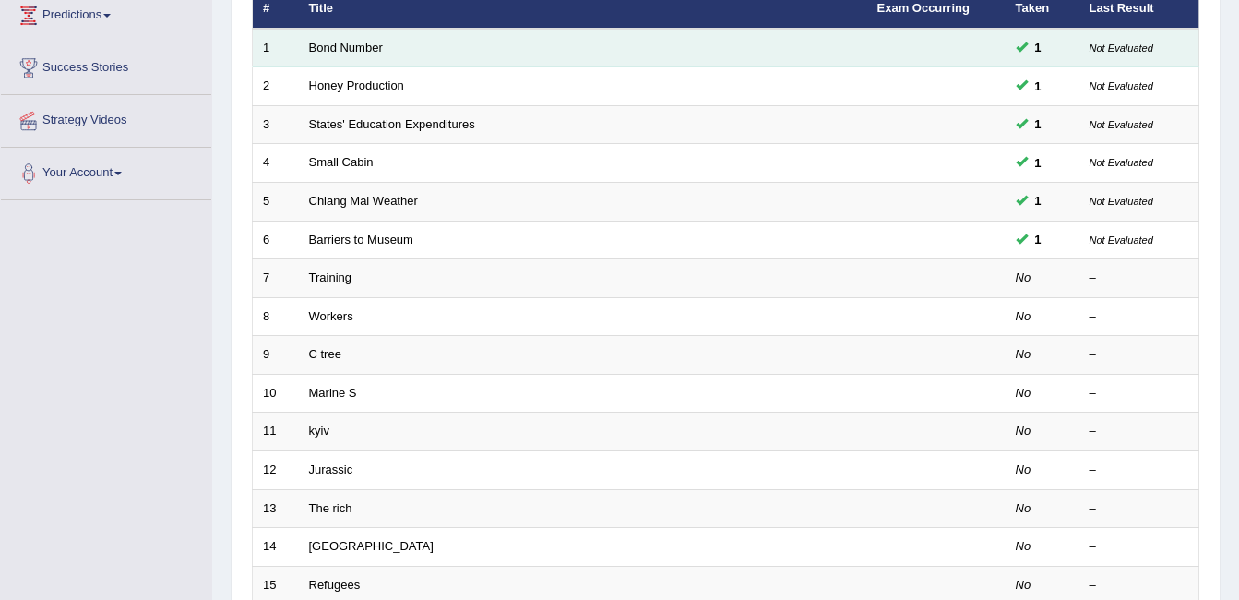
scroll to position [369, 0]
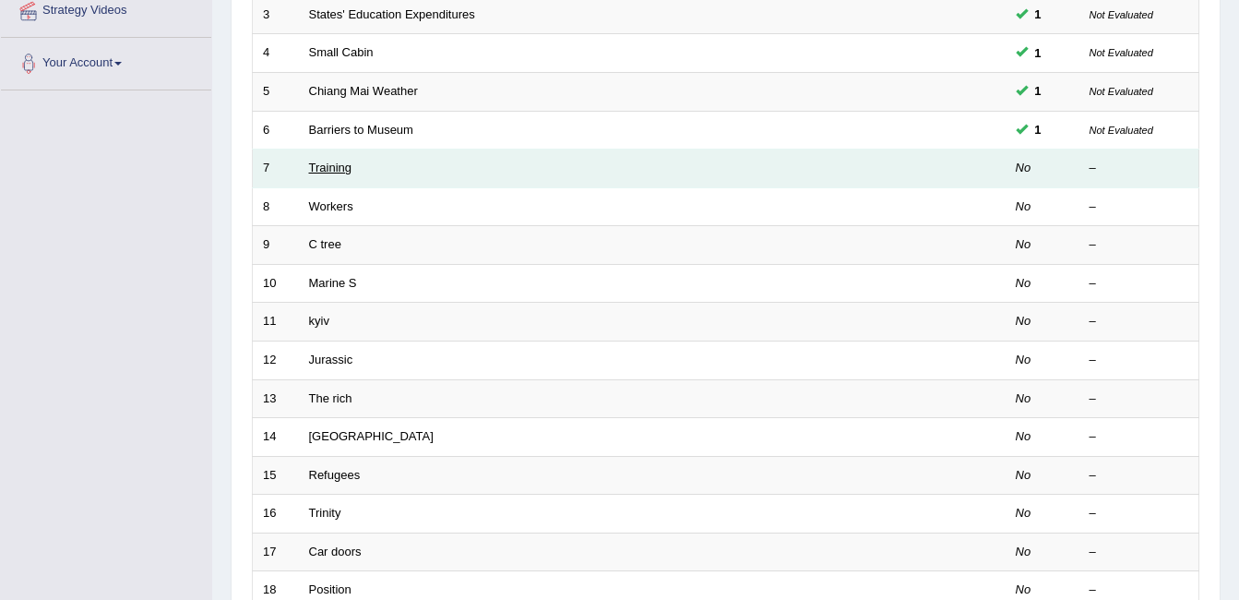
click at [327, 166] on link "Training" at bounding box center [330, 168] width 42 height 14
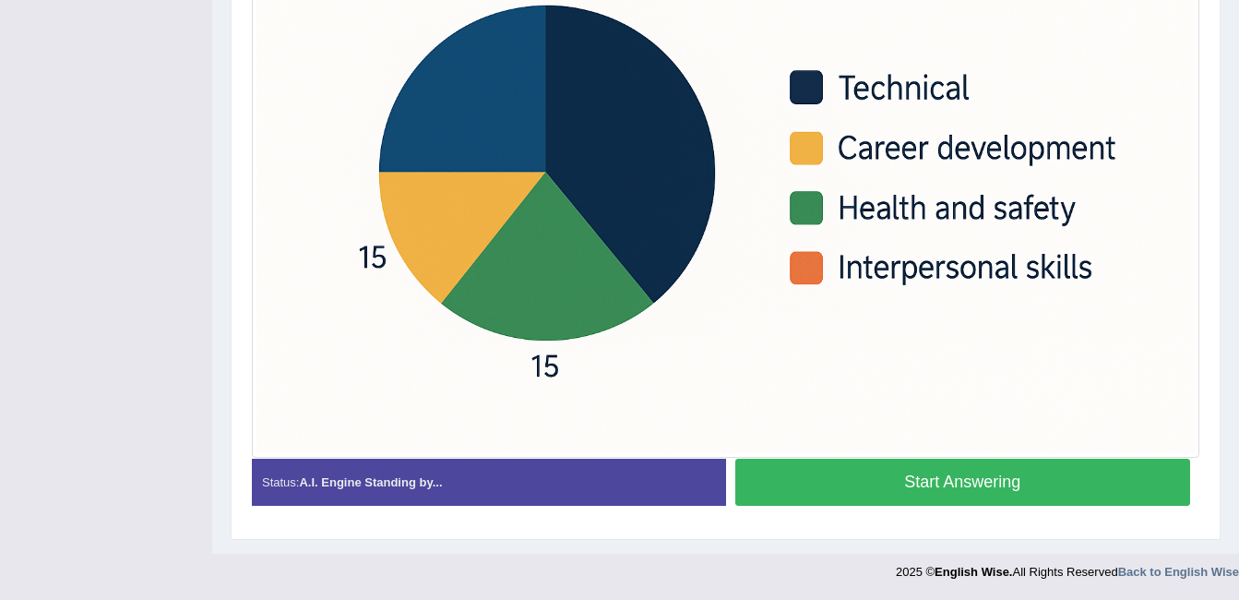
scroll to position [511, 0]
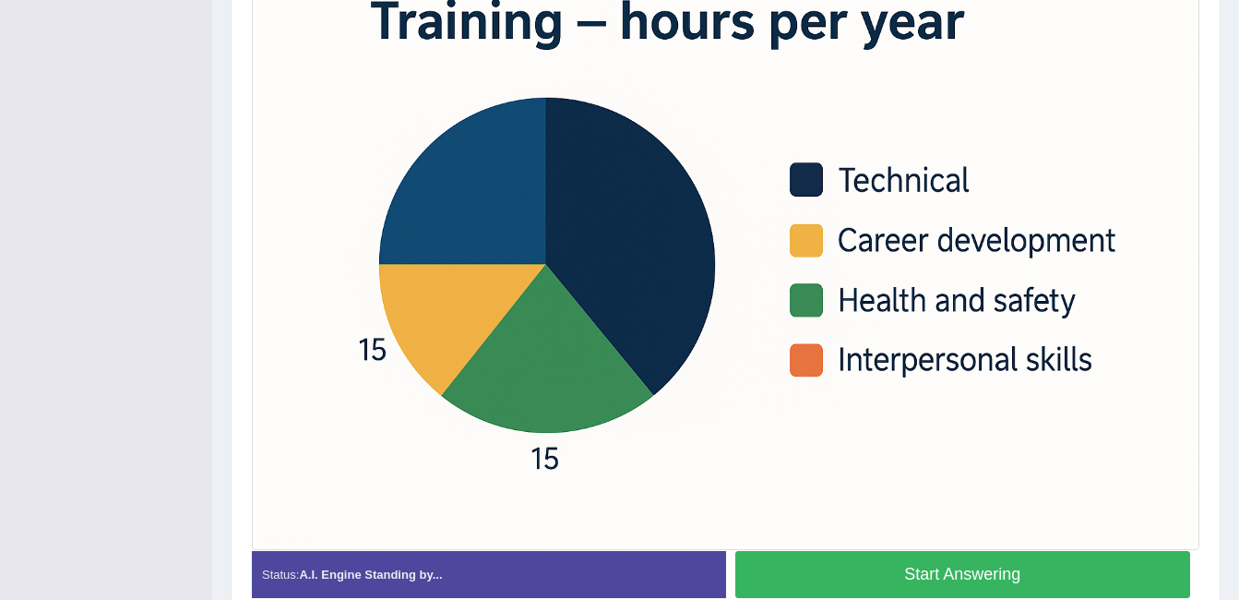
click at [936, 575] on button "Start Answering" at bounding box center [963, 574] width 456 height 47
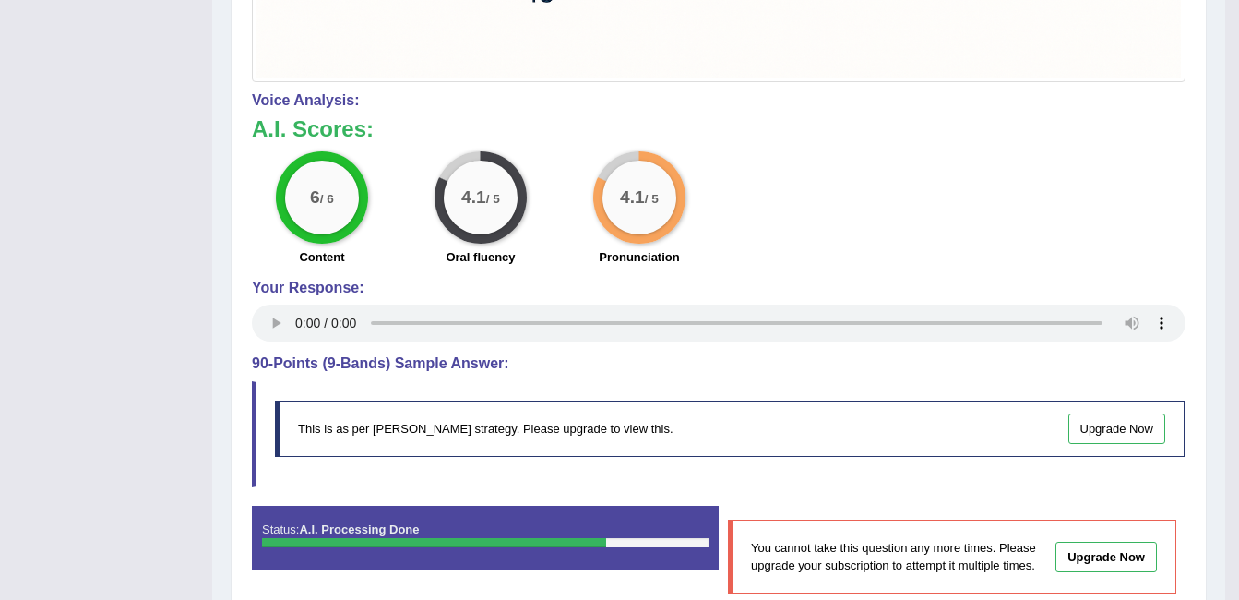
scroll to position [980, 0]
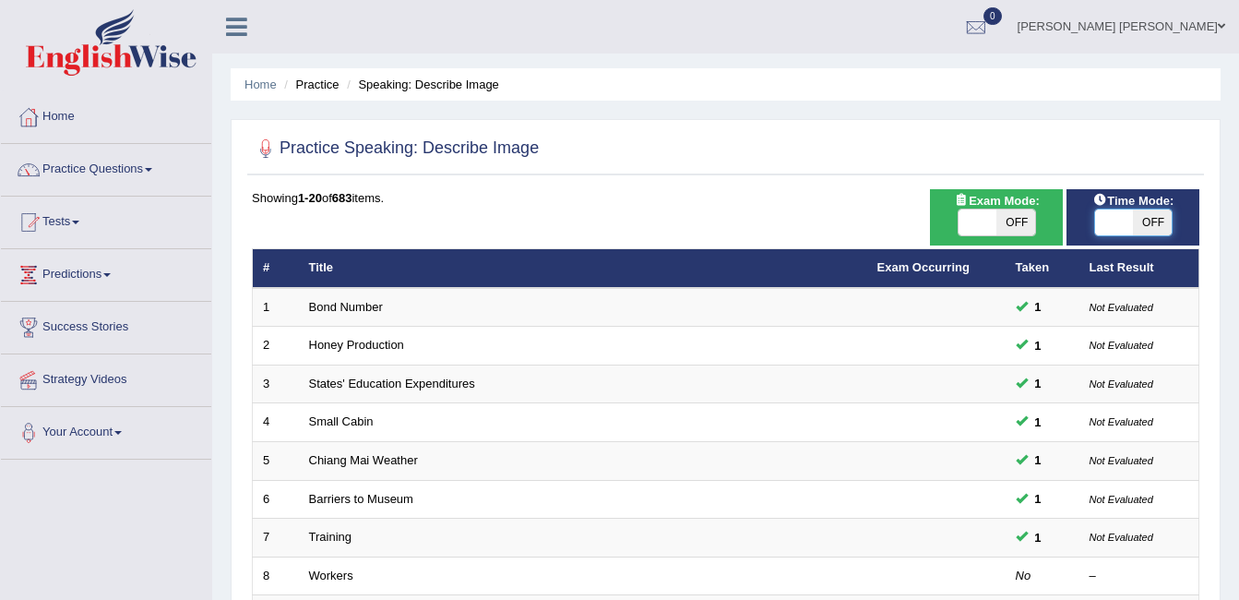
click at [1132, 235] on span at bounding box center [1114, 222] width 39 height 26
click at [1144, 216] on span "OFF" at bounding box center [1152, 222] width 39 height 26
checkbox input "true"
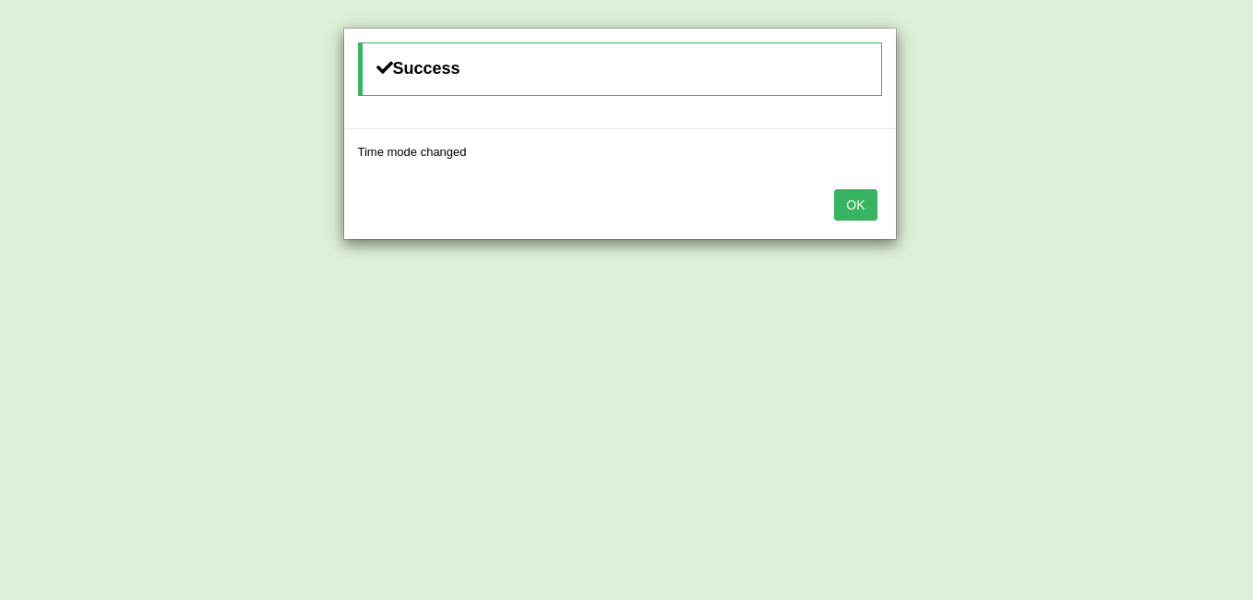
click at [850, 196] on button "OK" at bounding box center [855, 204] width 42 height 31
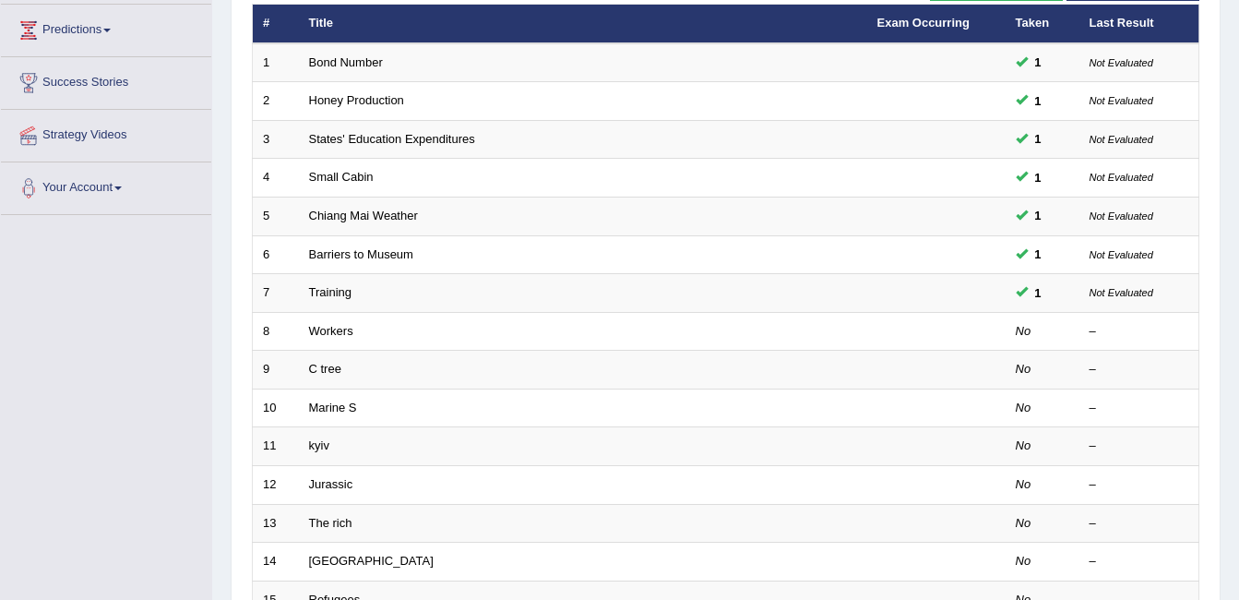
scroll to position [277, 0]
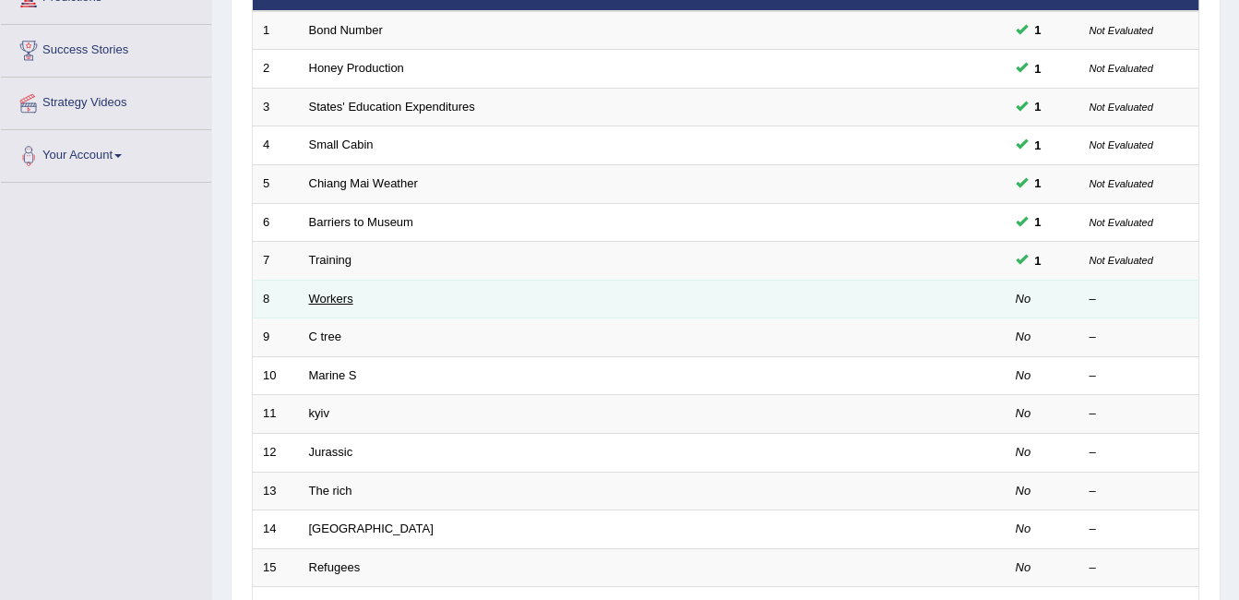
click at [333, 294] on link "Workers" at bounding box center [331, 299] width 44 height 14
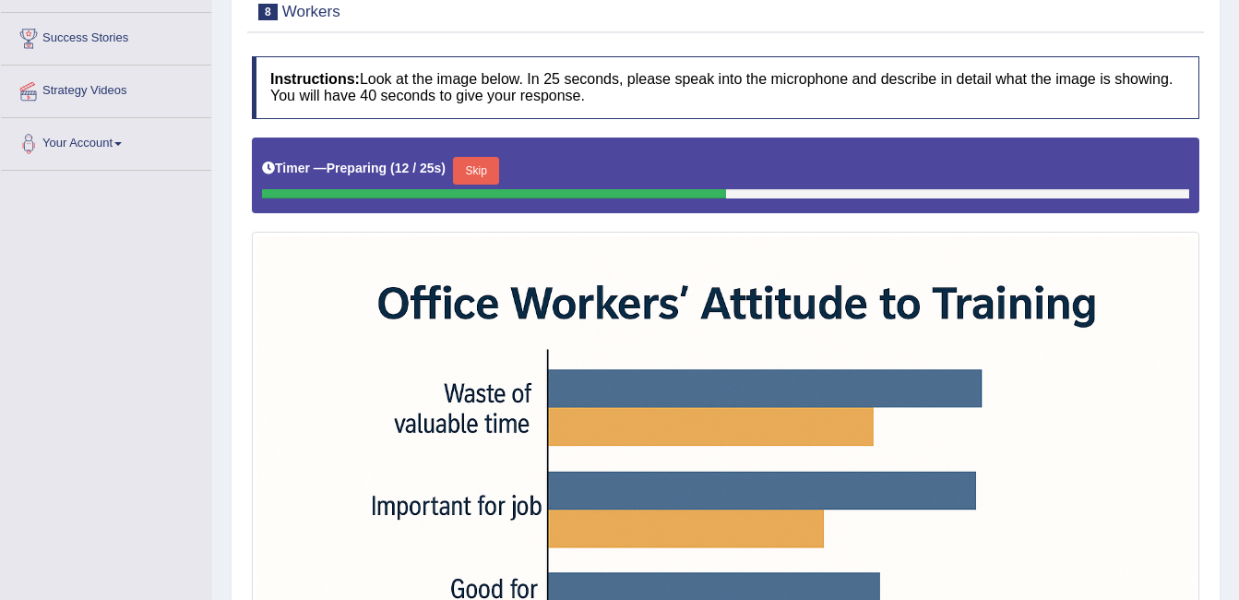
scroll to position [321, 0]
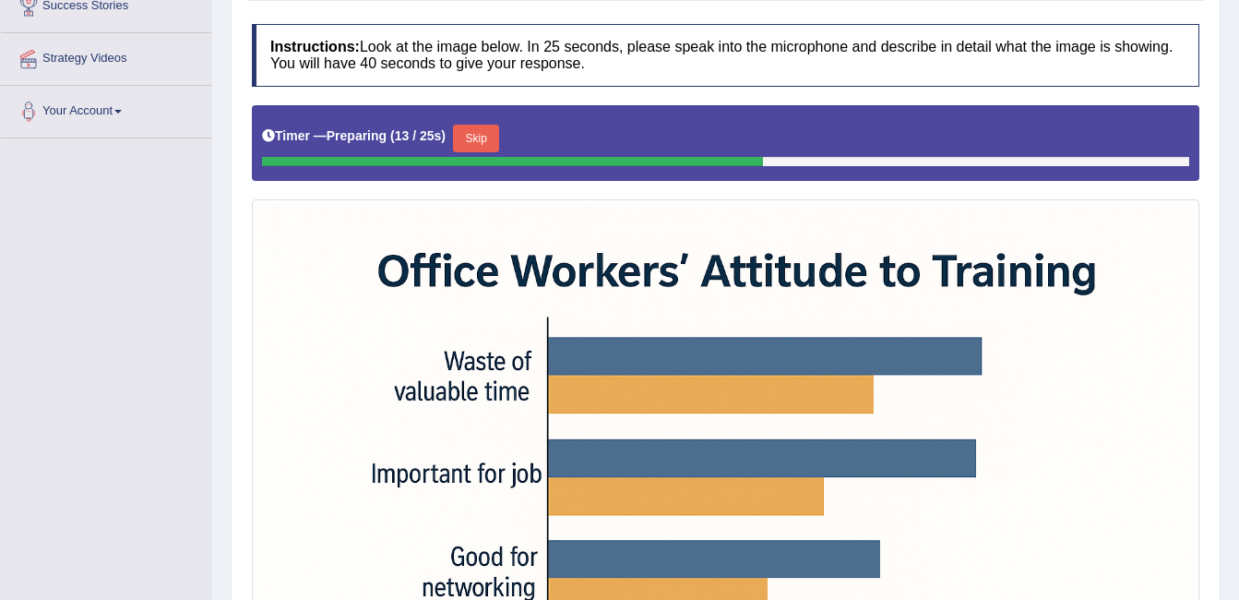
click at [478, 147] on button "Skip" at bounding box center [476, 139] width 46 height 28
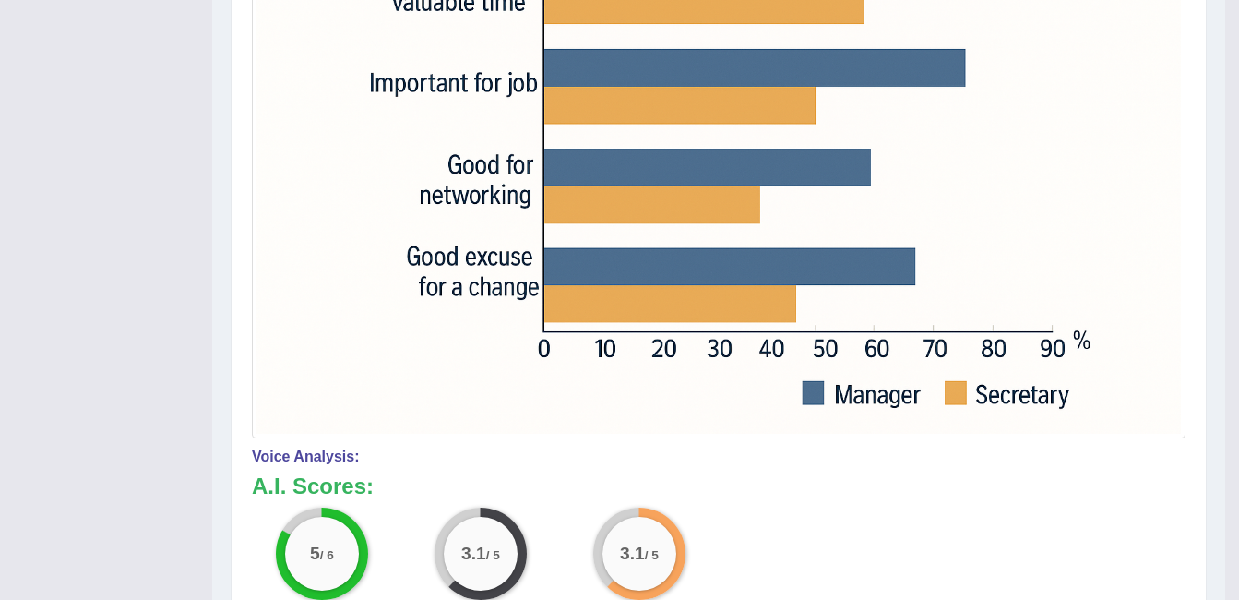
scroll to position [690, 0]
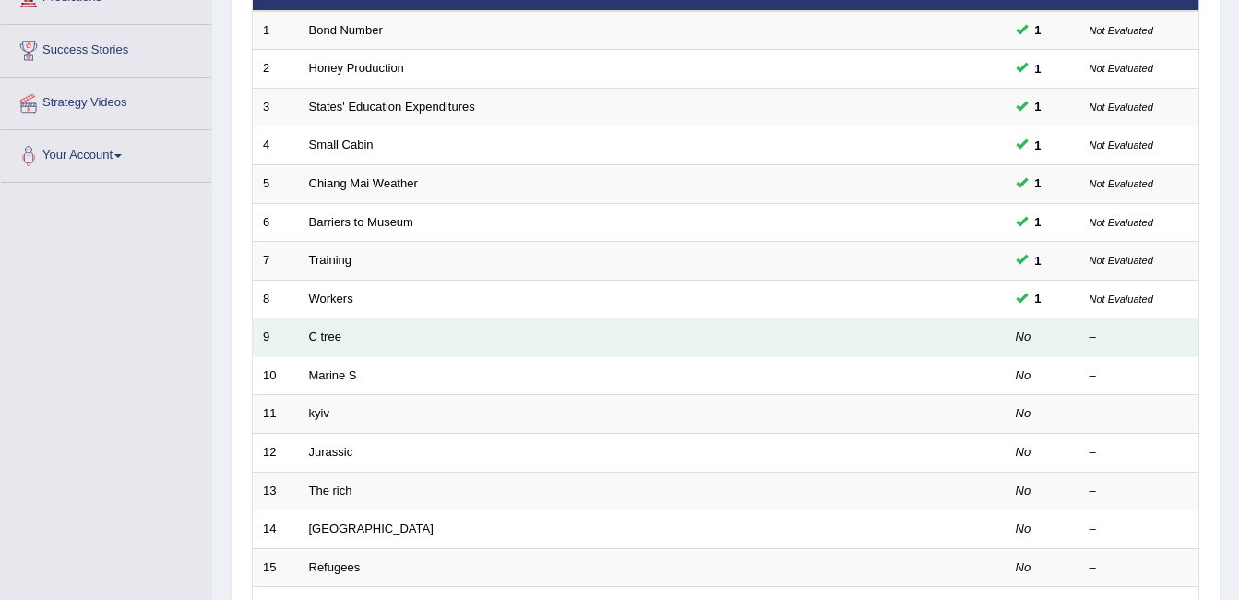
click at [307, 336] on td "C tree" at bounding box center [583, 337] width 568 height 39
click at [310, 338] on link "C tree" at bounding box center [325, 336] width 32 height 14
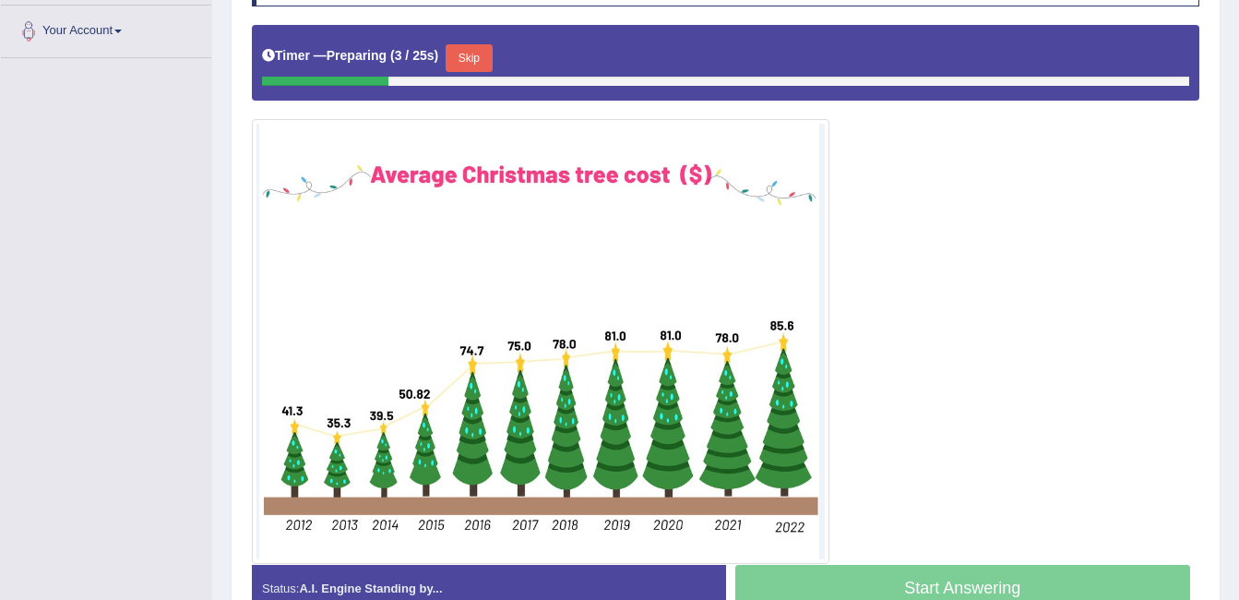
scroll to position [369, 0]
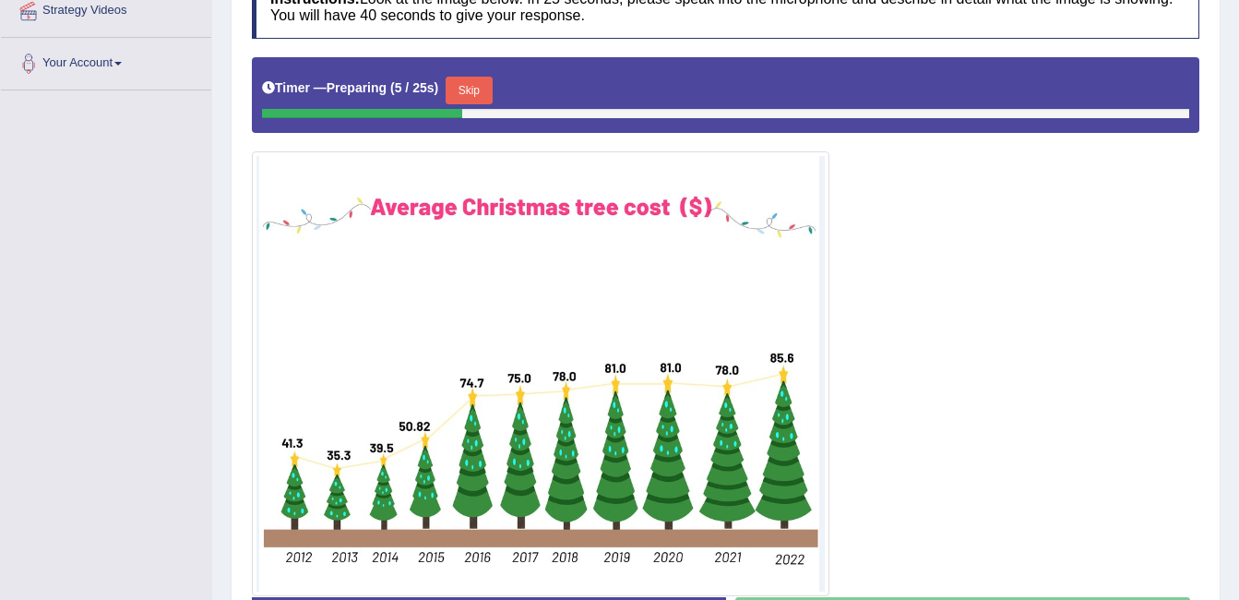
click at [455, 94] on button "Skip" at bounding box center [469, 91] width 46 height 28
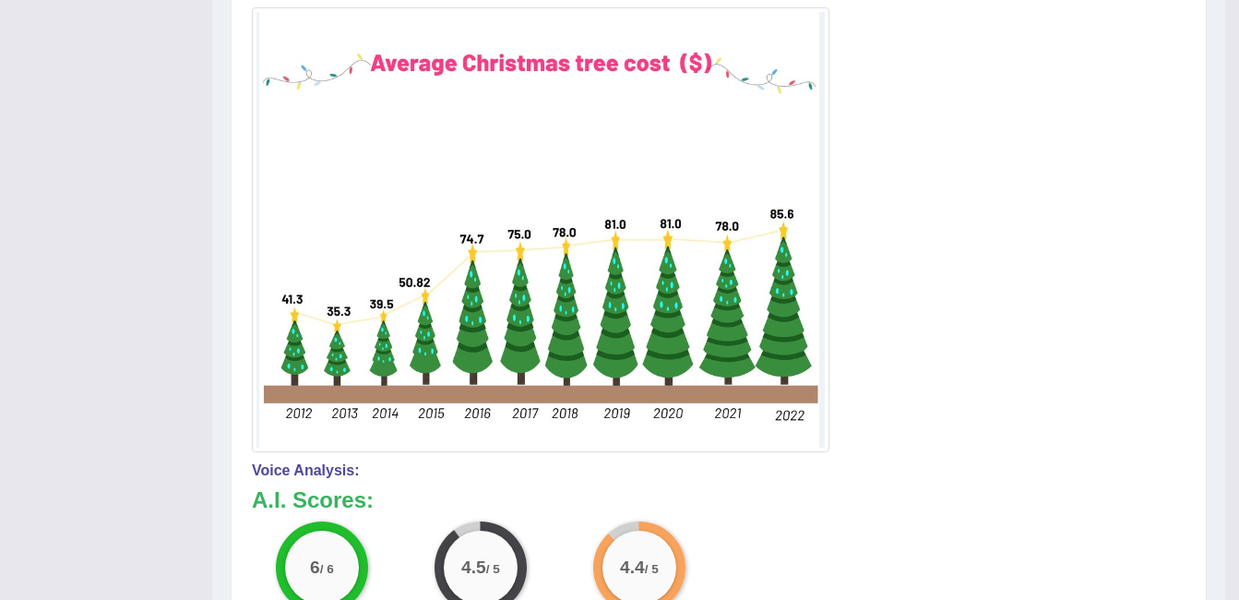
scroll to position [554, 0]
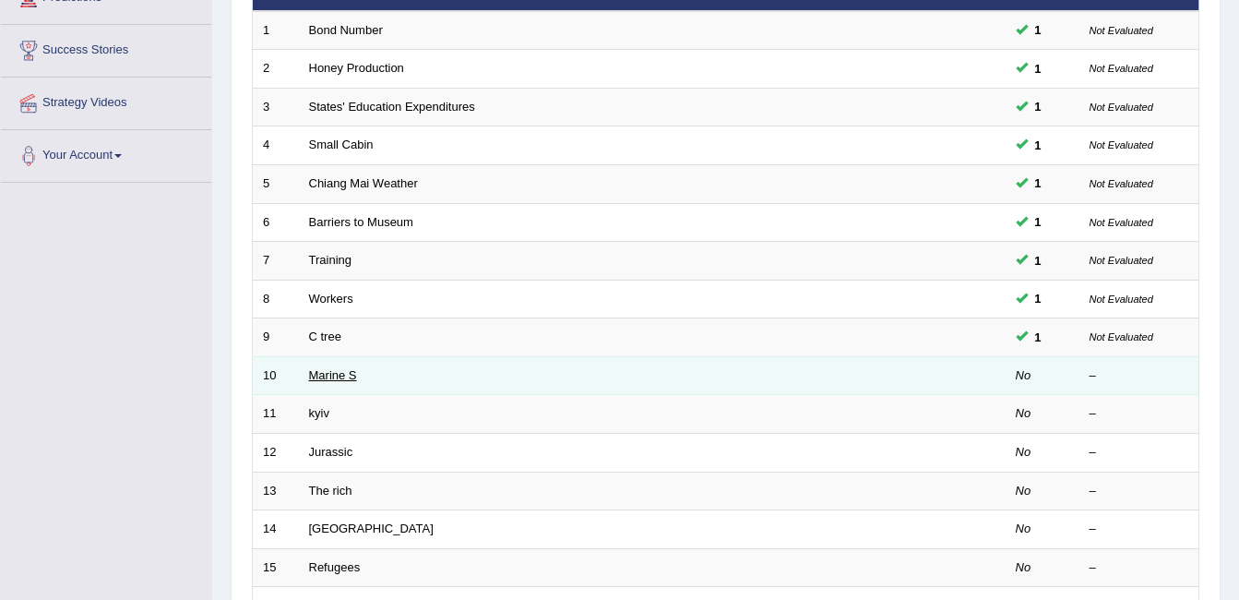
click at [324, 368] on link "Marine S" at bounding box center [333, 375] width 48 height 14
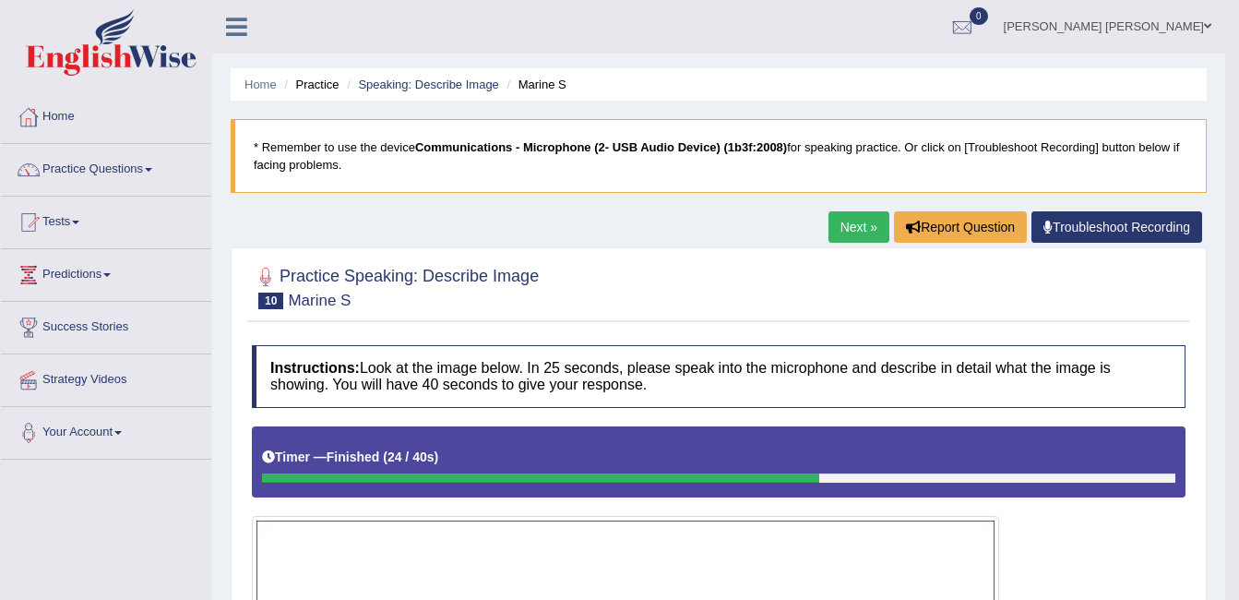
click at [57, 117] on link "Home" at bounding box center [106, 114] width 210 height 46
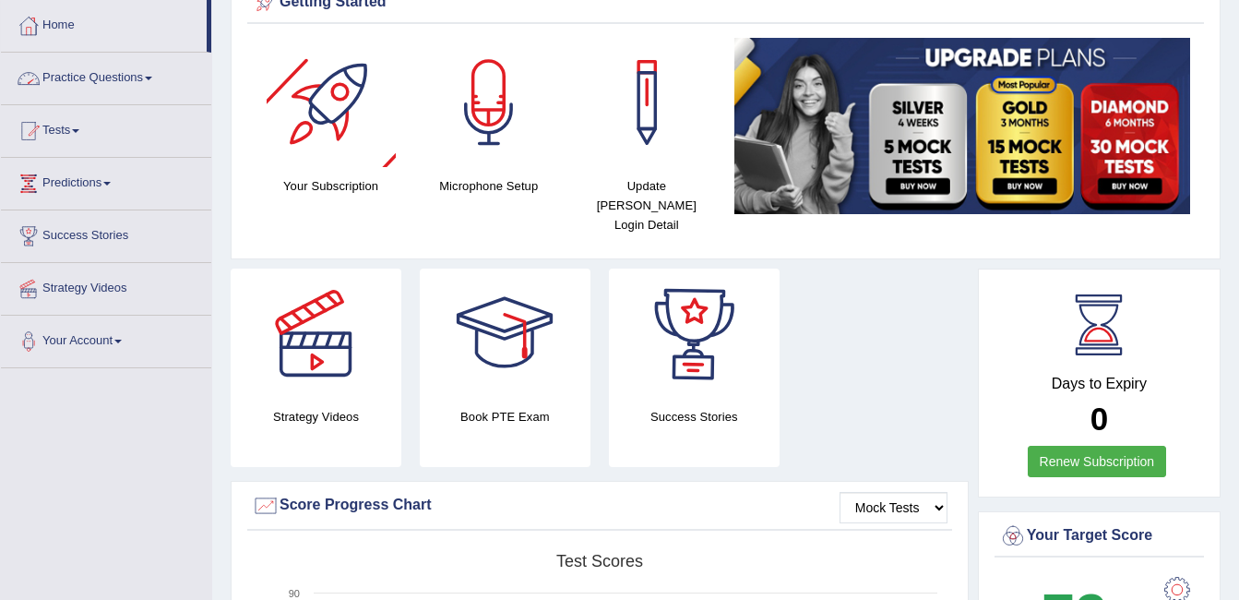
scroll to position [92, 0]
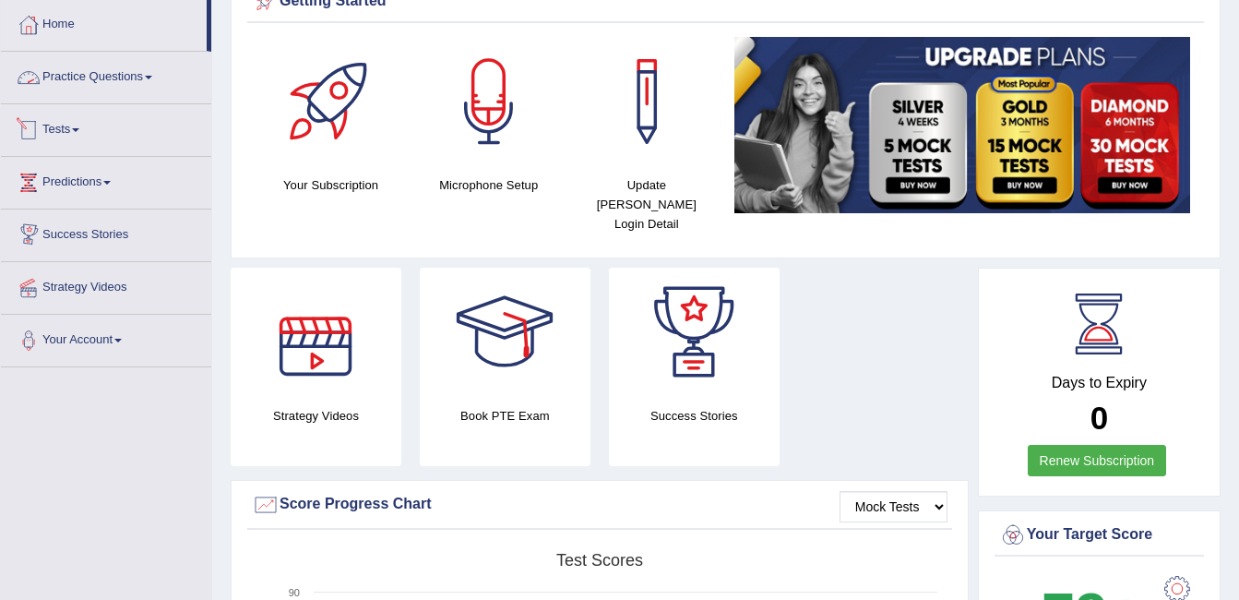
click at [58, 70] on link "Practice Questions" at bounding box center [106, 75] width 210 height 46
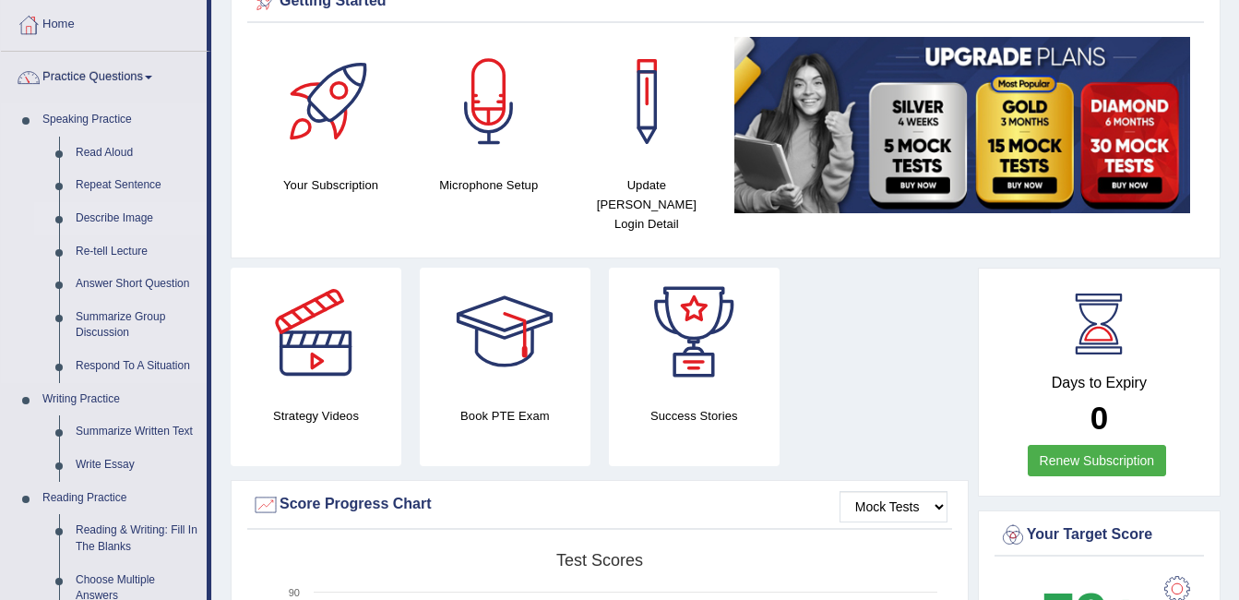
click at [118, 219] on link "Describe Image" at bounding box center [136, 218] width 139 height 33
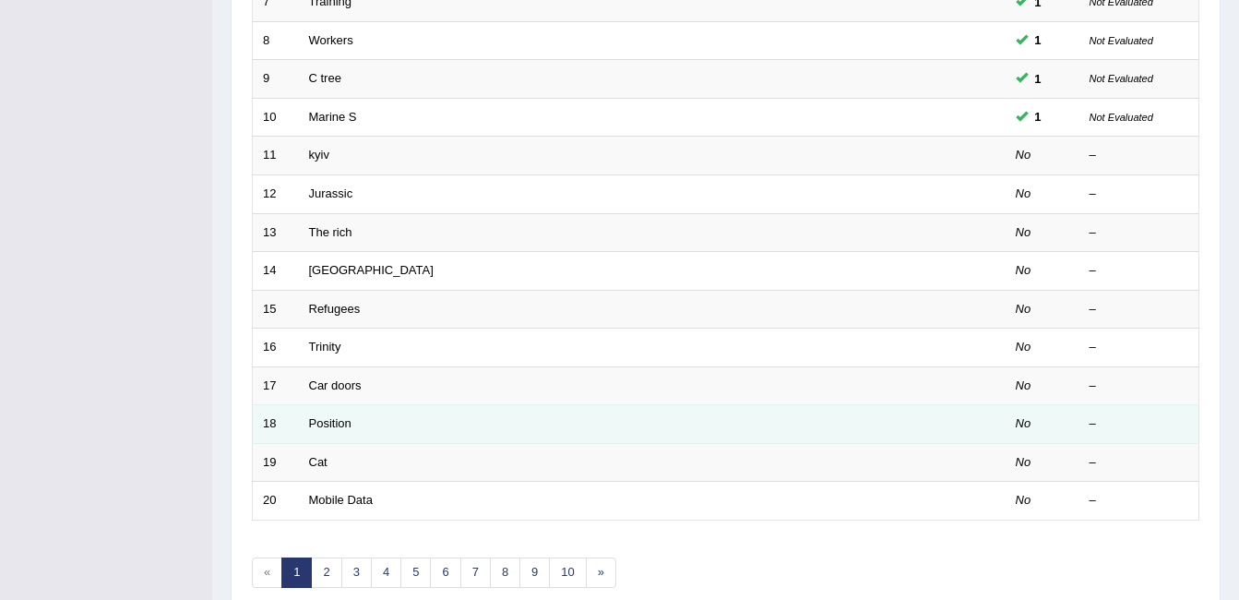
scroll to position [622, 0]
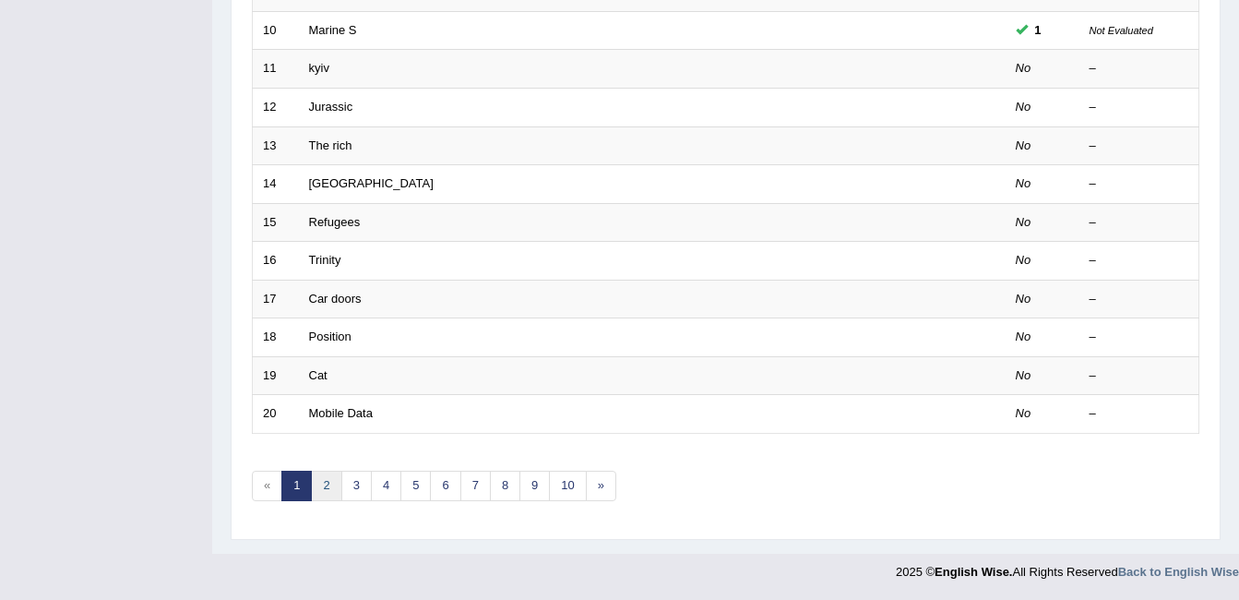
click at [325, 490] on link "2" at bounding box center [326, 486] width 30 height 30
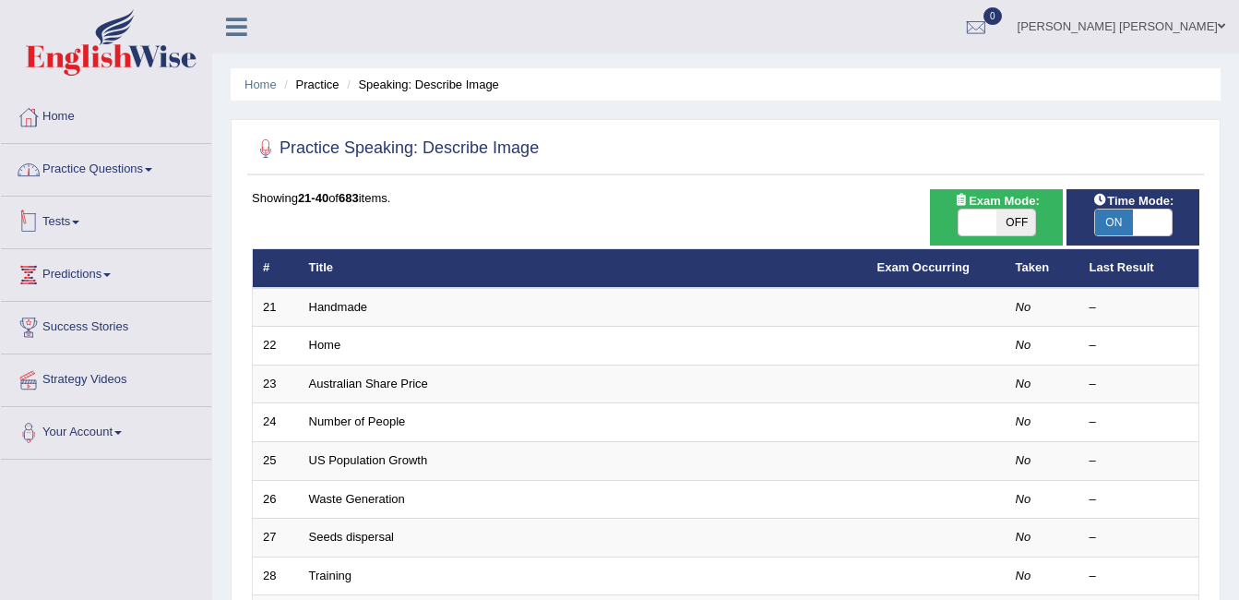
click at [129, 168] on link "Practice Questions" at bounding box center [106, 167] width 210 height 46
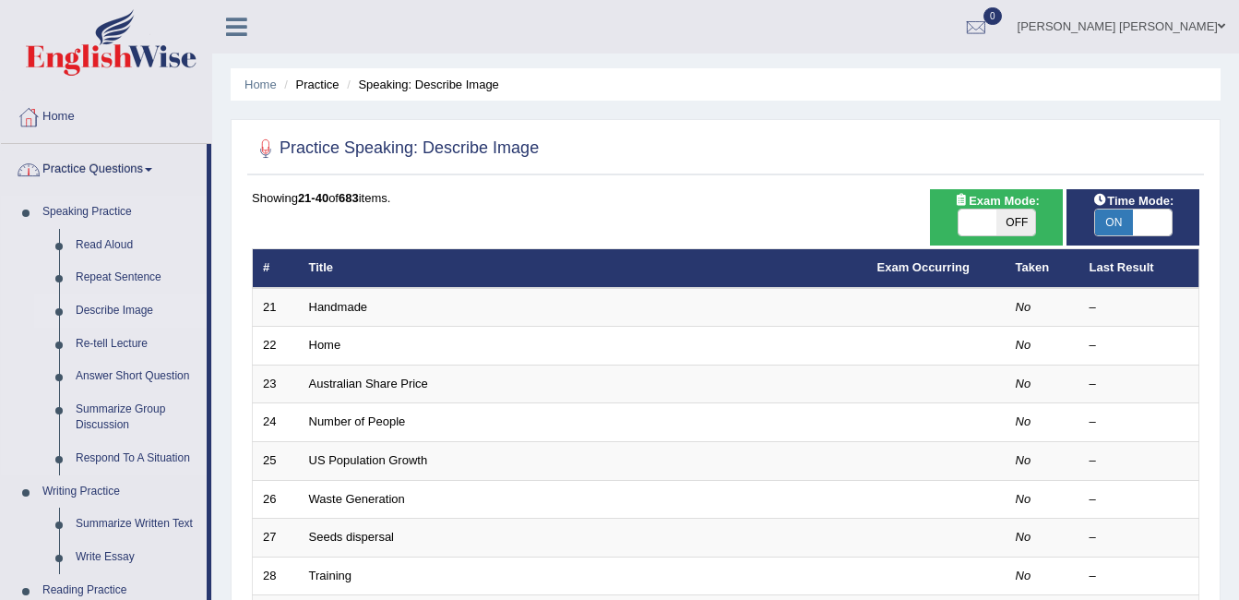
click at [111, 305] on link "Describe Image" at bounding box center [136, 310] width 139 height 33
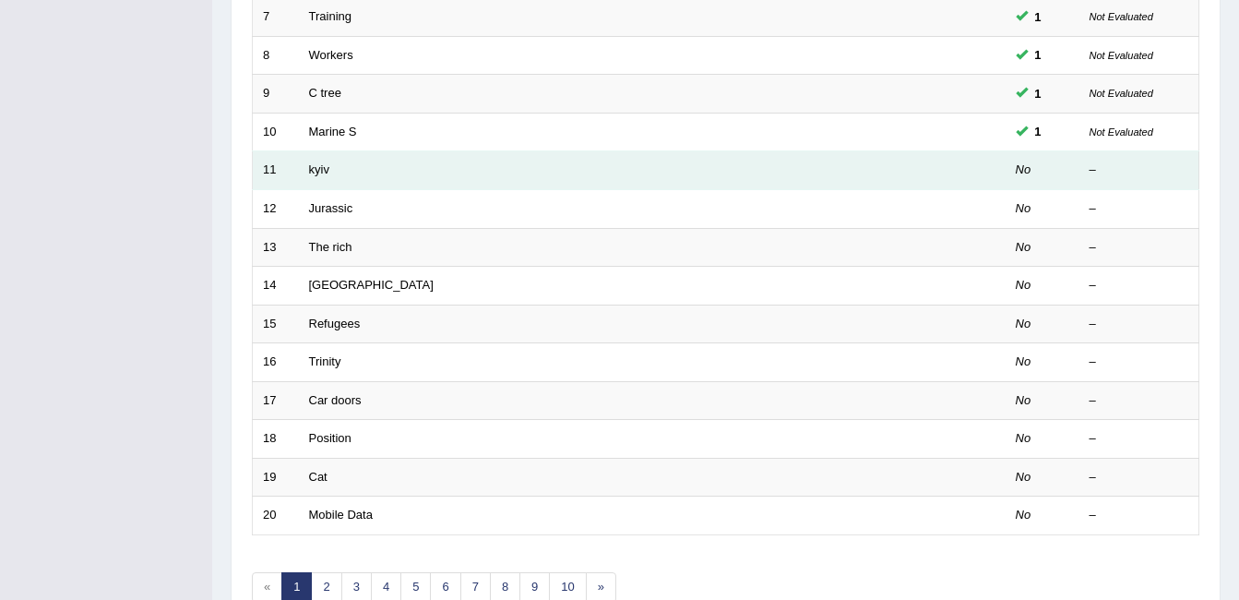
scroll to position [530, 0]
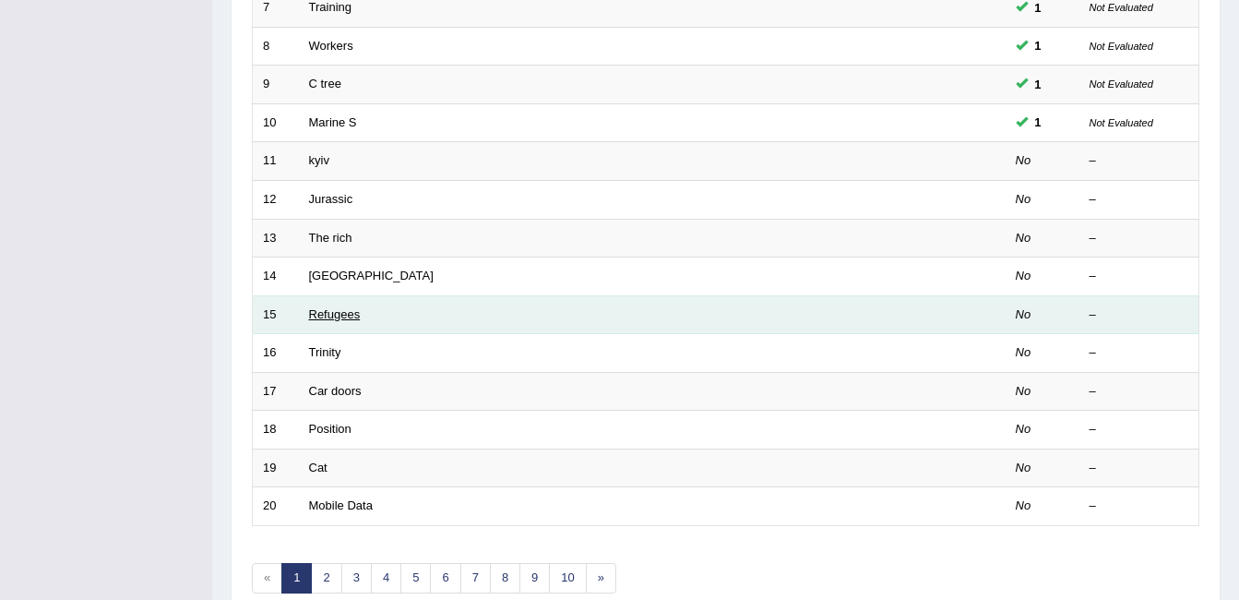
click at [348, 314] on link "Refugees" at bounding box center [335, 314] width 52 height 14
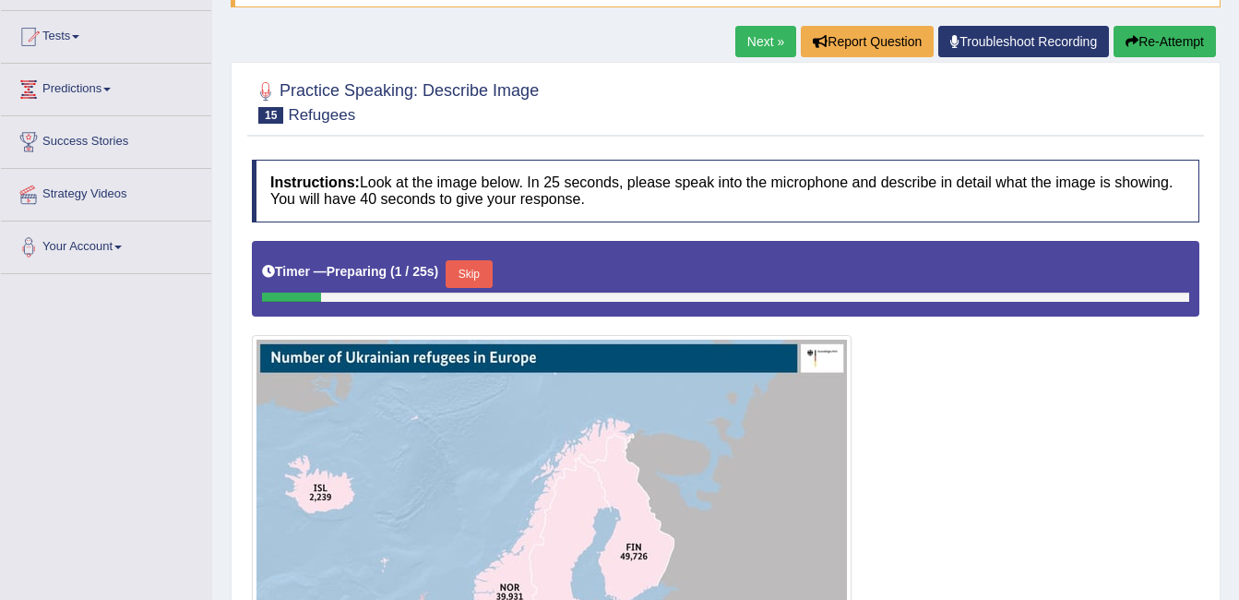
scroll to position [185, 0]
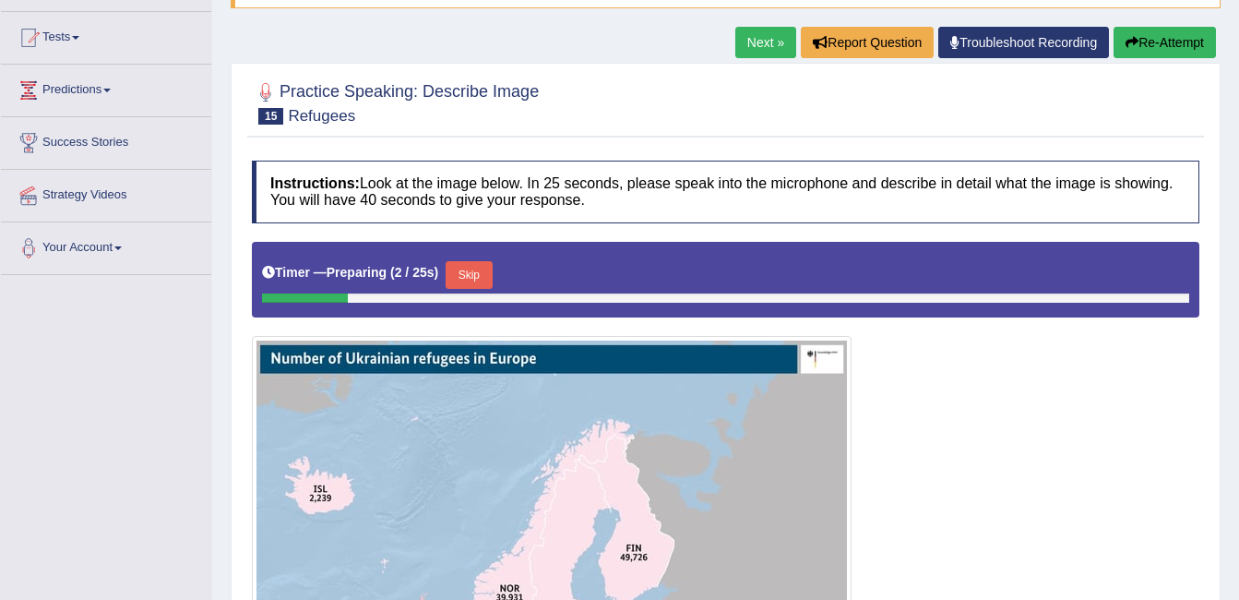
click at [784, 44] on link "Next »" at bounding box center [765, 42] width 61 height 31
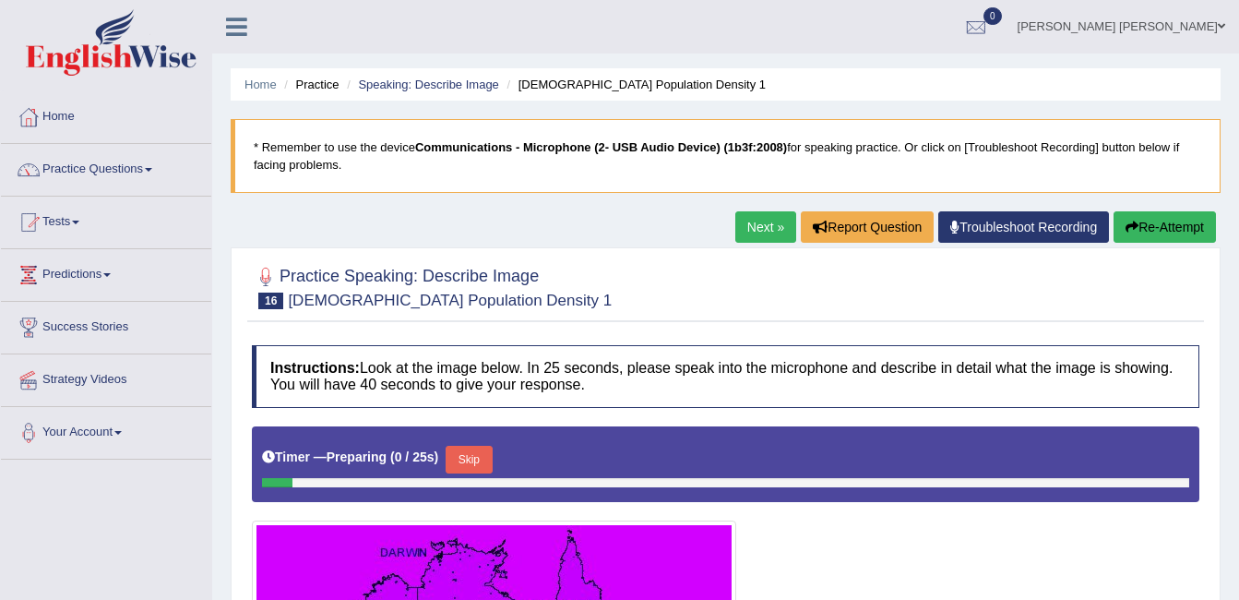
click at [738, 226] on link "Next »" at bounding box center [765, 226] width 61 height 31
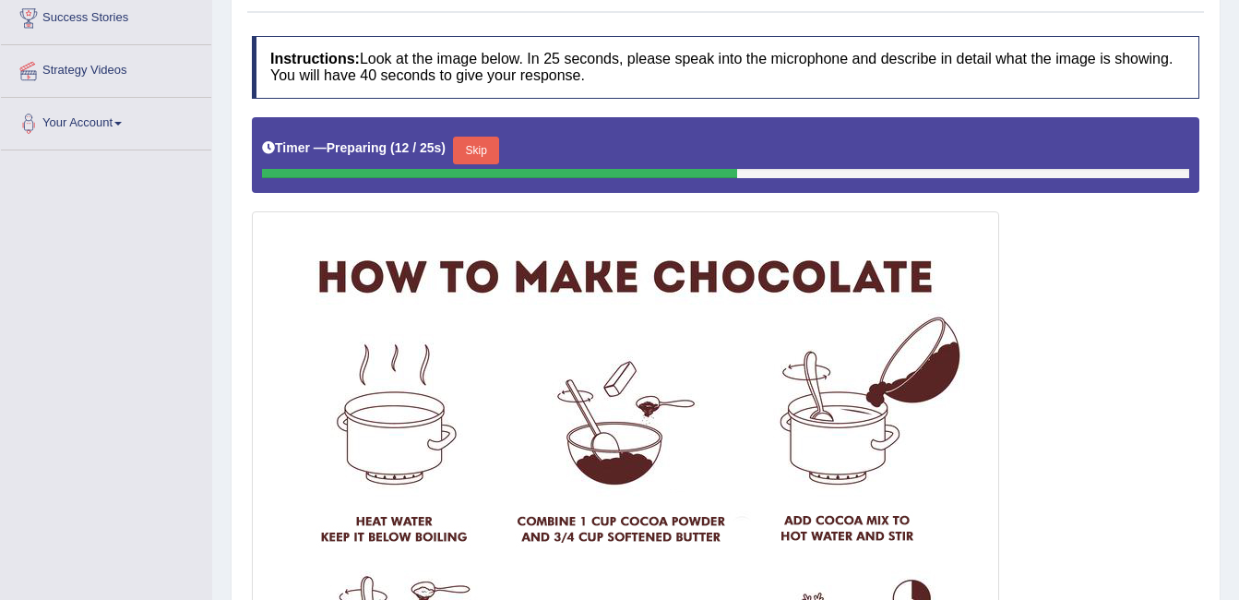
scroll to position [308, 0]
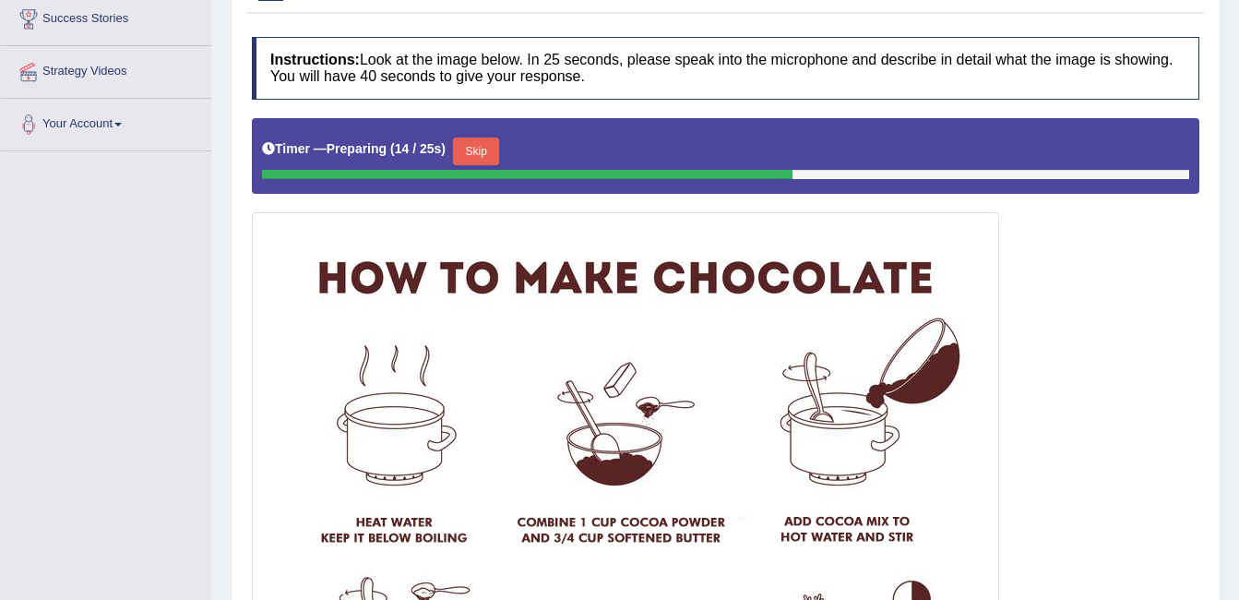
click at [466, 144] on button "Skip" at bounding box center [476, 151] width 46 height 28
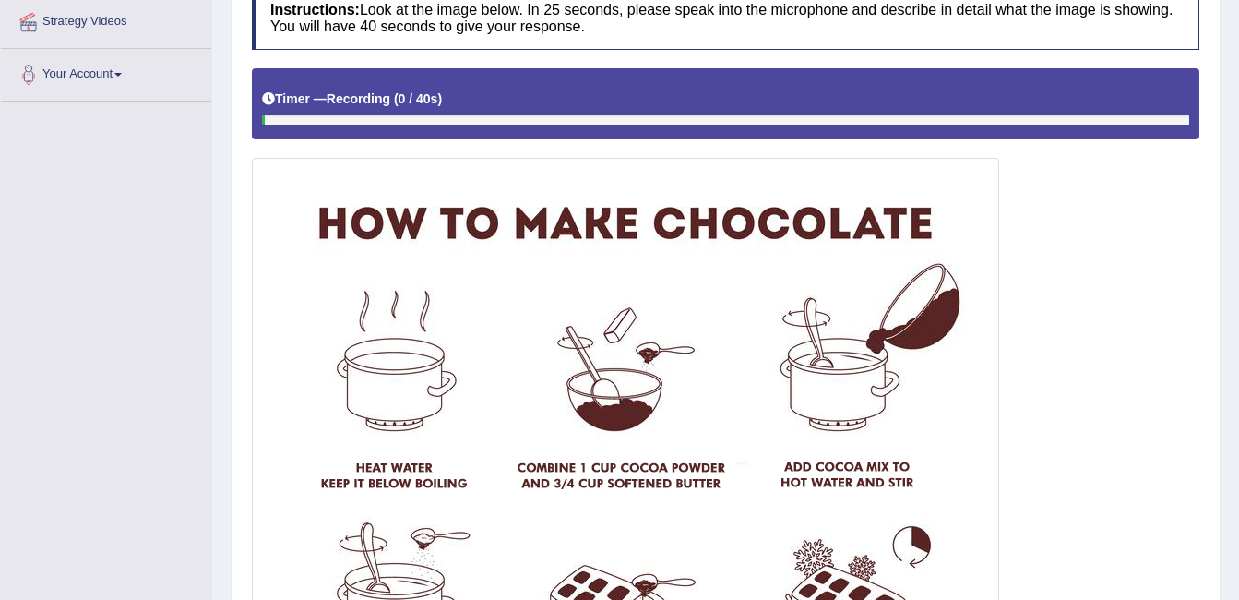
scroll to position [400, 0]
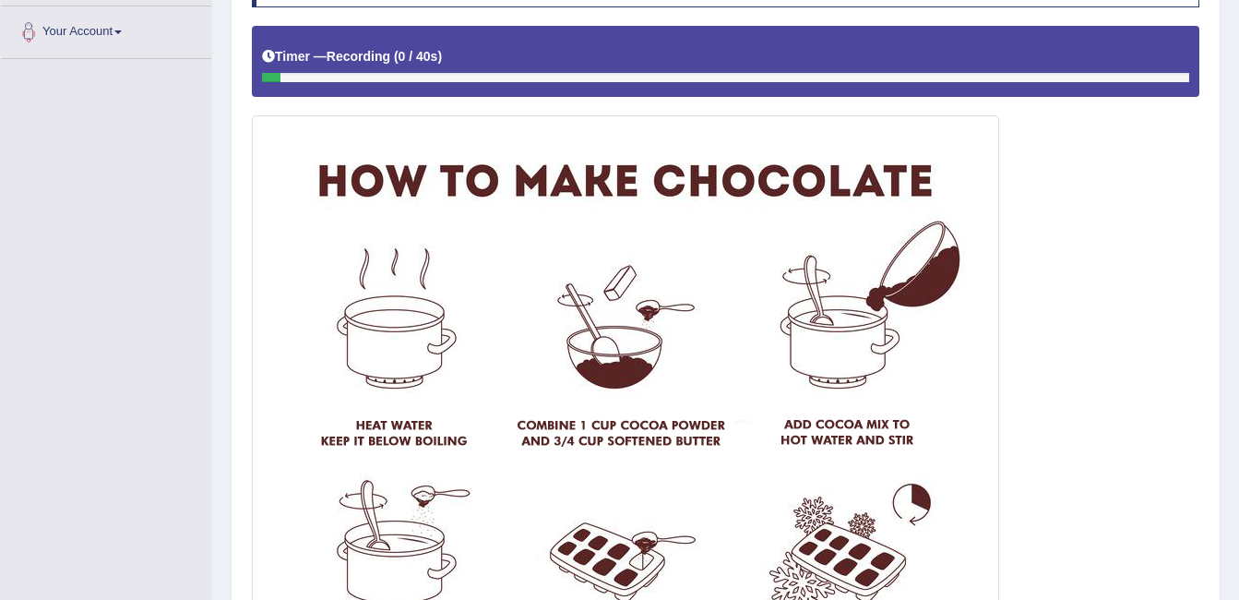
drag, startPoint x: 472, startPoint y: 215, endPoint x: 509, endPoint y: 238, distance: 44.3
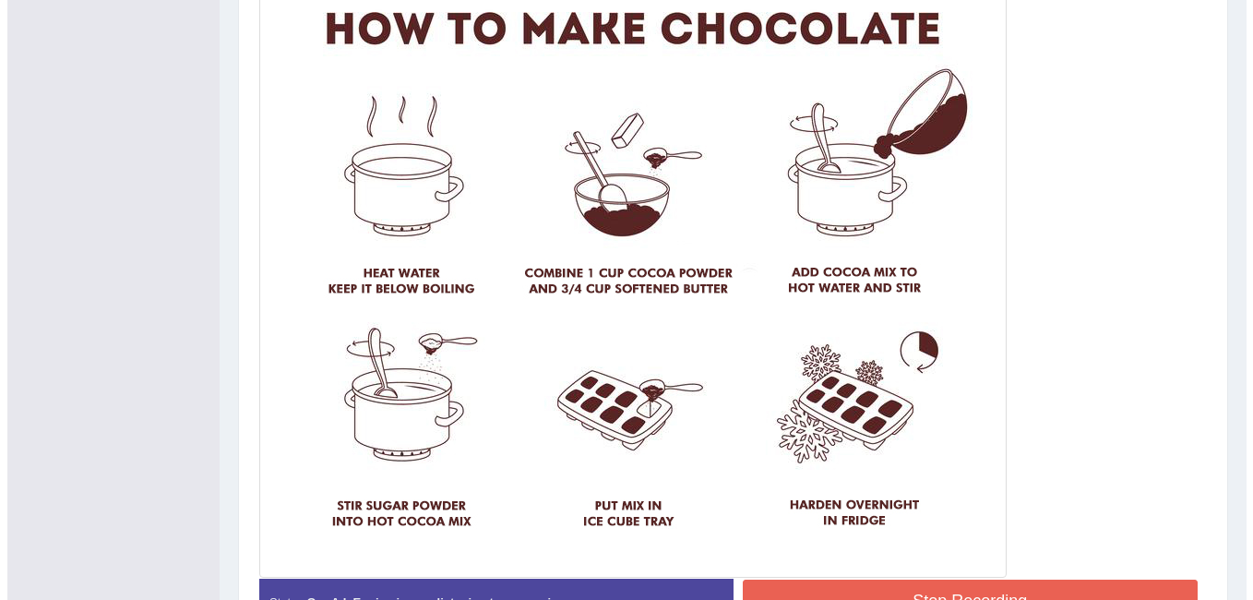
scroll to position [585, 0]
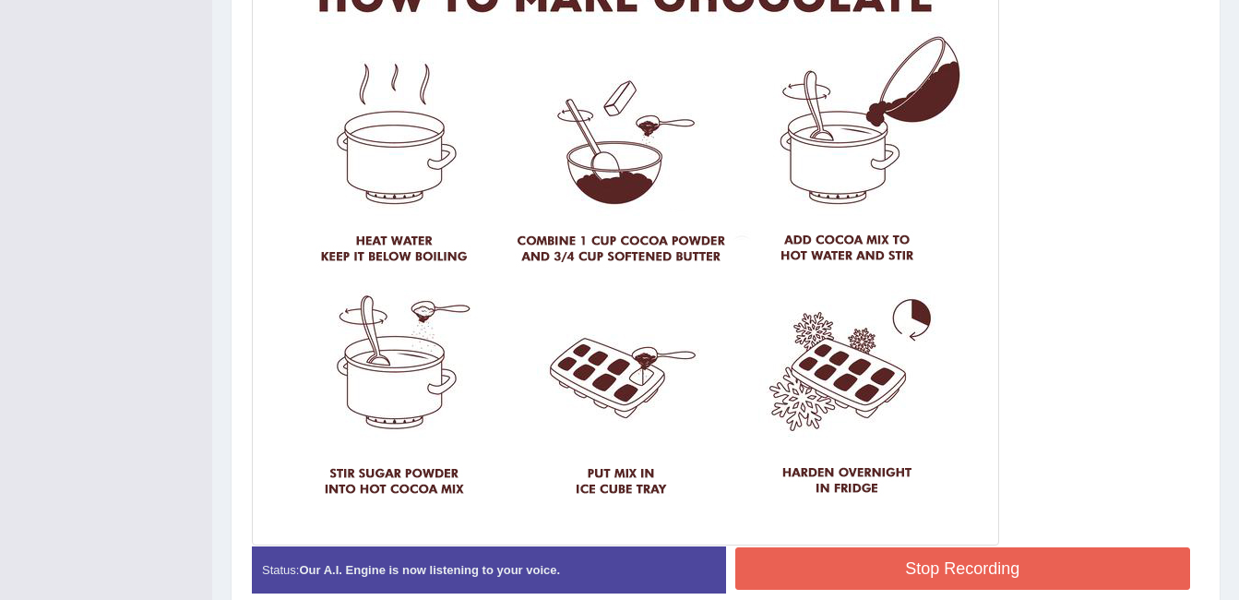
click at [1059, 574] on button "Stop Recording" at bounding box center [963, 568] width 456 height 42
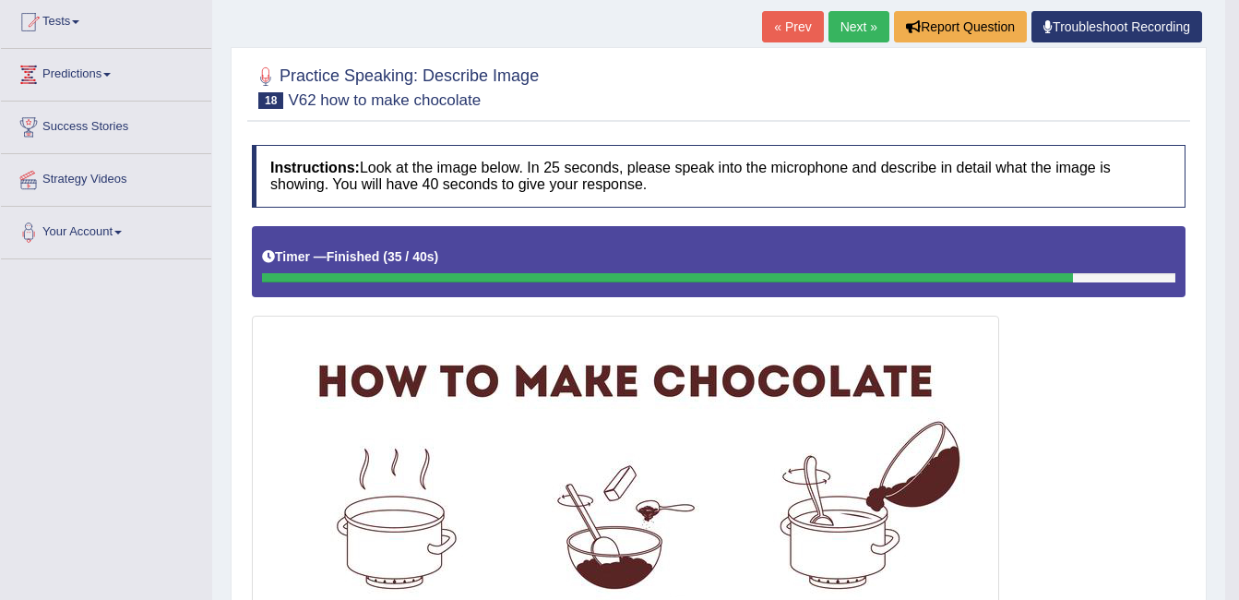
scroll to position [136, 0]
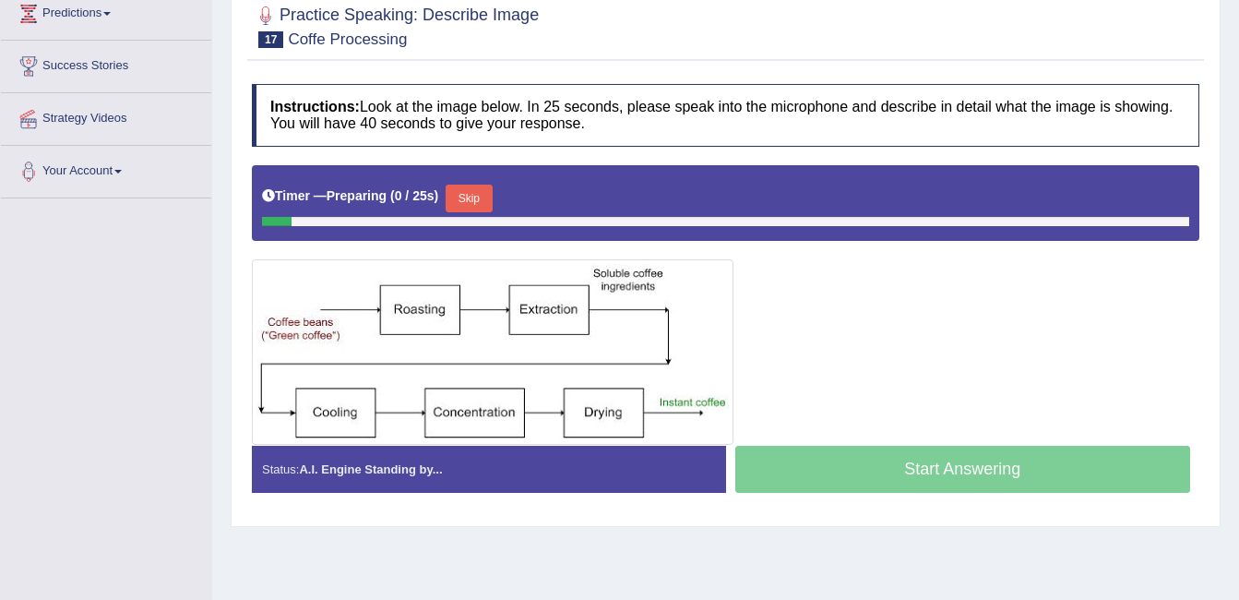
scroll to position [277, 0]
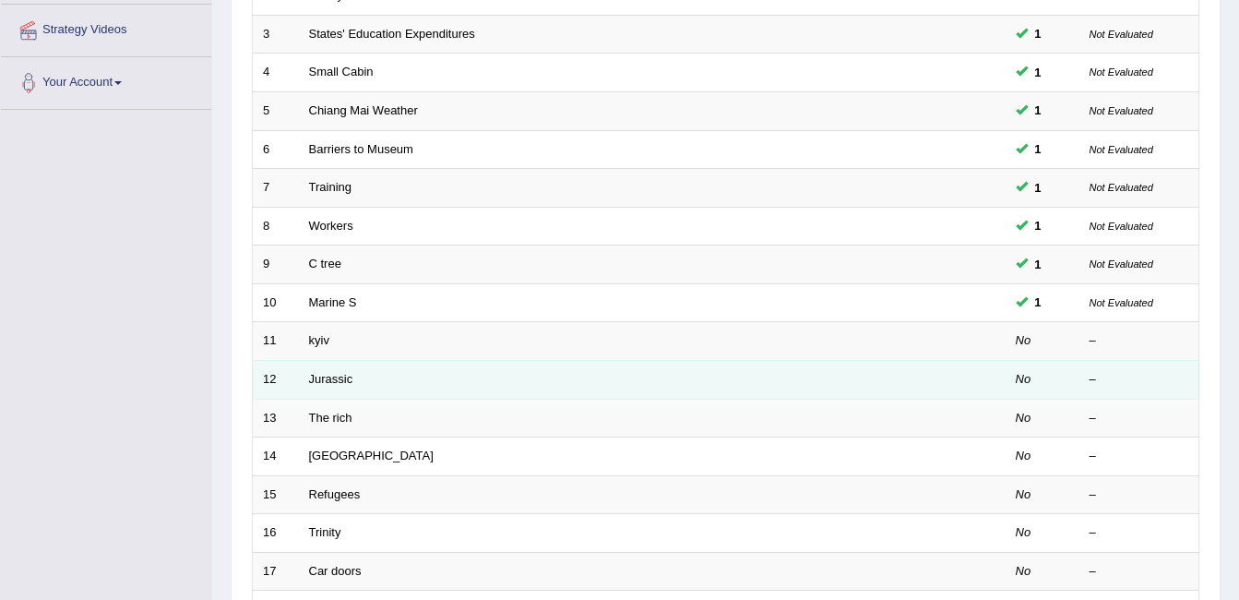
scroll to position [334, 0]
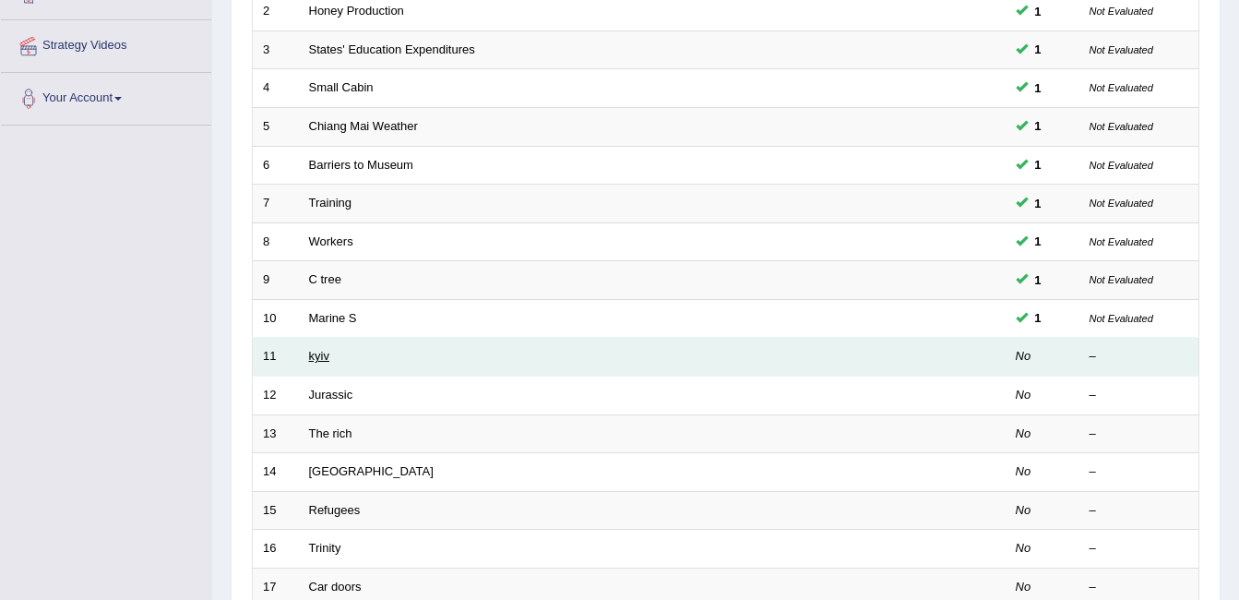
click at [316, 353] on link "kyiv" at bounding box center [319, 356] width 20 height 14
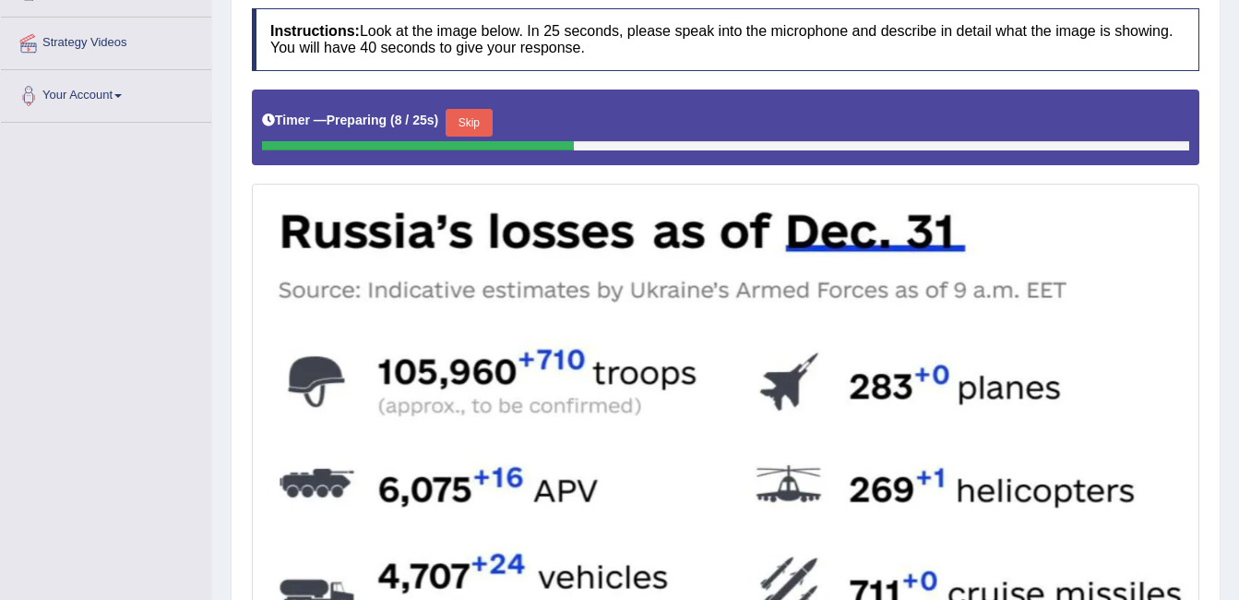
scroll to position [369, 0]
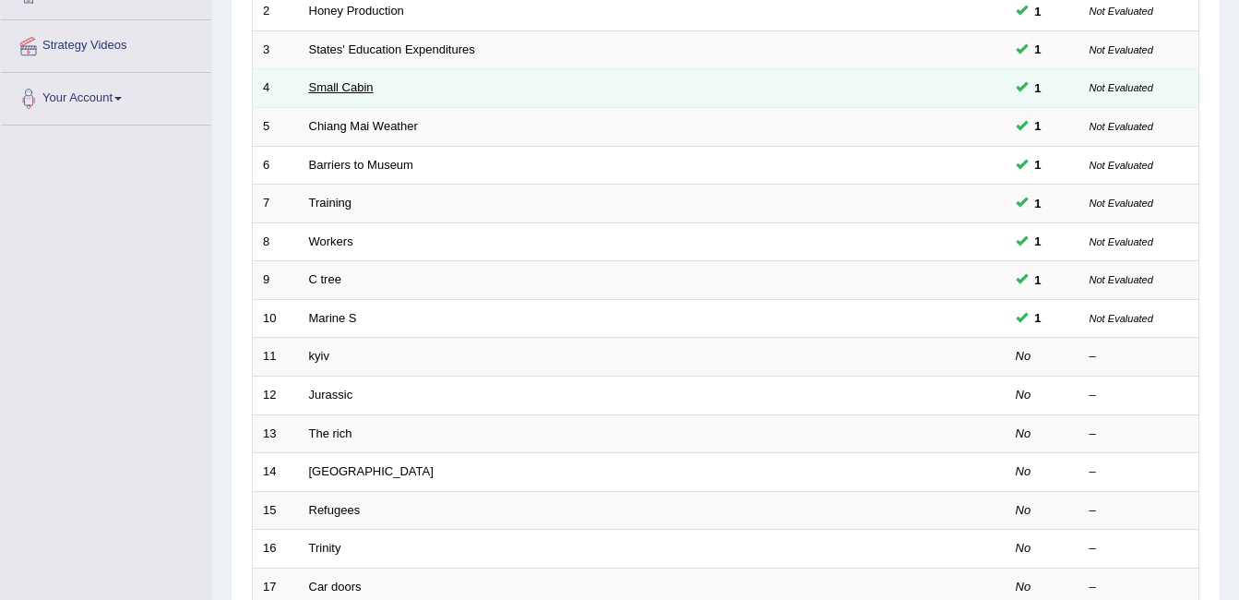
scroll to position [242, 0]
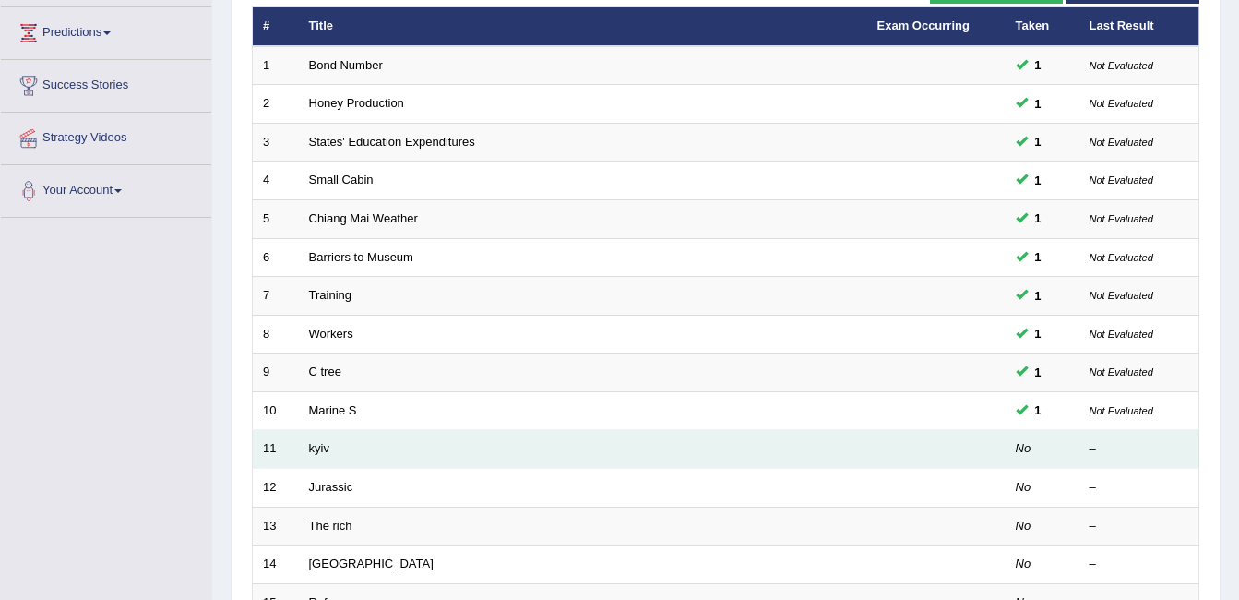
drag, startPoint x: 496, startPoint y: 422, endPoint x: 508, endPoint y: 450, distance: 31.0
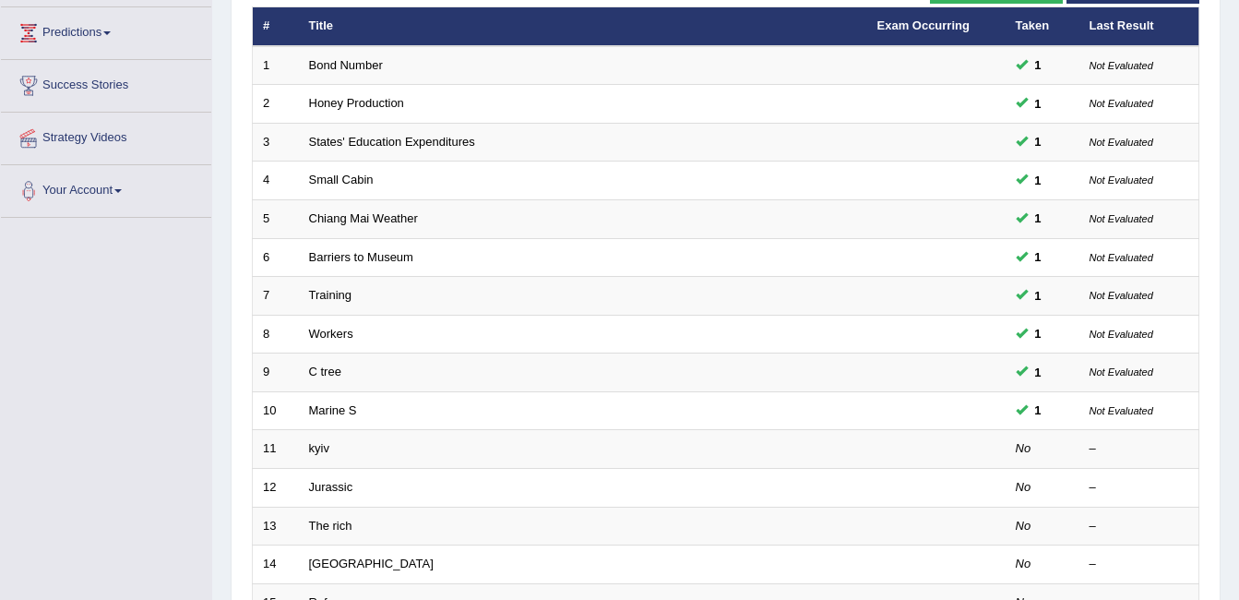
drag, startPoint x: 508, startPoint y: 450, endPoint x: -4, endPoint y: 418, distance: 513.1
click at [0, 358] on html "Toggle navigation Home Practice Questions Speaking Practice Read Aloud Repeat S…" at bounding box center [619, 58] width 1239 height 600
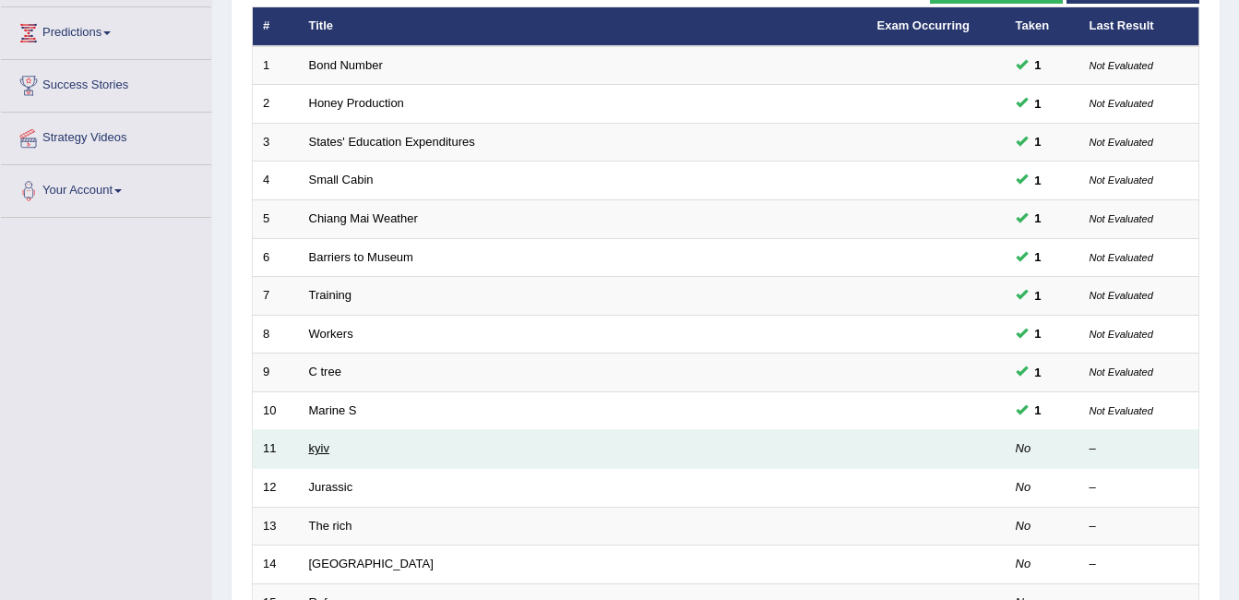
click at [316, 451] on link "kyiv" at bounding box center [319, 448] width 20 height 14
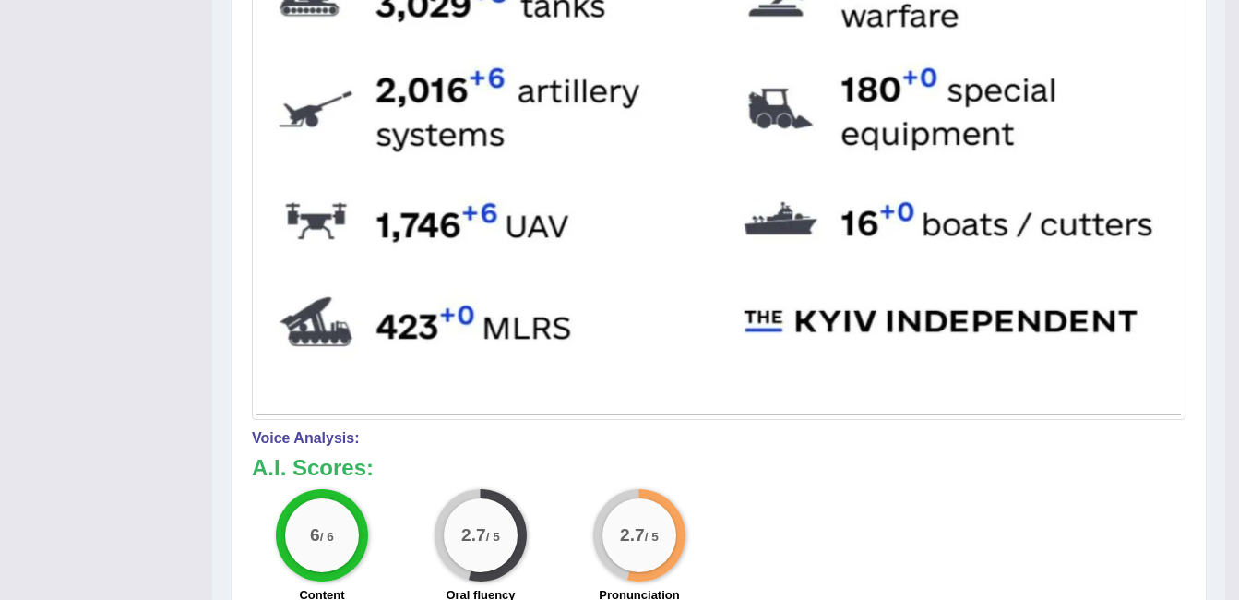
scroll to position [1198, 0]
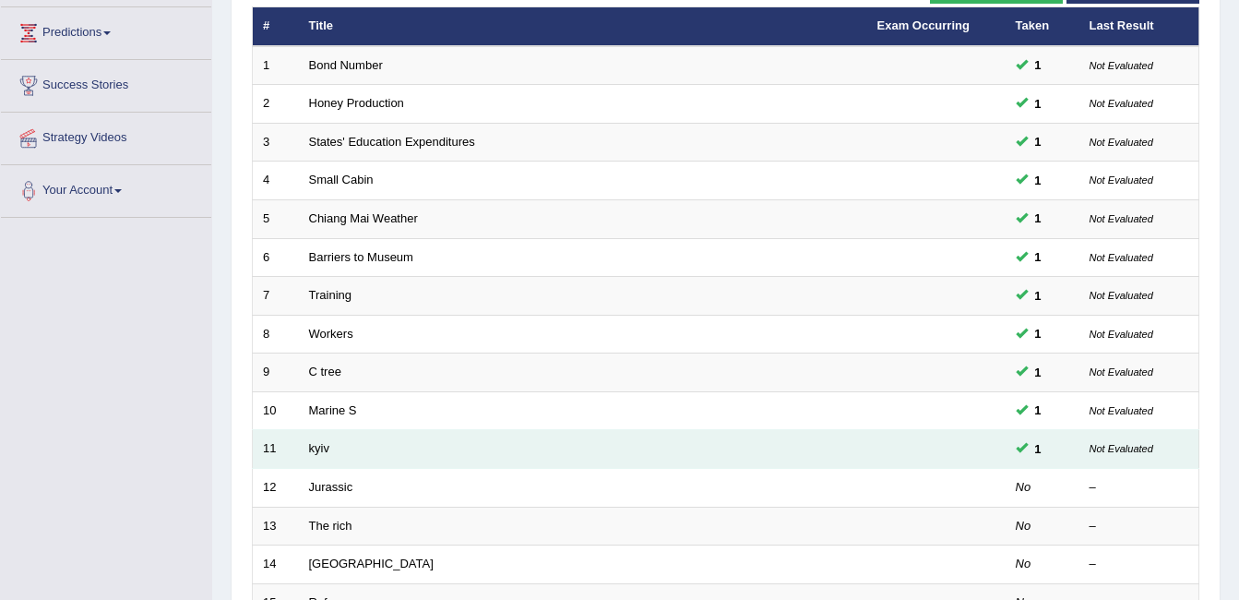
scroll to position [334, 0]
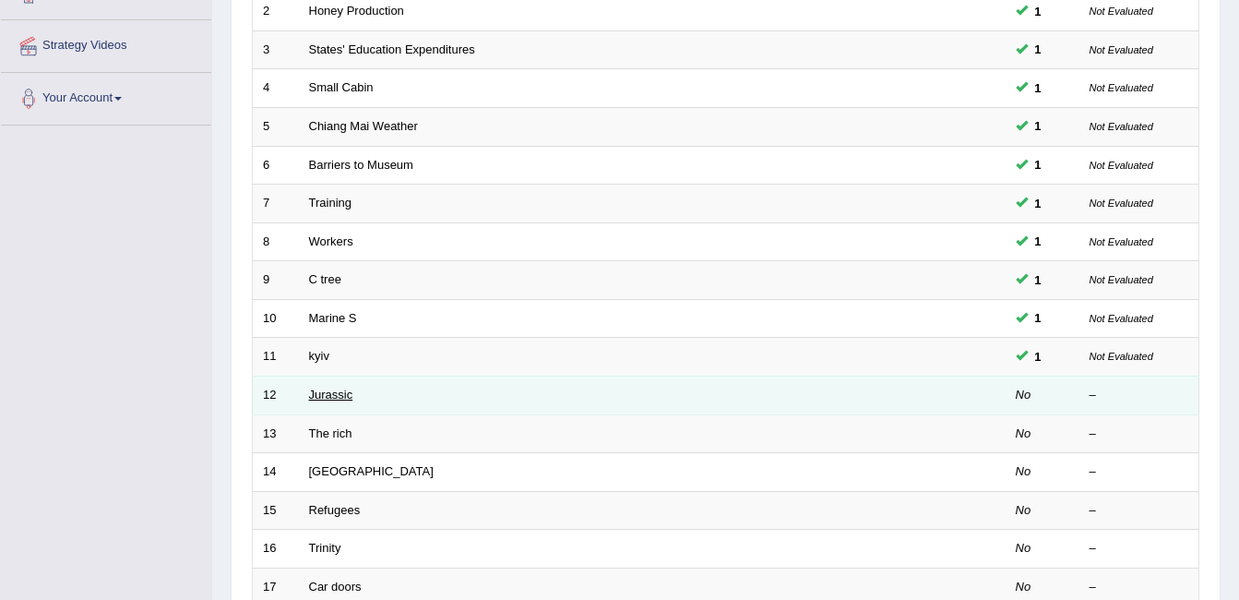
click at [333, 391] on link "Jurassic" at bounding box center [331, 395] width 44 height 14
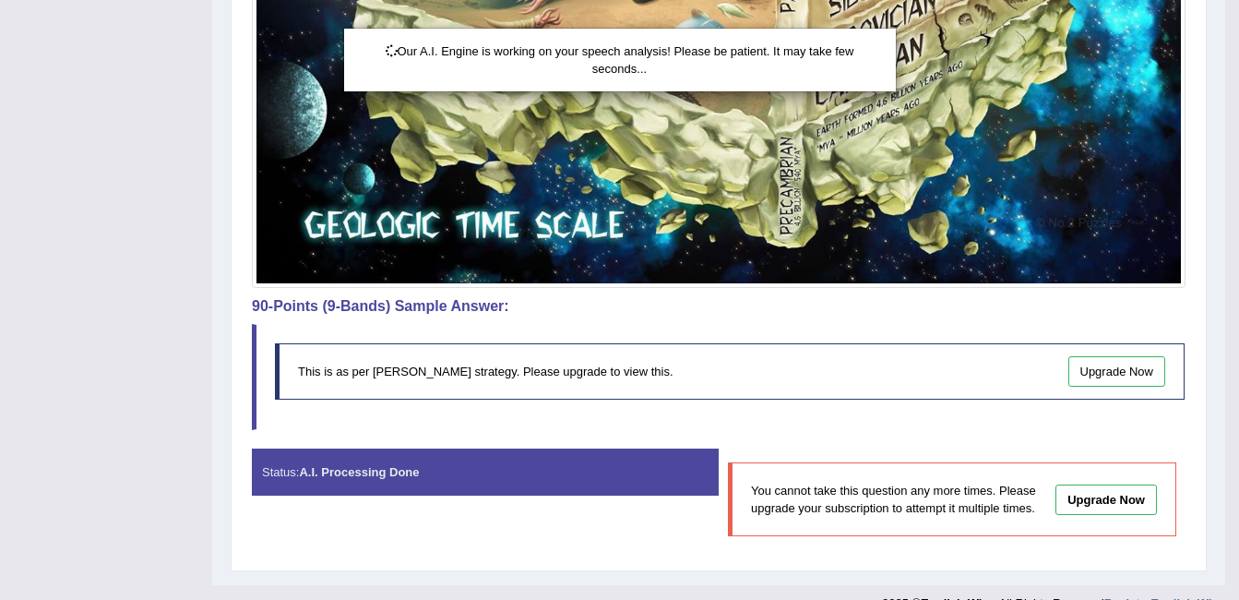
scroll to position [1566, 0]
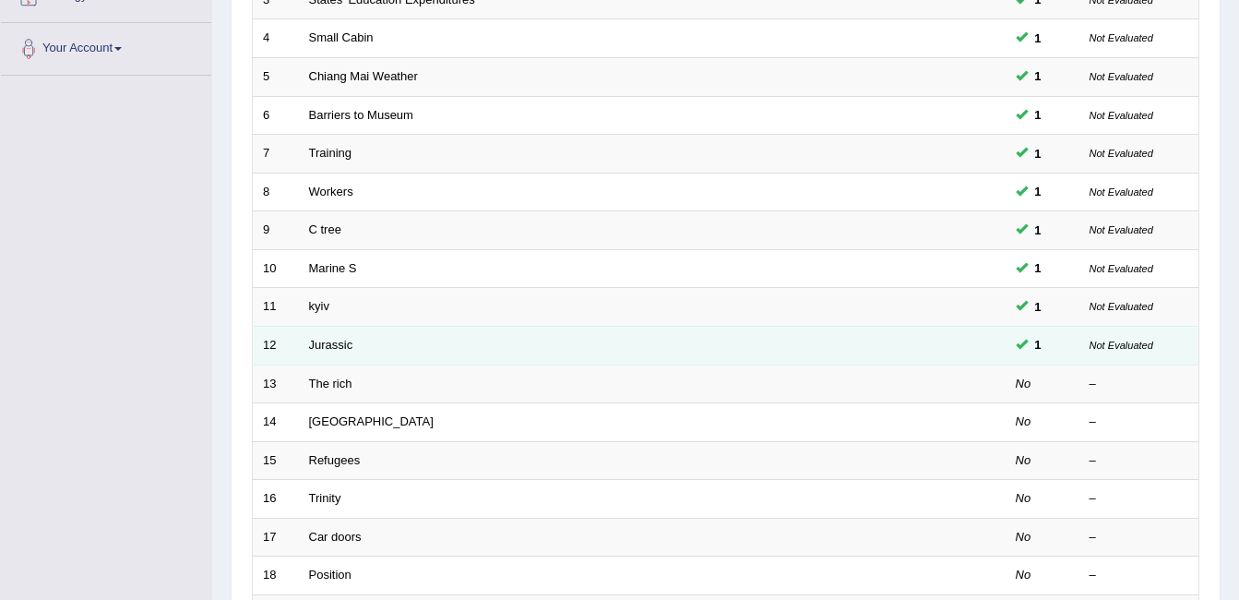
scroll to position [334, 0]
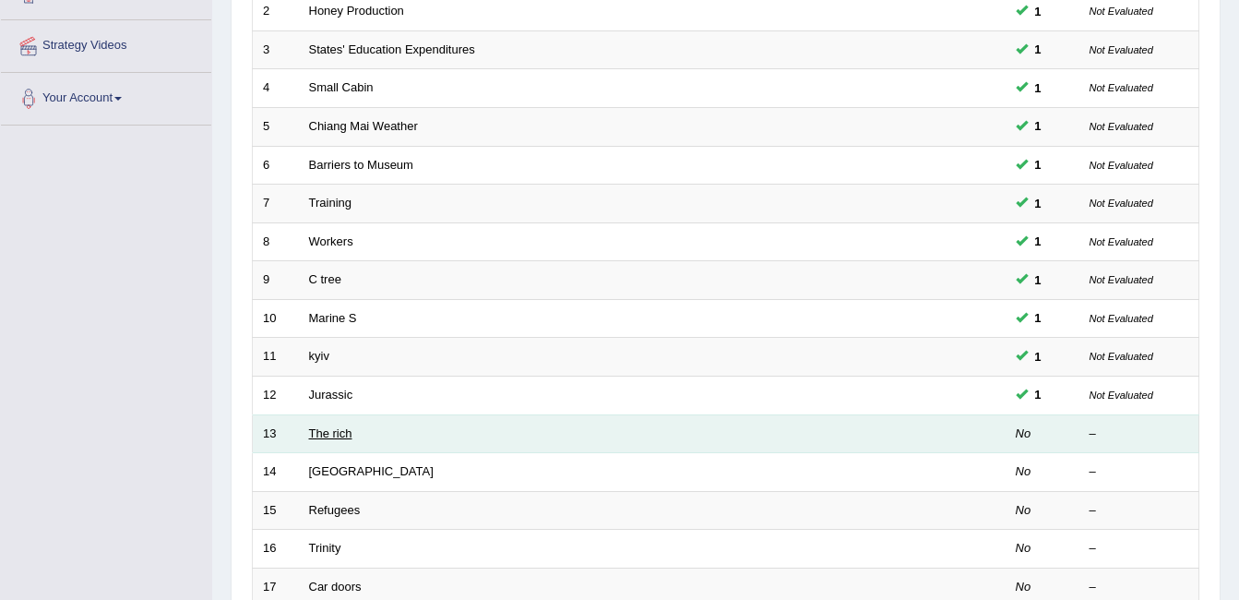
click at [338, 437] on link "The rich" at bounding box center [330, 433] width 43 height 14
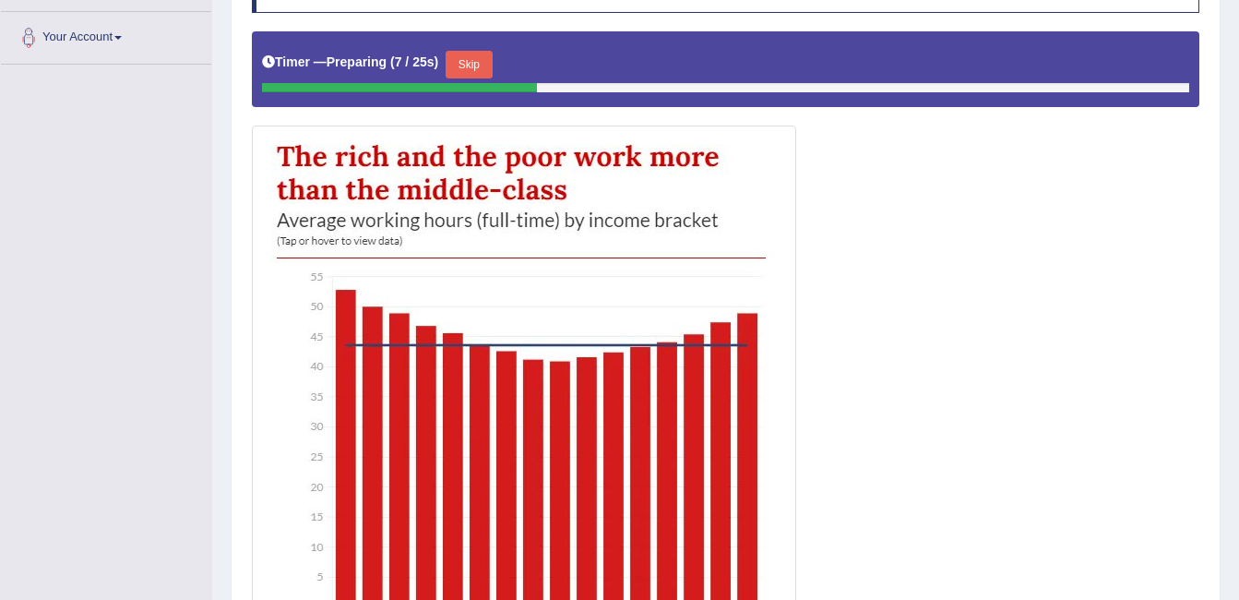
scroll to position [369, 0]
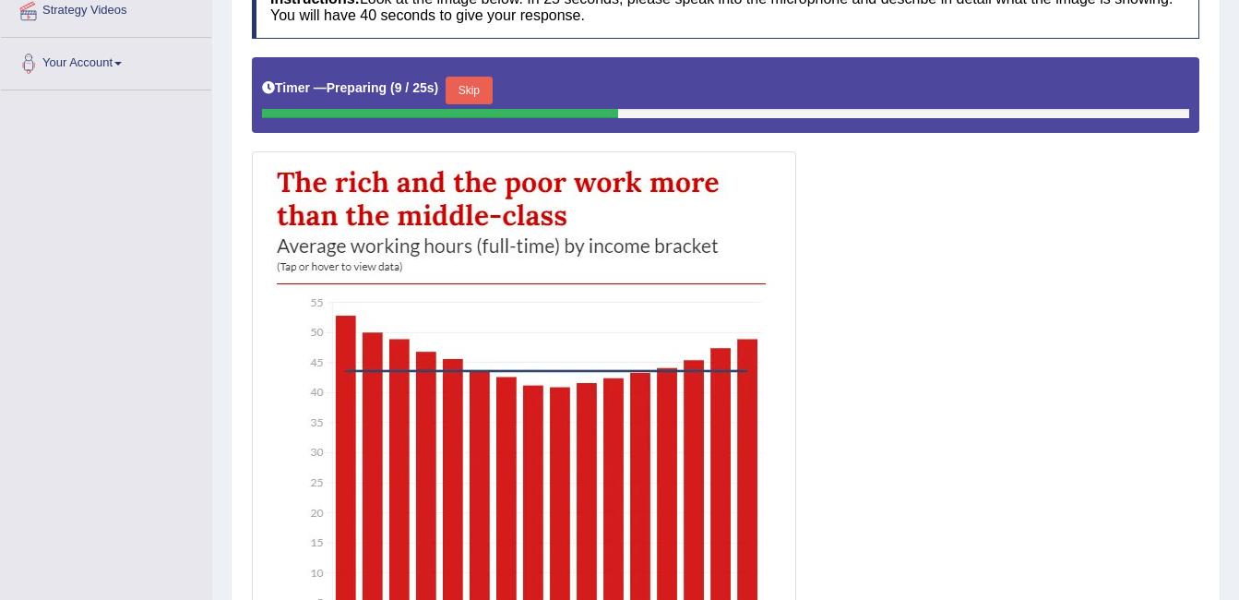
click at [467, 78] on button "Skip" at bounding box center [469, 91] width 46 height 28
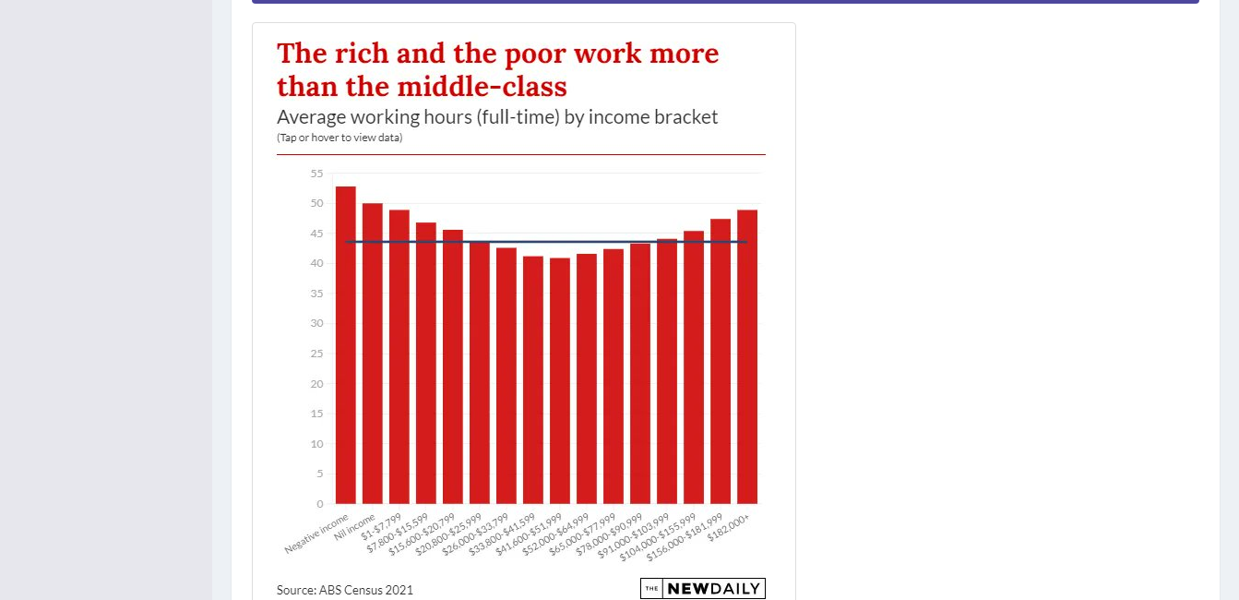
scroll to position [461, 0]
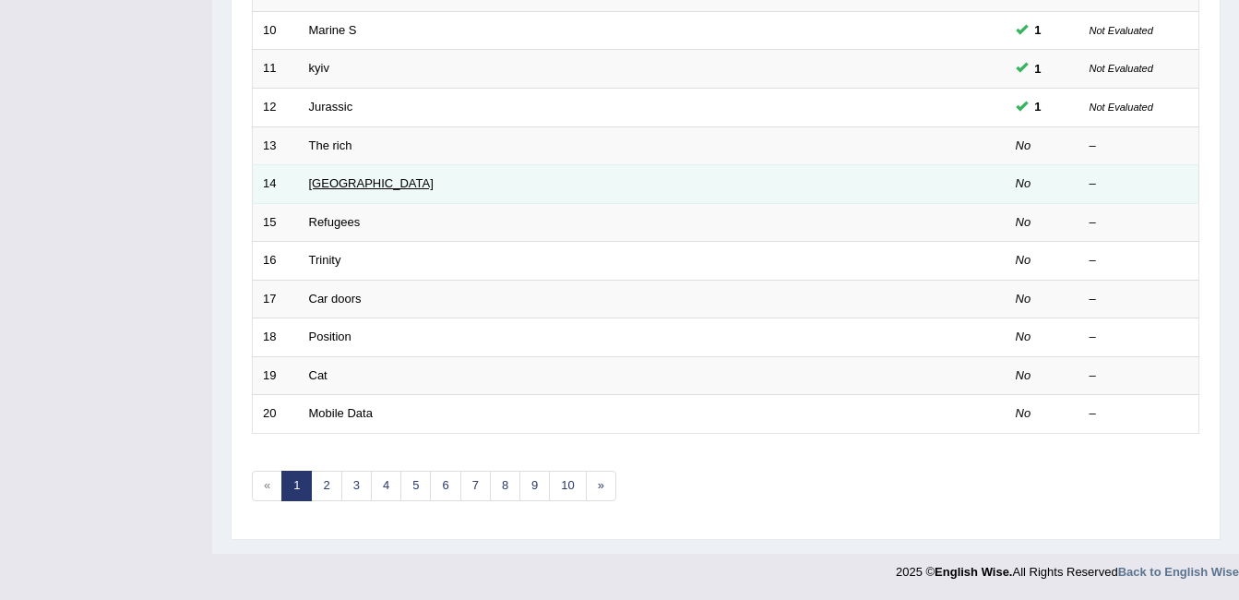
click at [325, 183] on link "Laos" at bounding box center [371, 183] width 125 height 14
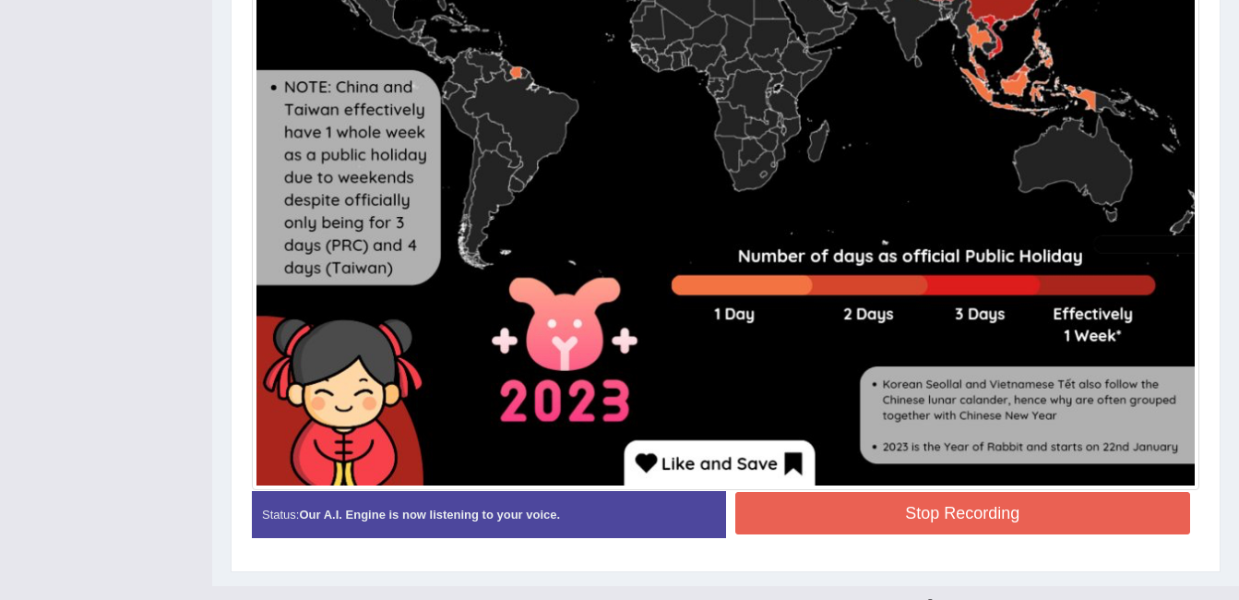
scroll to position [1006, 0]
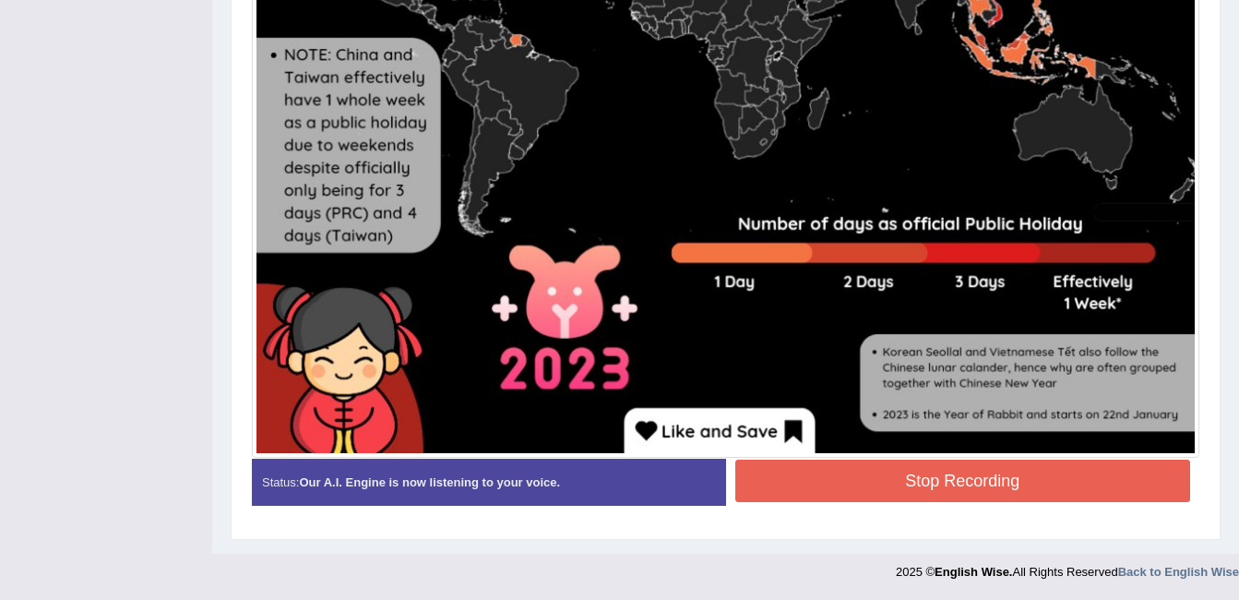
click at [815, 471] on button "Stop Recording" at bounding box center [963, 481] width 456 height 42
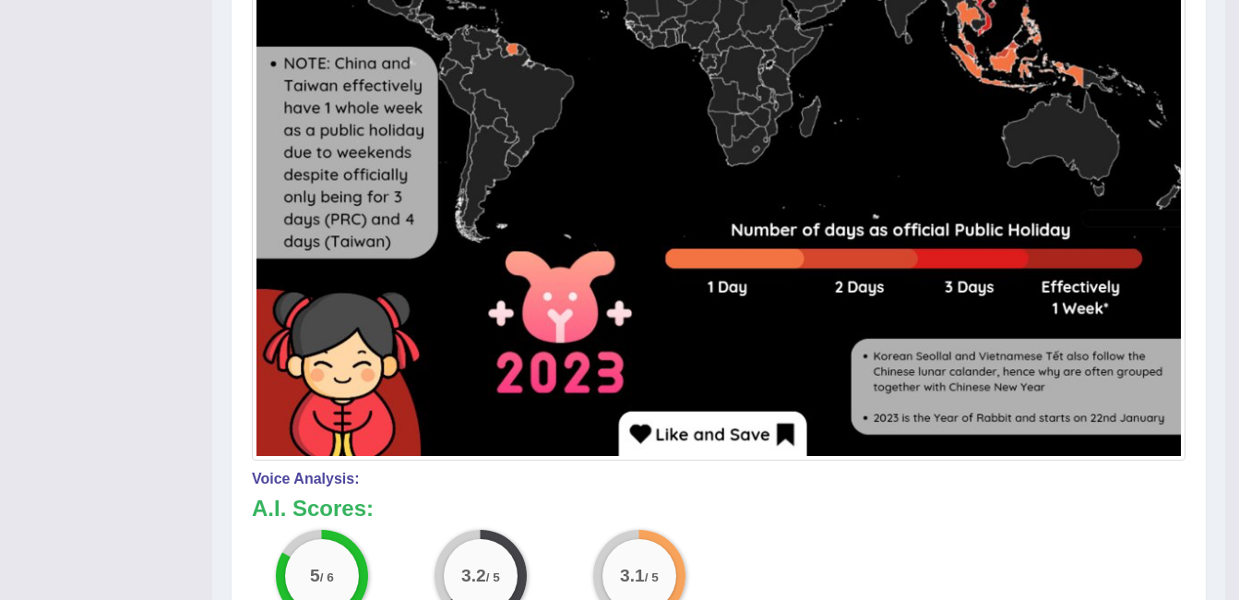
scroll to position [916, 0]
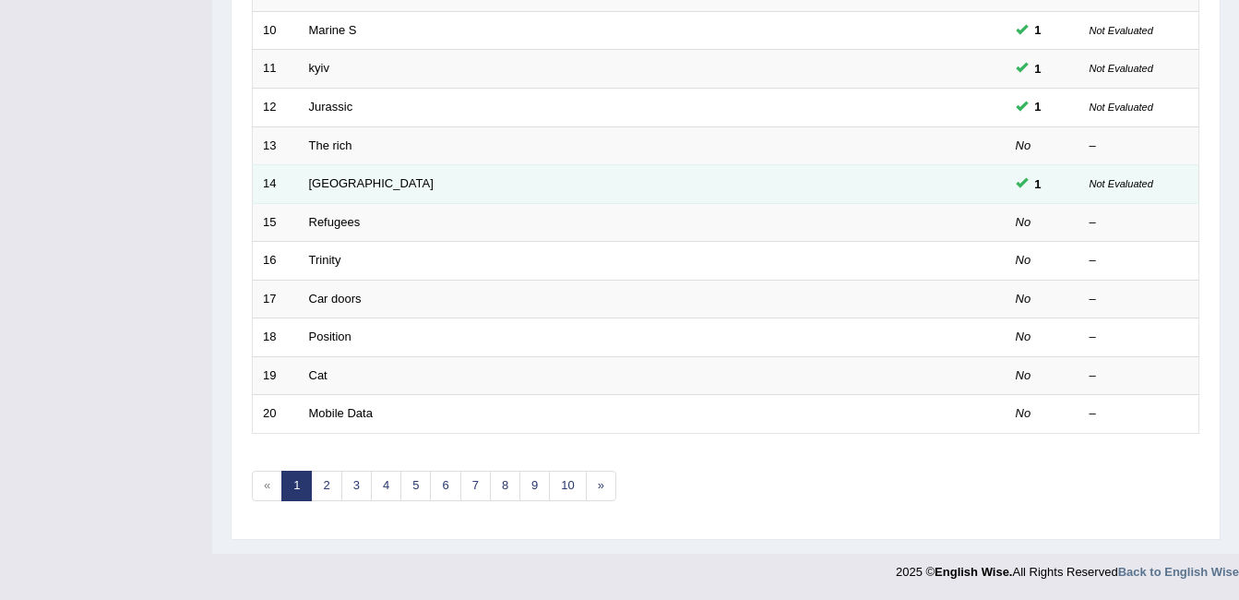
click at [305, 193] on td "[GEOGRAPHIC_DATA]" at bounding box center [583, 184] width 568 height 39
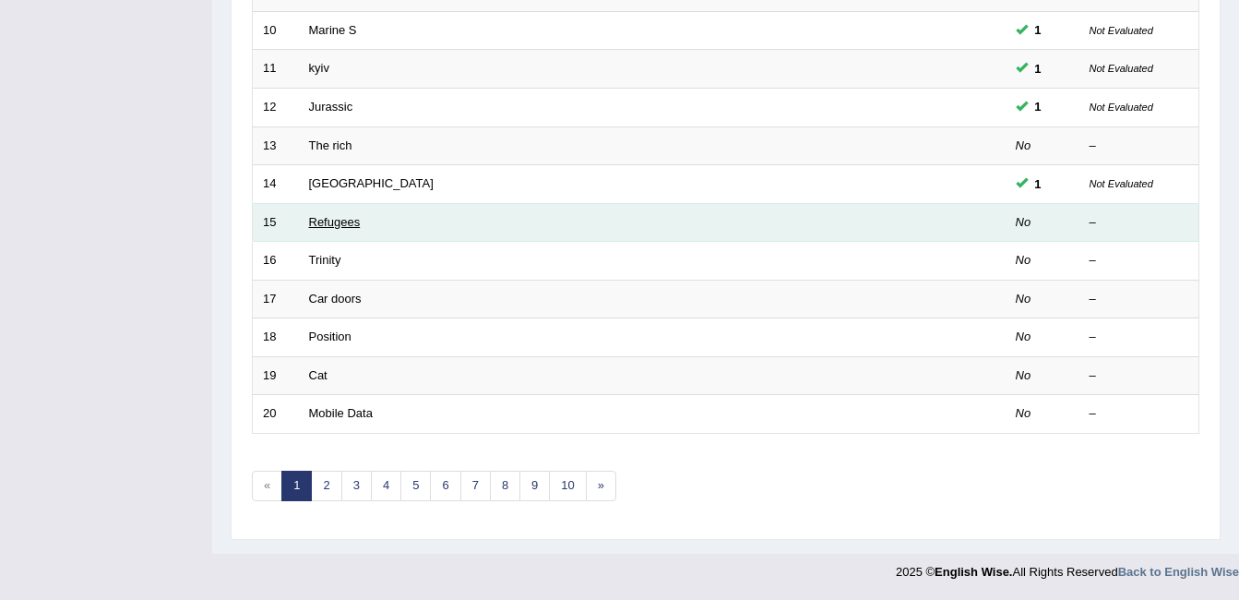
click at [324, 227] on link "Refugees" at bounding box center [335, 222] width 52 height 14
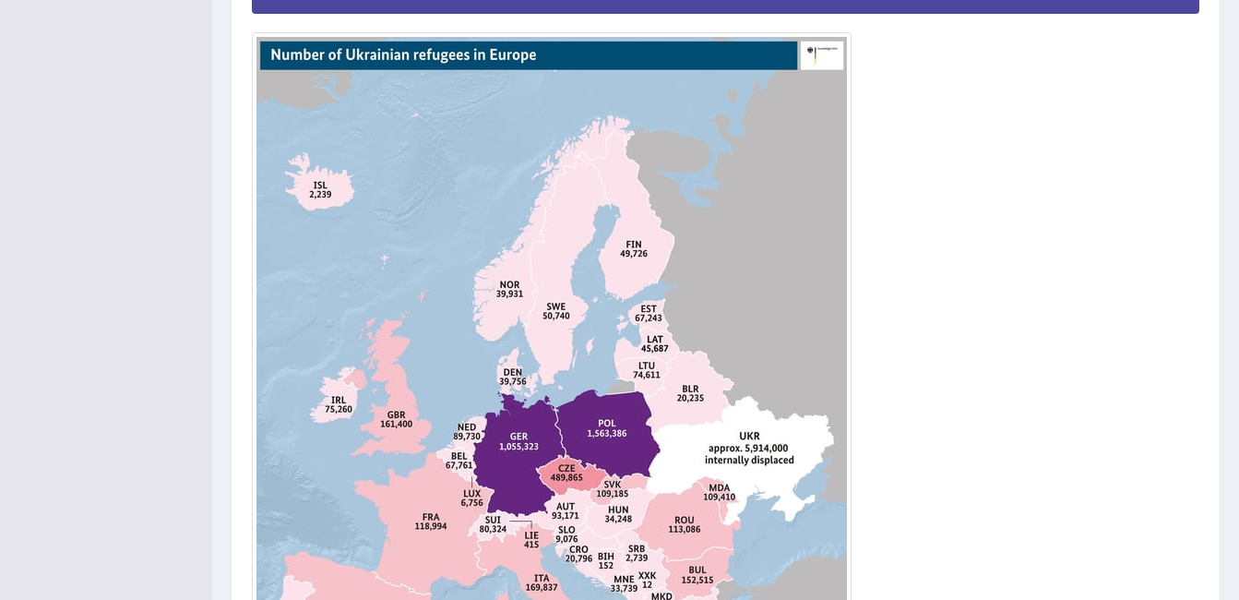
scroll to position [461, 0]
